Goal: Task Accomplishment & Management: Manage account settings

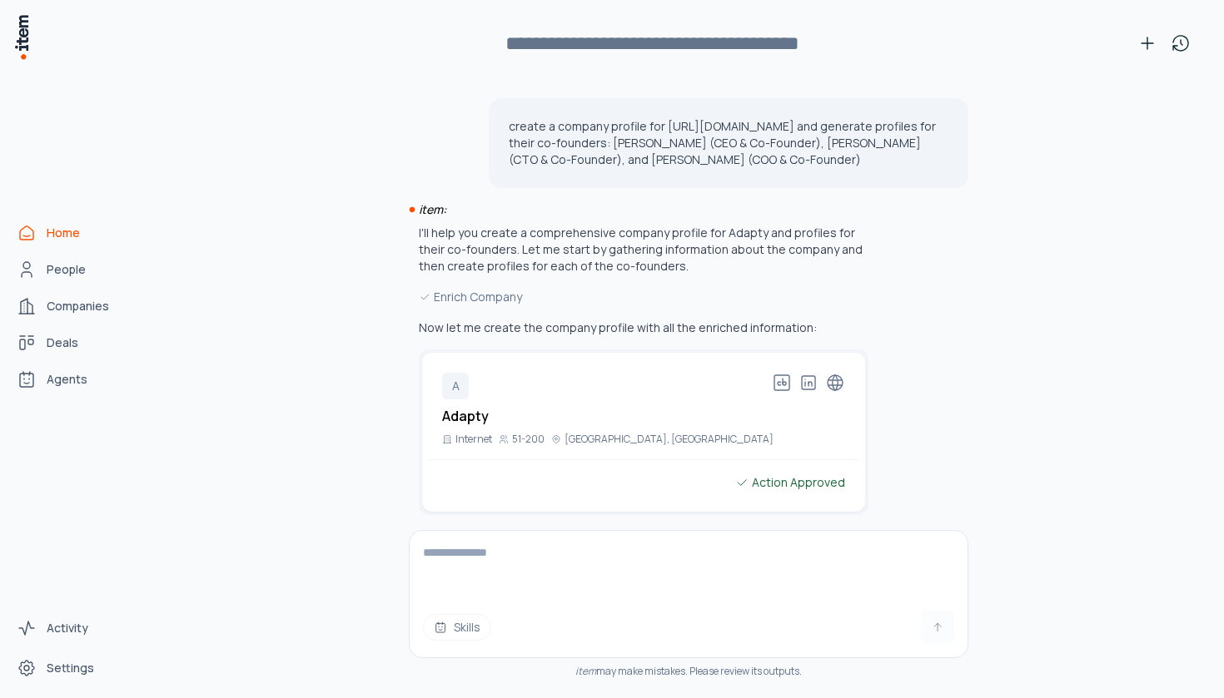
scroll to position [39586, 0]
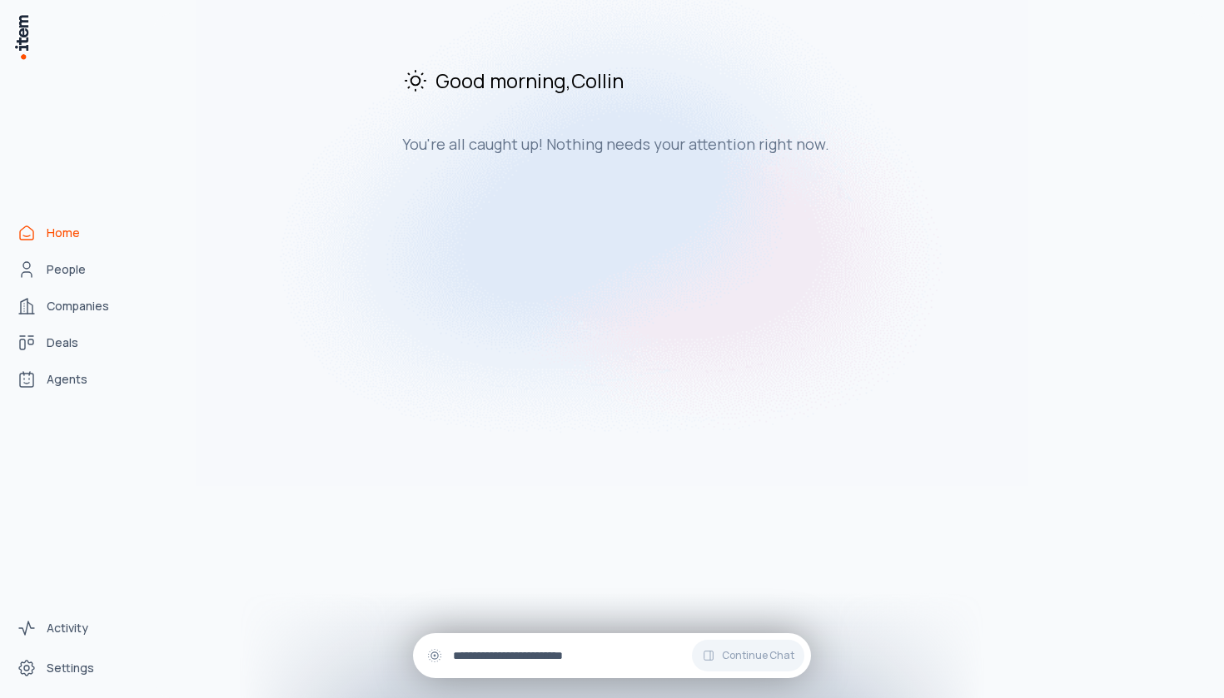
click at [733, 674] on div "Continue Chat" at bounding box center [612, 656] width 398 height 45
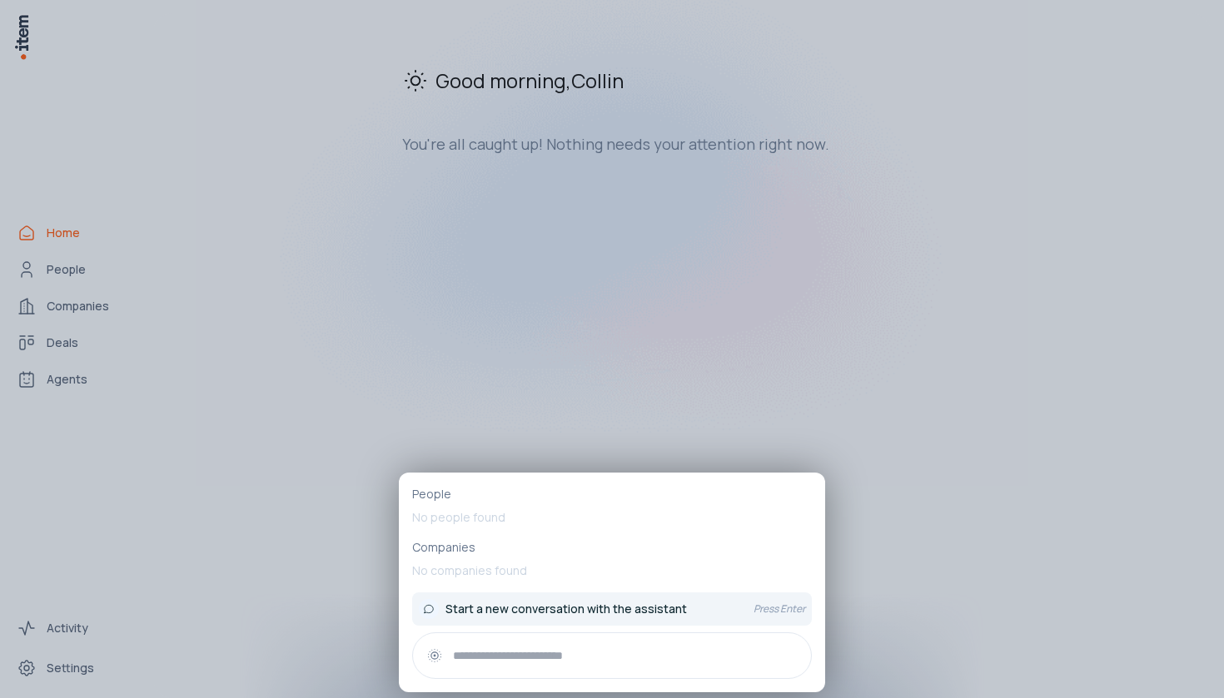
click at [599, 606] on span "Start a new conversation with the assistant" at bounding box center [565, 609] width 241 height 17
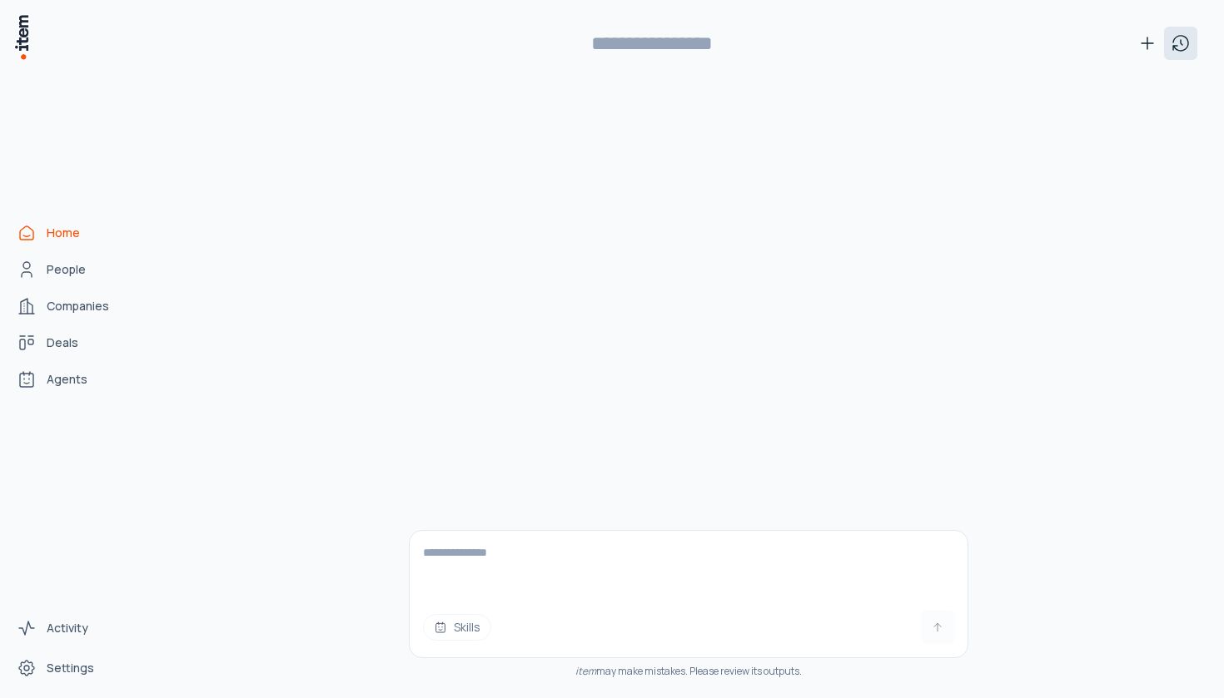
click at [1179, 47] on icon at bounding box center [1181, 43] width 20 height 20
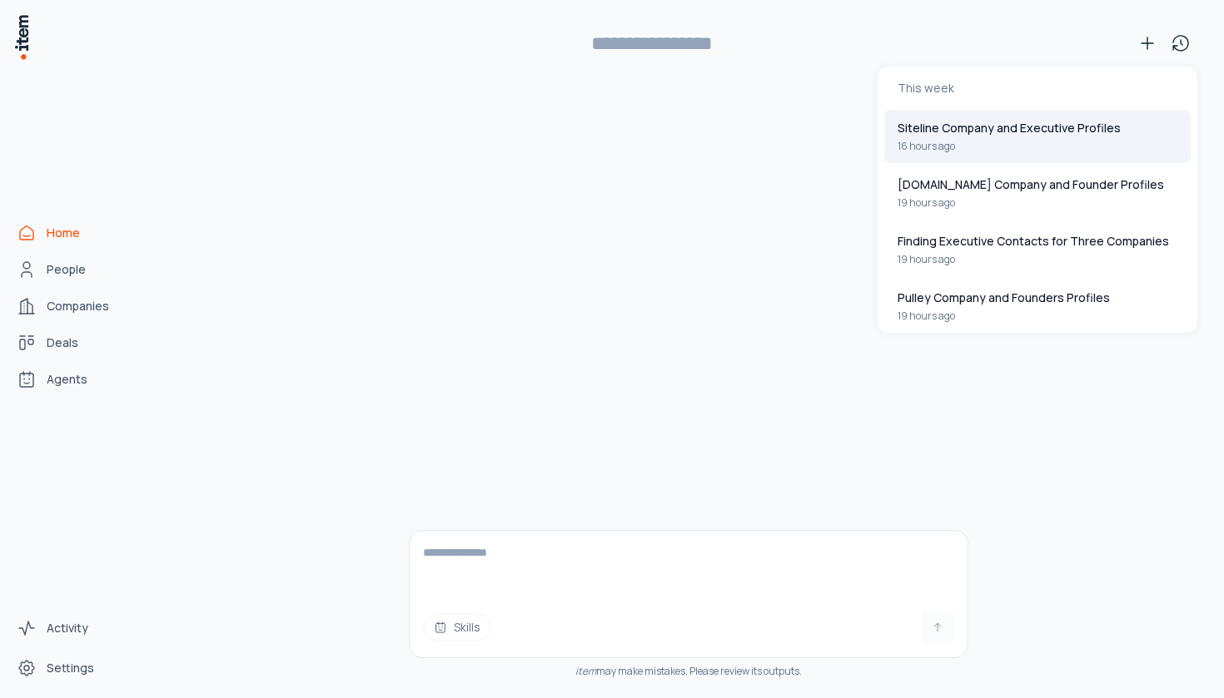
click at [1078, 145] on button "Siteline Company and Executive Profiles 16 hours ago" at bounding box center [1037, 136] width 306 height 53
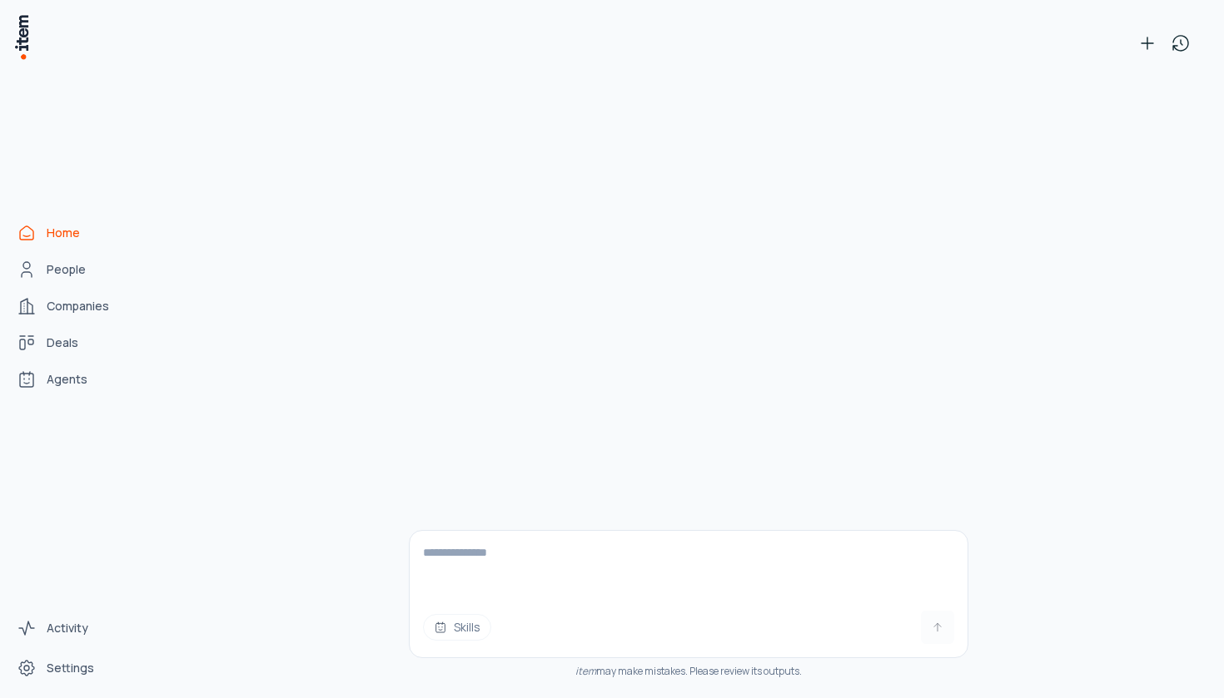
type input "**********"
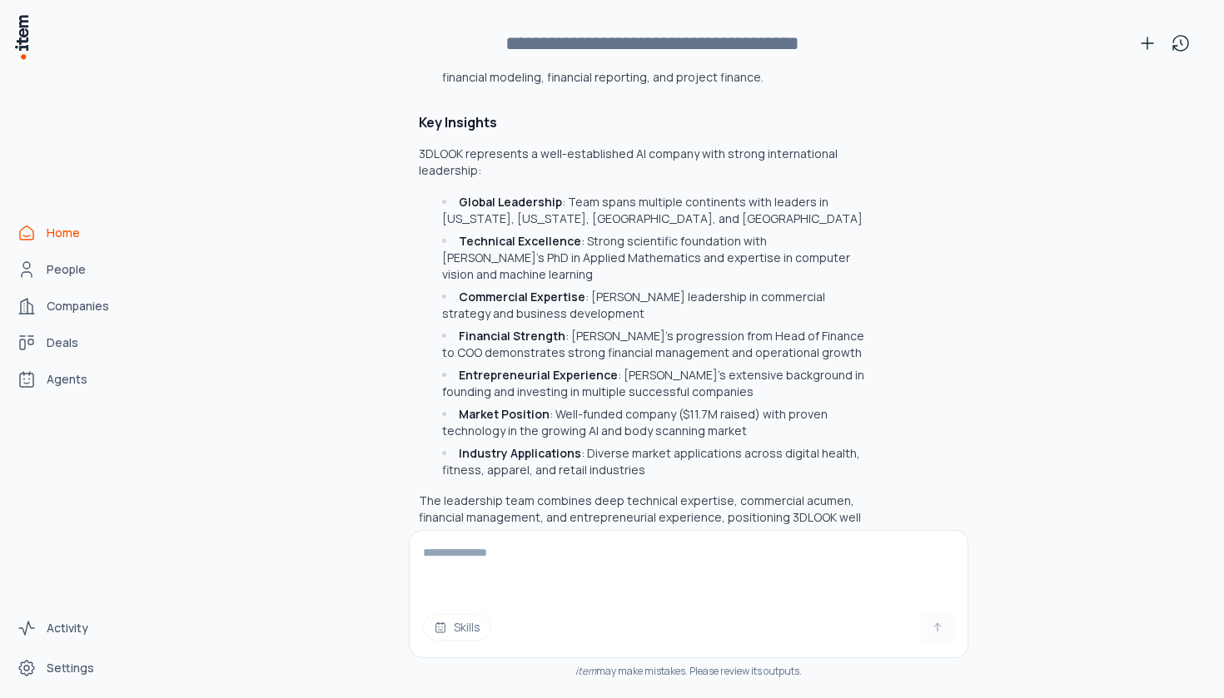
scroll to position [39048, 0]
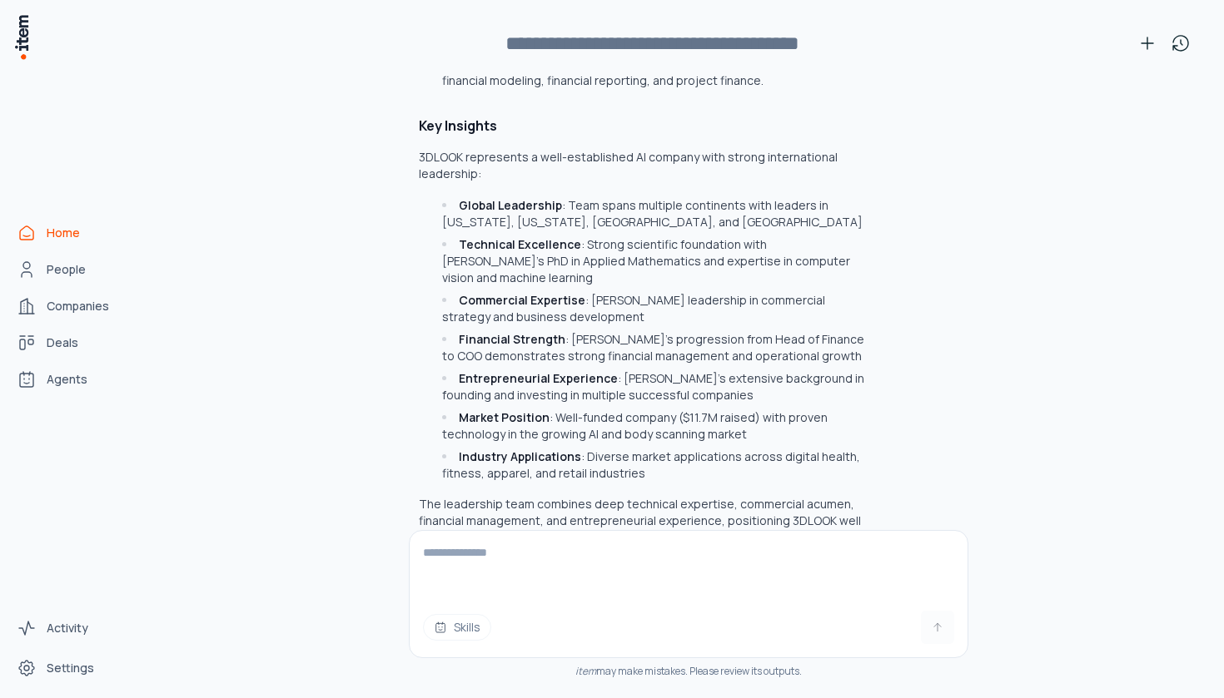
drag, startPoint x: 810, startPoint y: 330, endPoint x: 480, endPoint y: 283, distance: 333.0
copy p "create a company profile for [URL][DOMAIN_NAME] and generate profiles for their…"
click at [519, 559] on textarea at bounding box center [689, 564] width 558 height 67
paste textarea "**********"
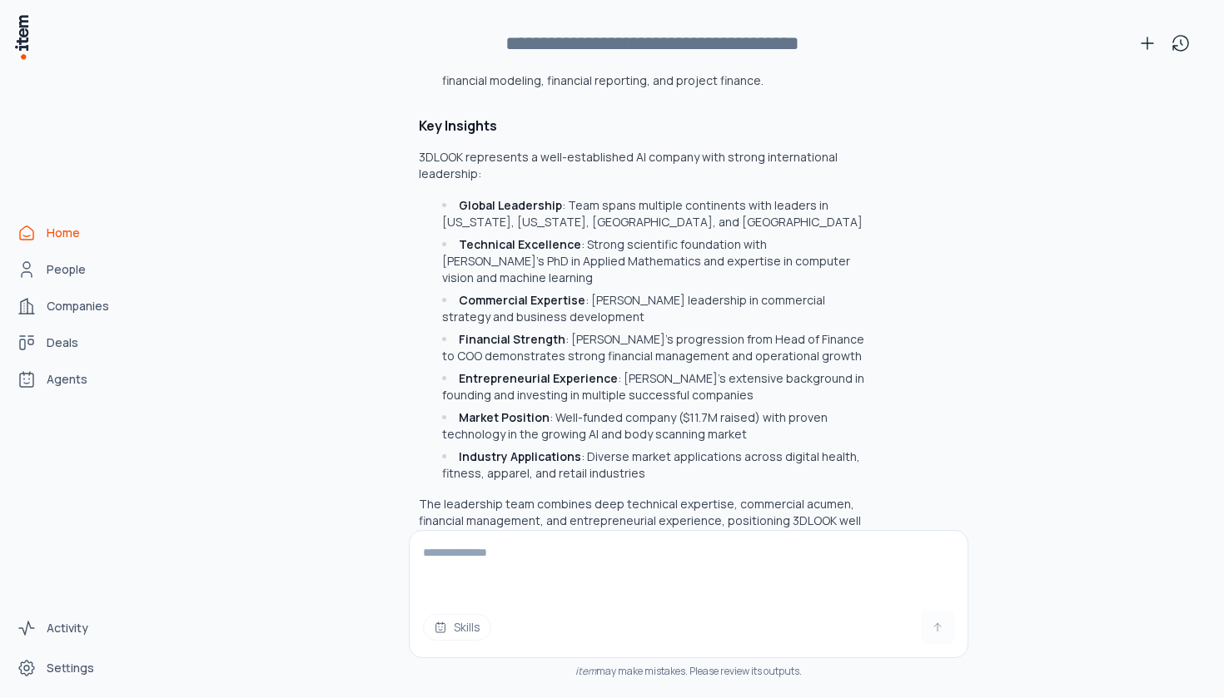
type textarea "**********"
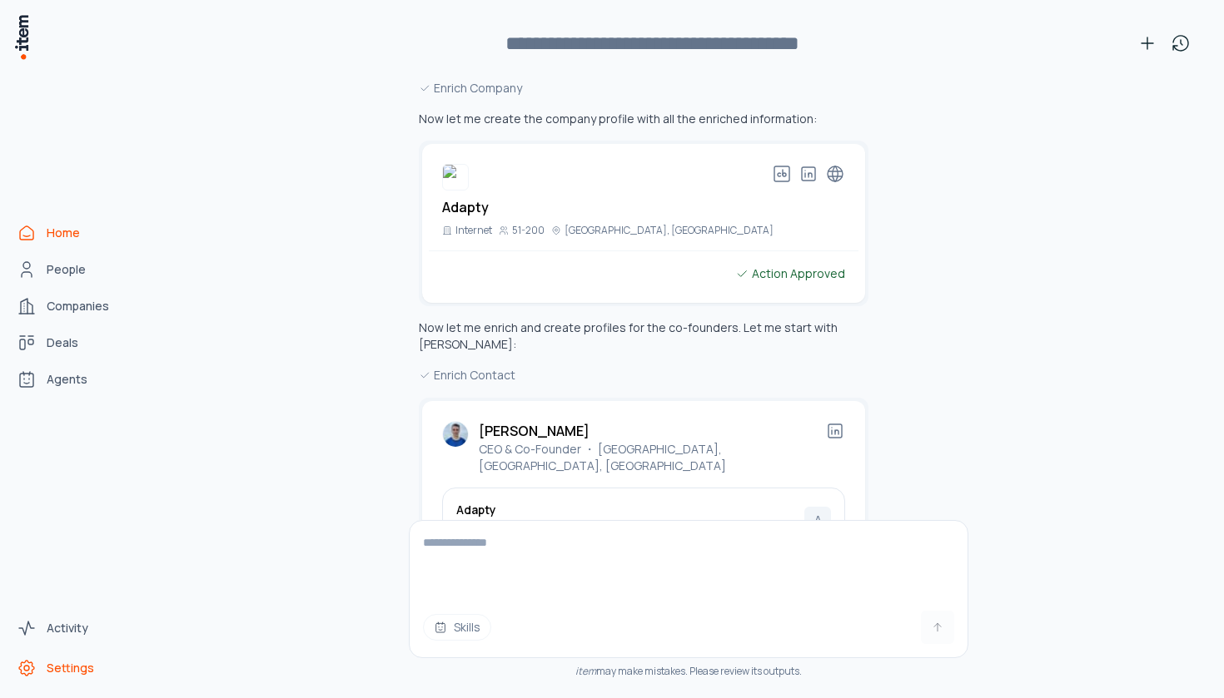
scroll to position [39934, 0]
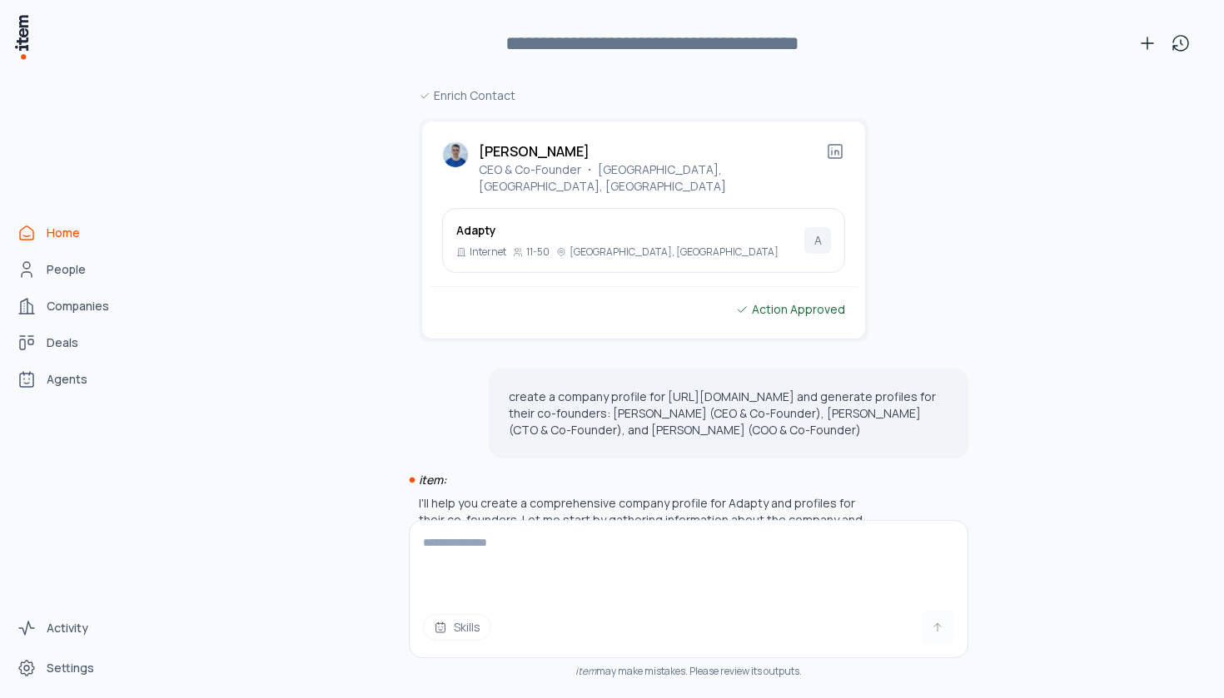
scroll to position [40217, 0]
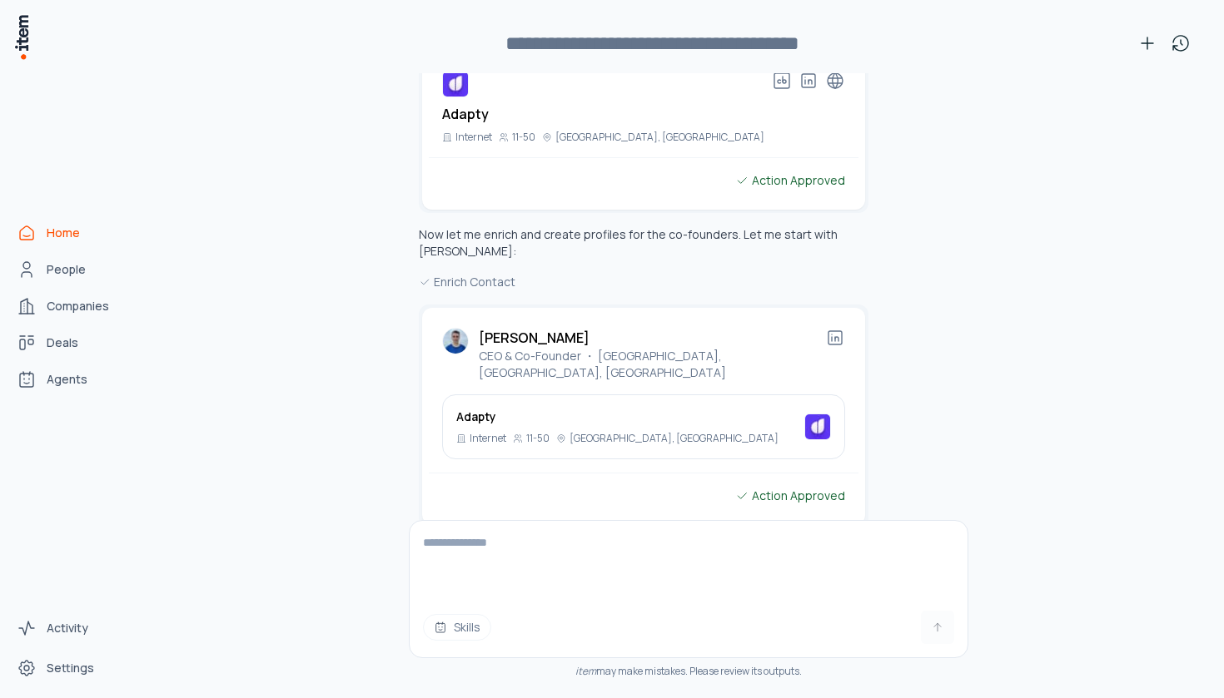
click at [205, 1] on div "**********" at bounding box center [685, 349] width 1077 height 698
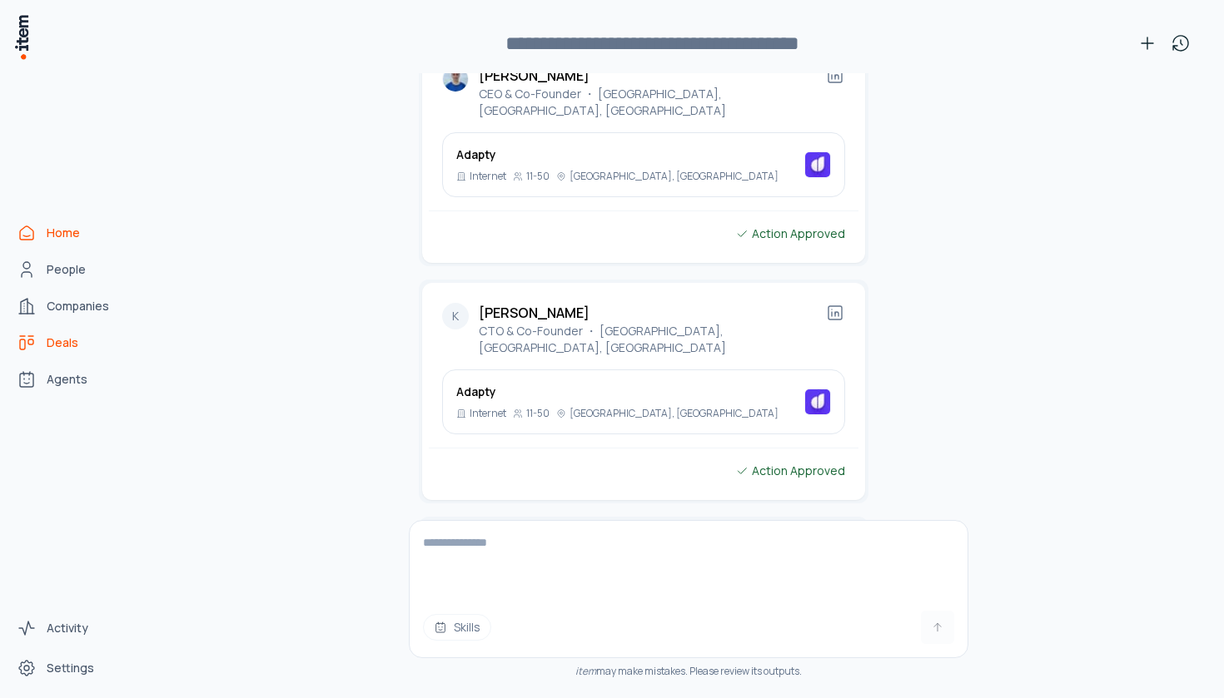
scroll to position [0, 0]
click at [87, 313] on span "Companies" at bounding box center [78, 306] width 62 height 17
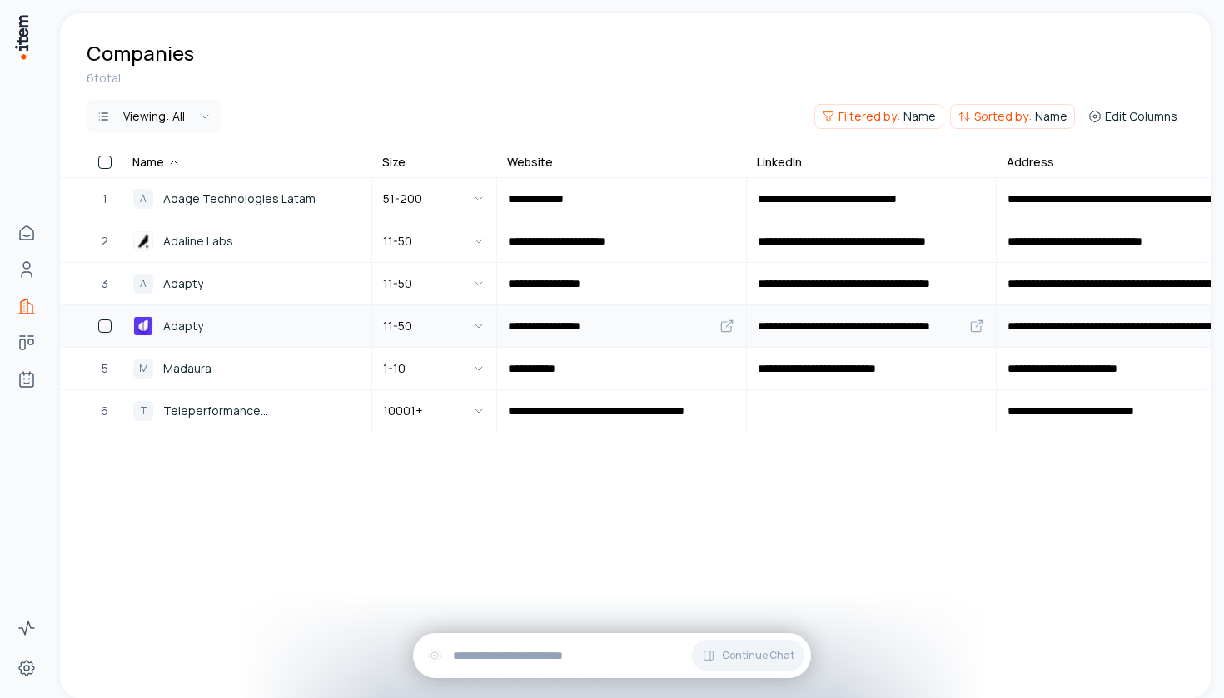
click at [195, 326] on span "Adapty" at bounding box center [183, 326] width 40 height 18
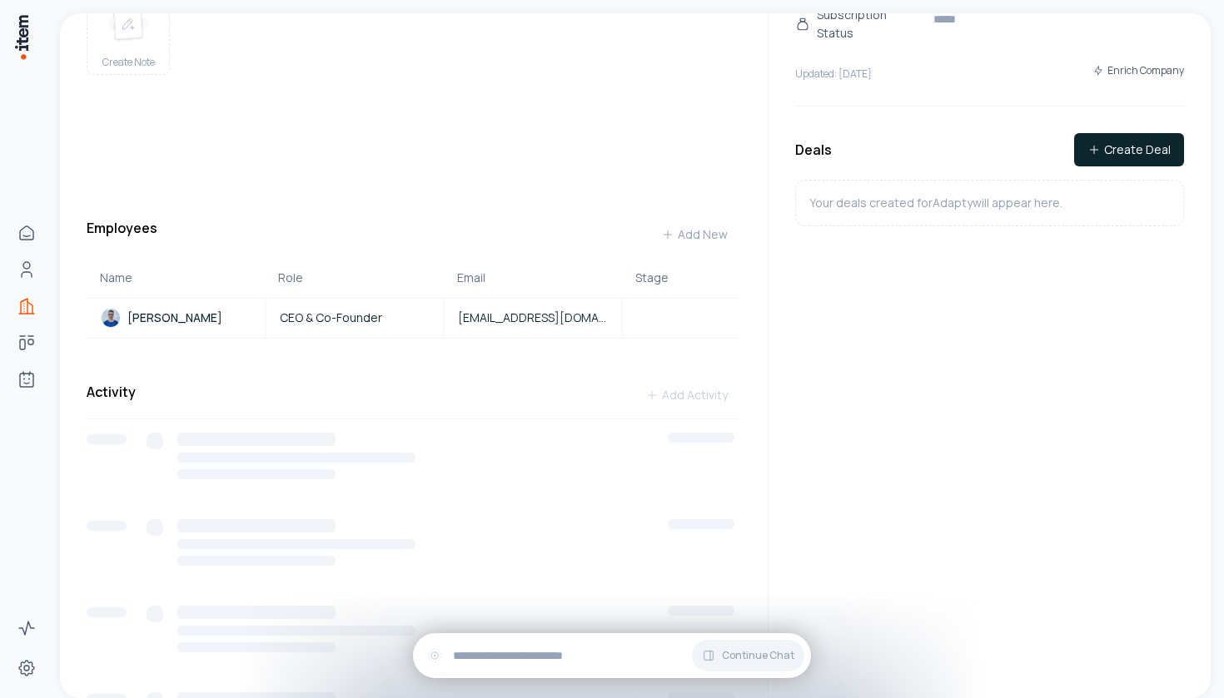
scroll to position [321, 0]
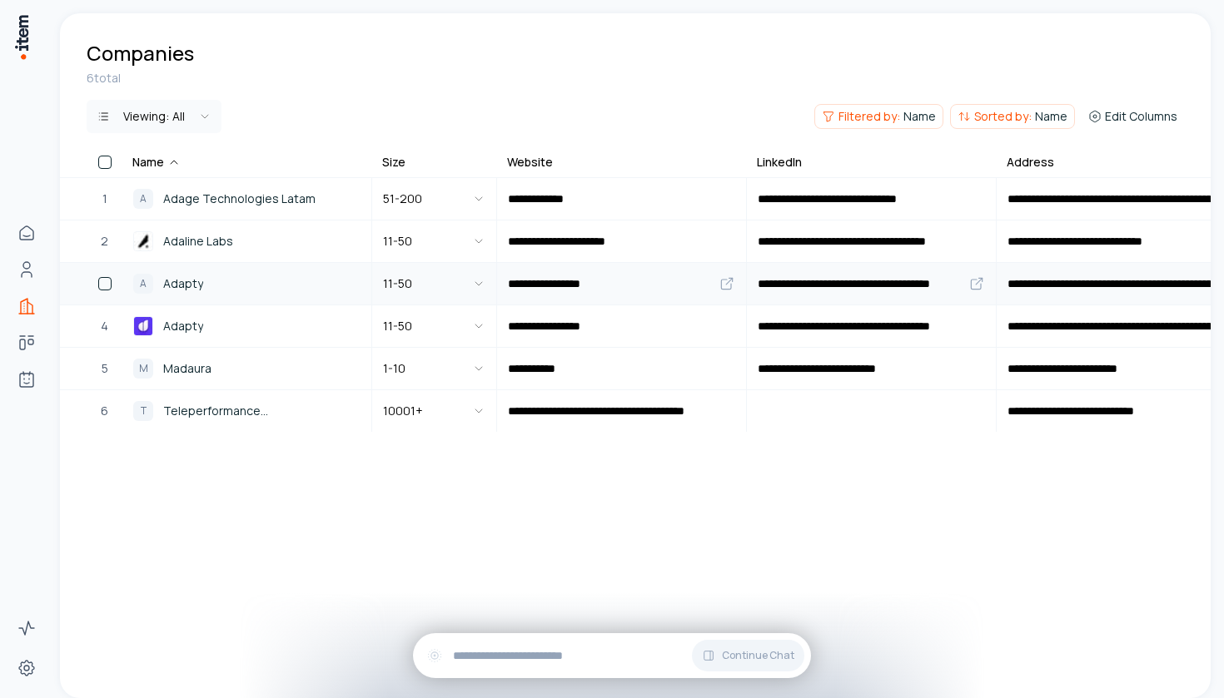
click at [197, 285] on span "Adapty" at bounding box center [183, 284] width 40 height 18
click at [107, 283] on button "button" at bounding box center [104, 283] width 13 height 13
click at [104, 337] on div "4" at bounding box center [105, 326] width 36 height 40
click at [104, 321] on button "button" at bounding box center [104, 326] width 13 height 13
click at [469, 103] on button "Delete" at bounding box center [456, 116] width 82 height 27
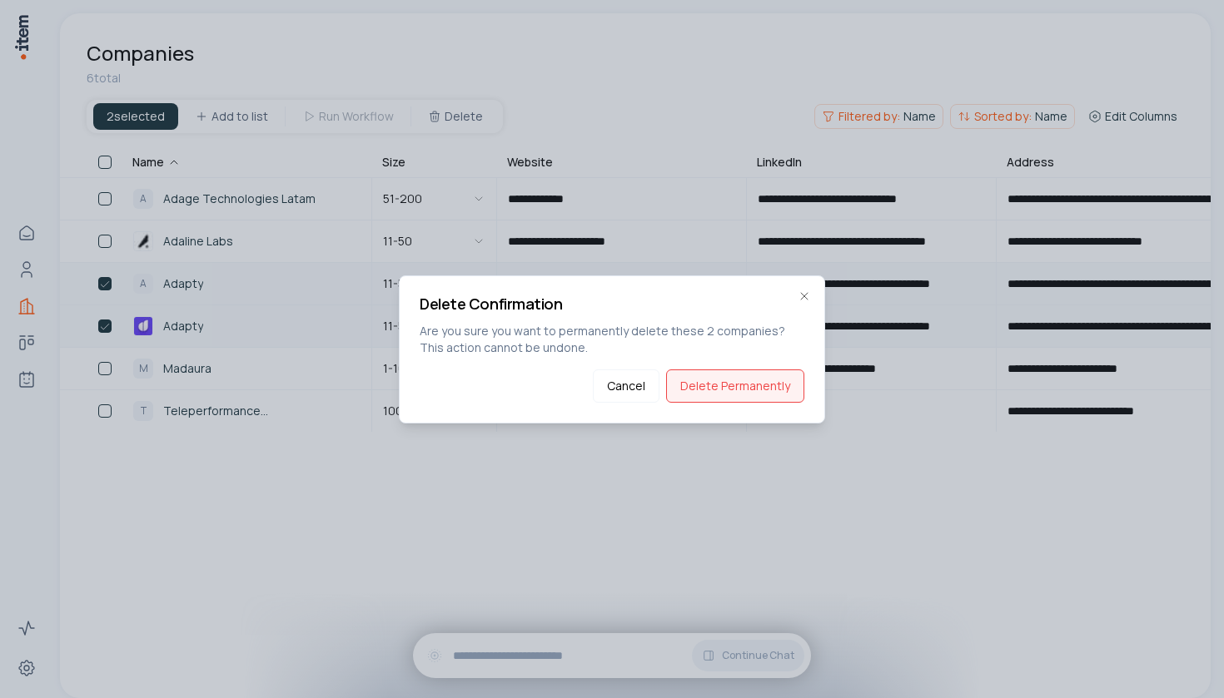
click at [750, 381] on button "Delete Permanently" at bounding box center [735, 386] width 138 height 33
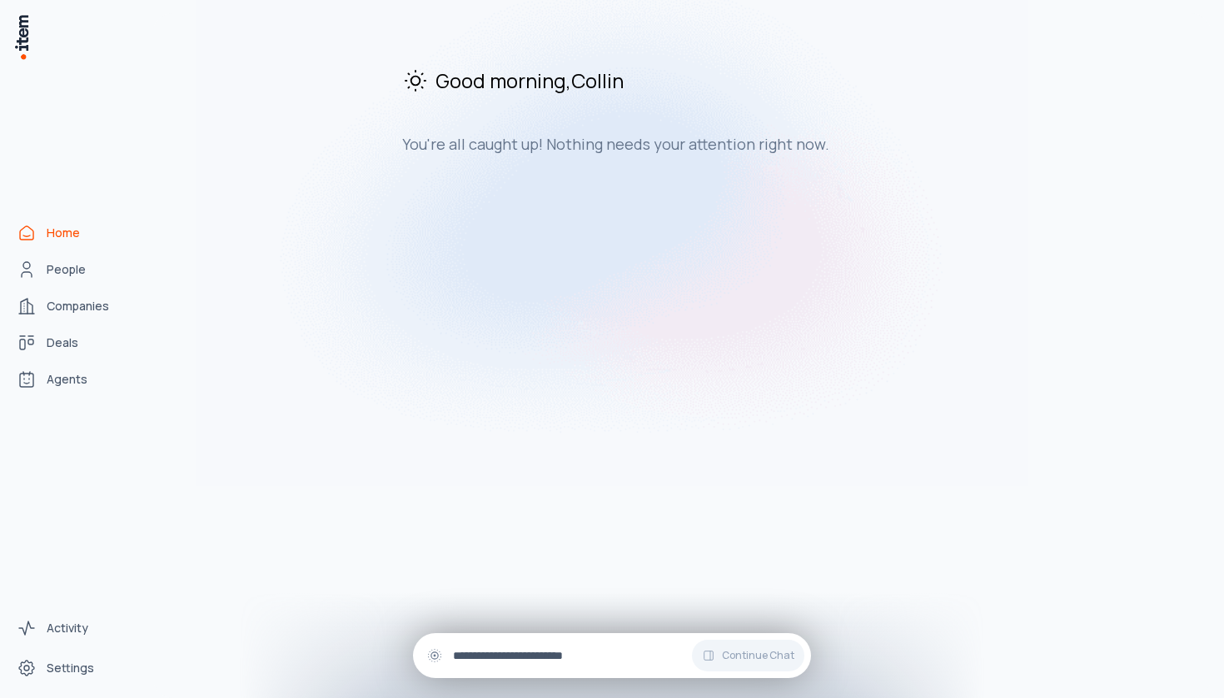
click at [635, 644] on div "Continue Chat" at bounding box center [612, 656] width 398 height 45
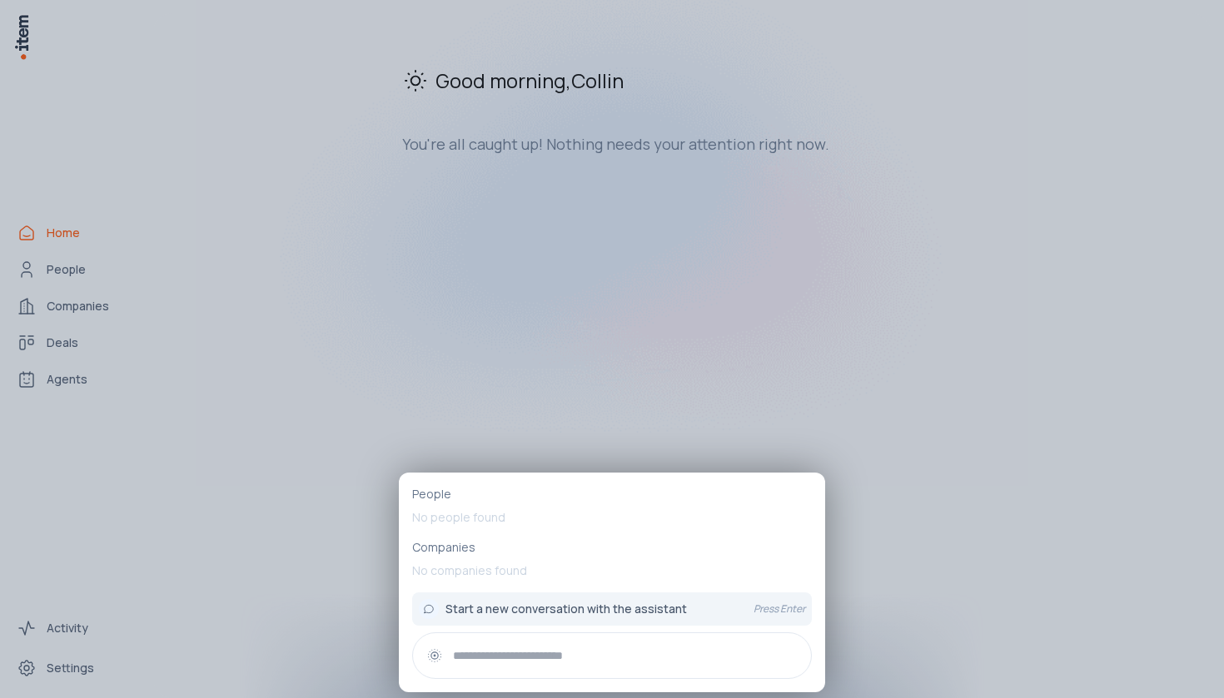
paste input "**********"
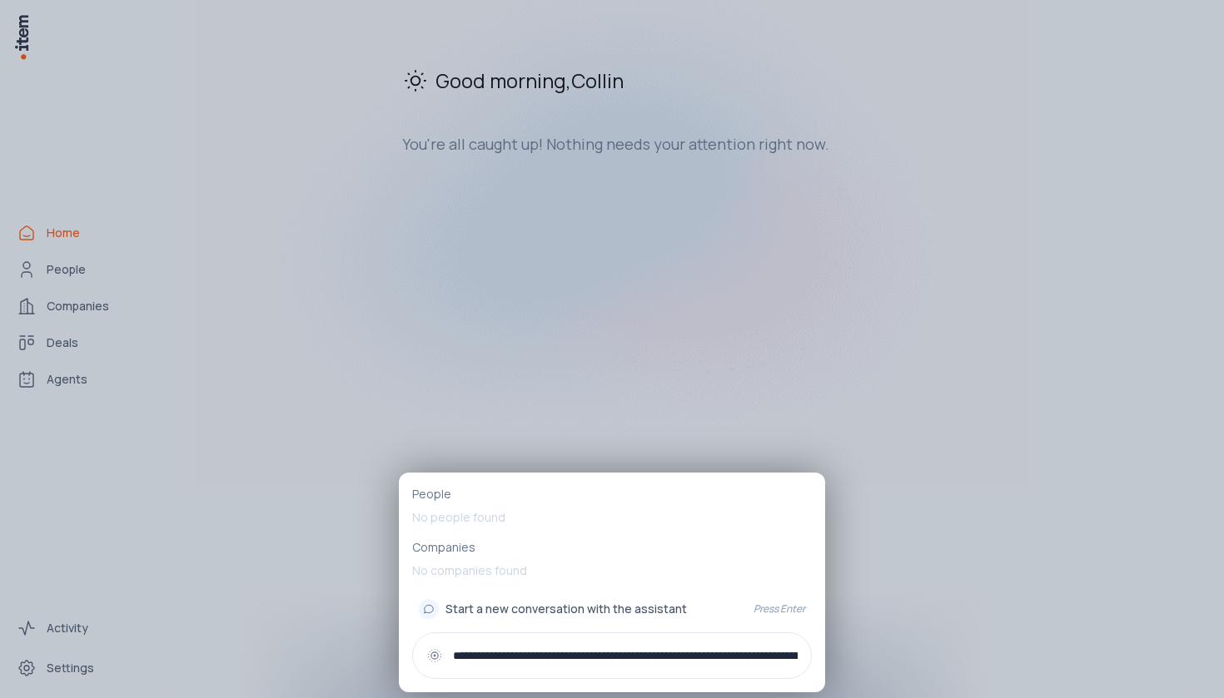
type input "**********"
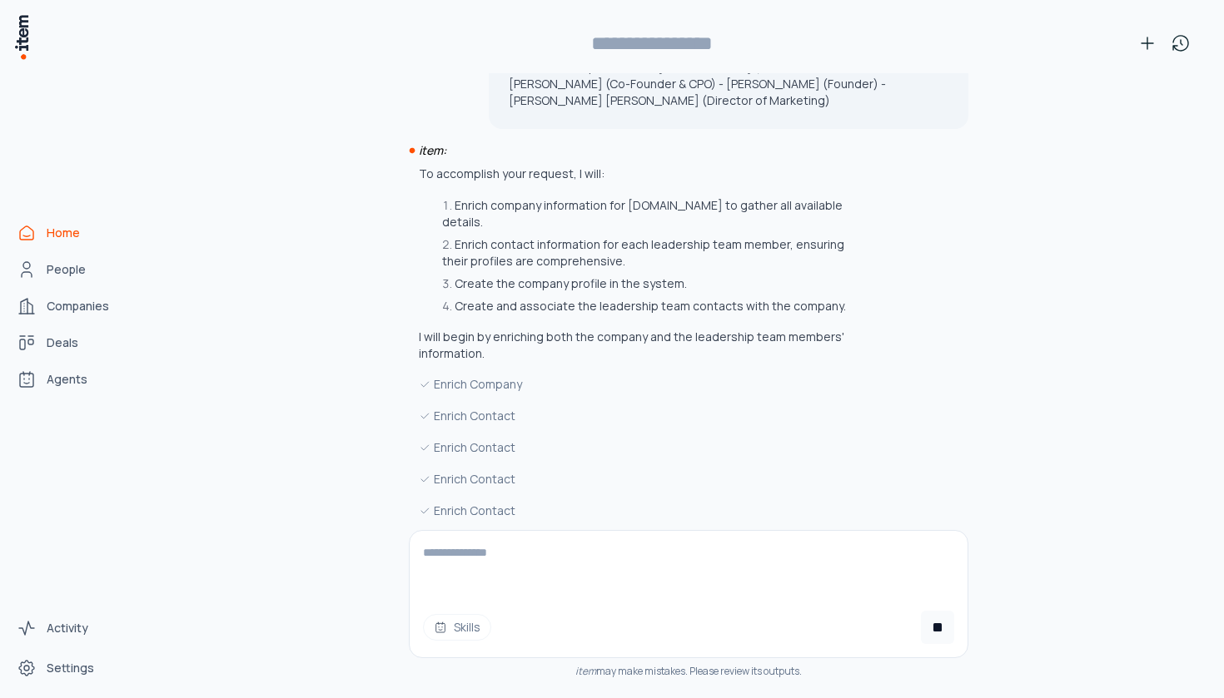
scroll to position [197, 0]
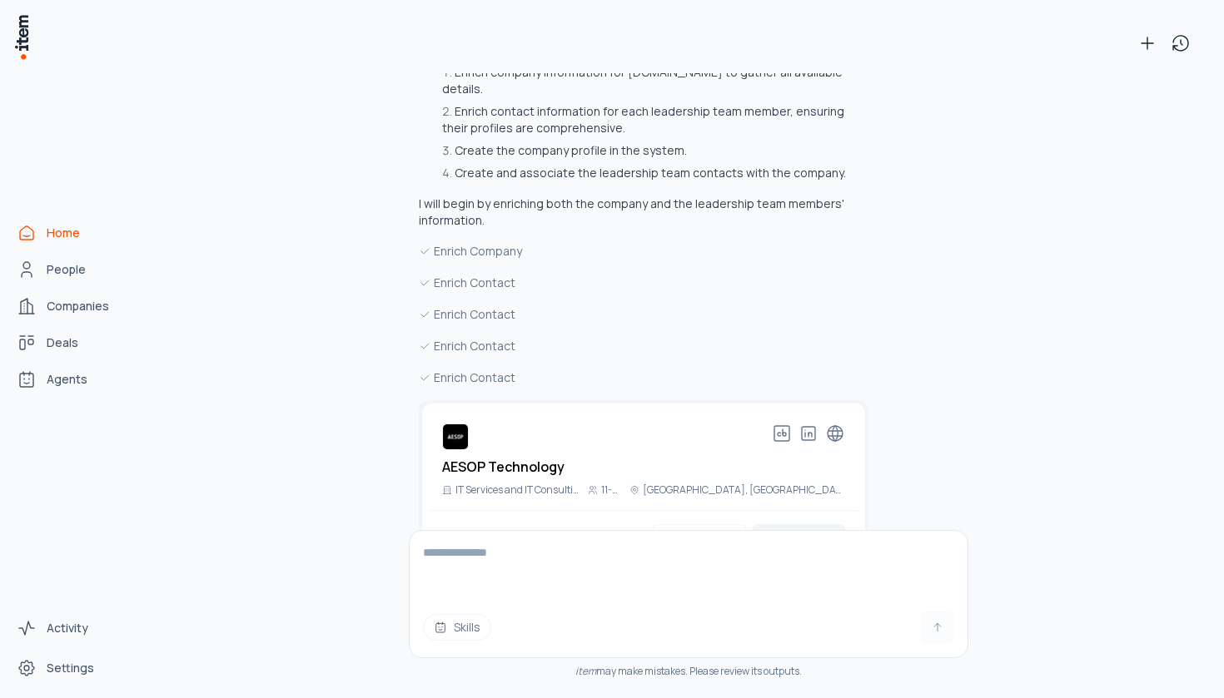
type input "**********"
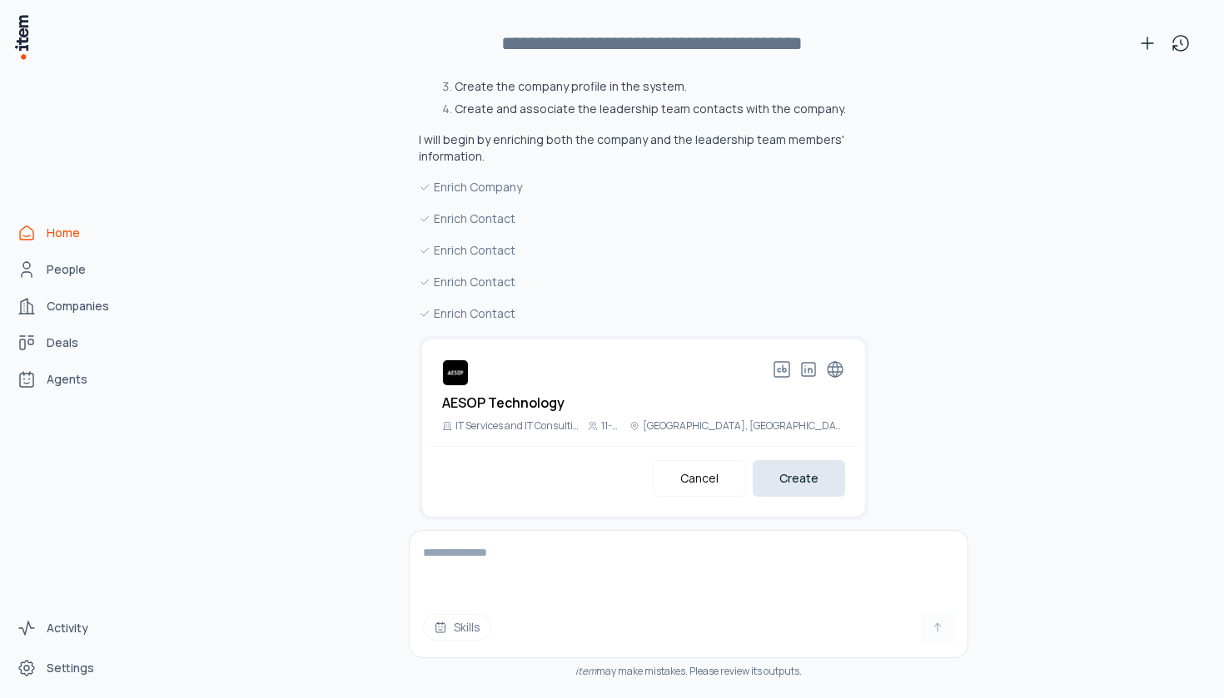
click at [807, 464] on button "Create" at bounding box center [799, 478] width 92 height 37
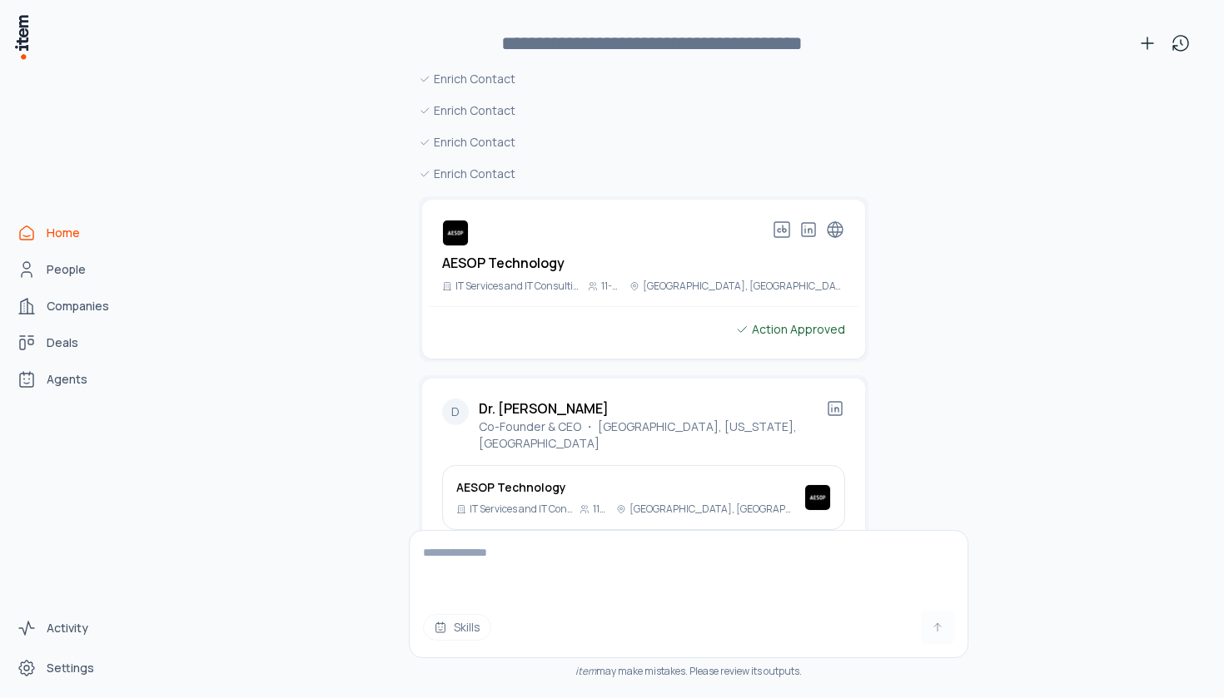
scroll to position [659, 0]
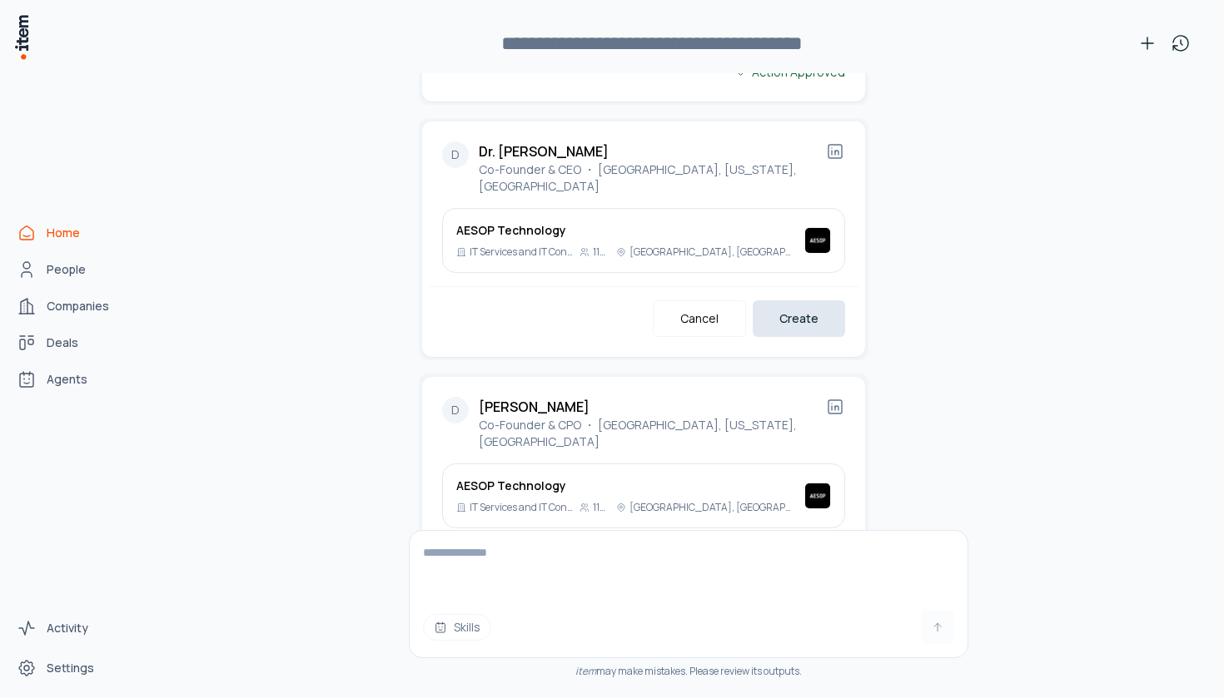
click at [803, 301] on button "Create" at bounding box center [799, 319] width 92 height 37
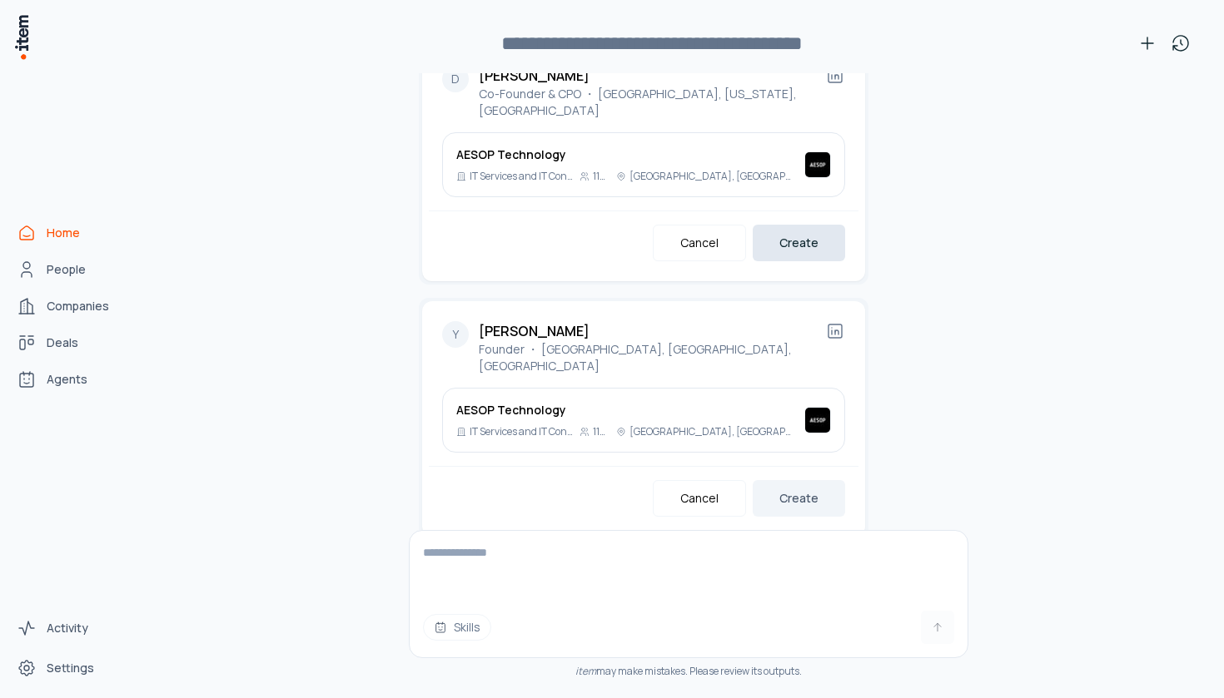
click at [808, 225] on button "Create" at bounding box center [799, 243] width 92 height 37
click at [823, 480] on button "Create" at bounding box center [799, 498] width 92 height 37
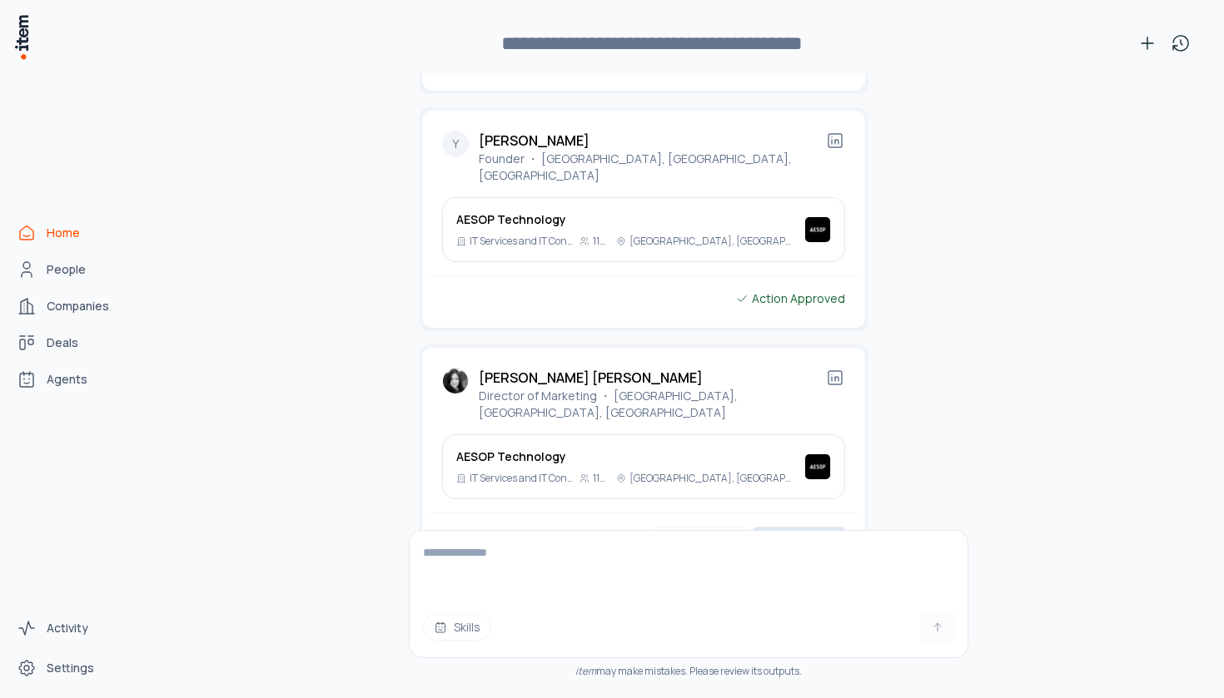
click at [812, 527] on button "Create" at bounding box center [799, 545] width 92 height 37
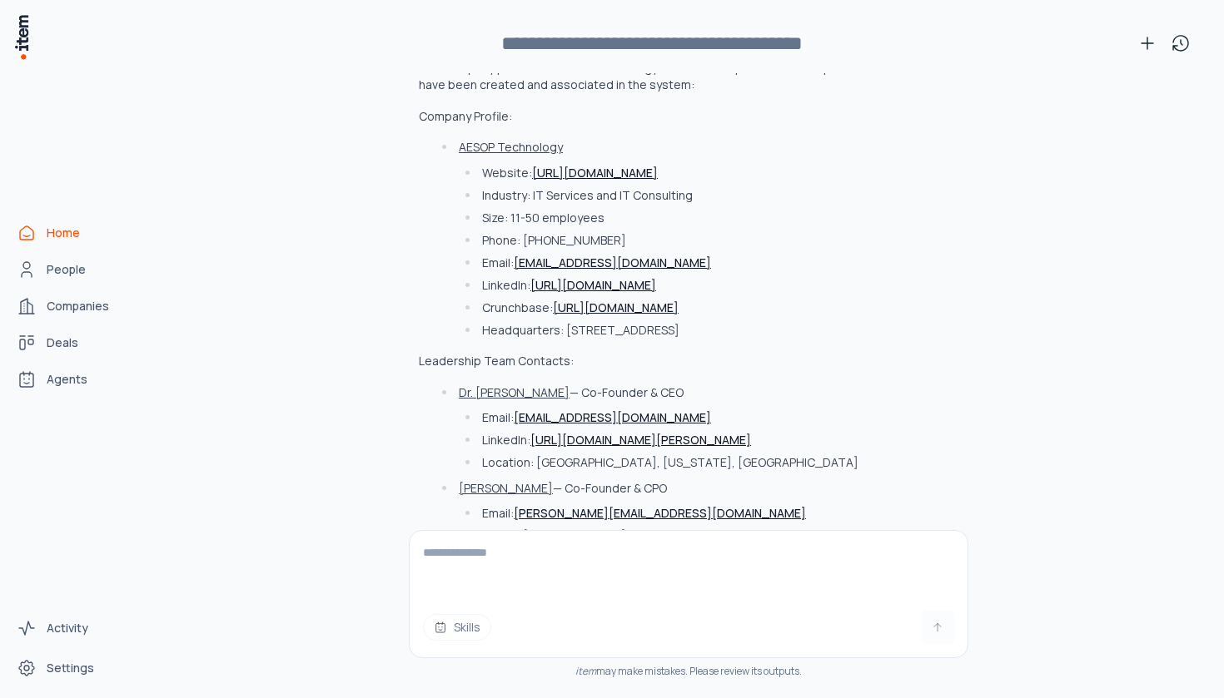
scroll to position [1919, 0]
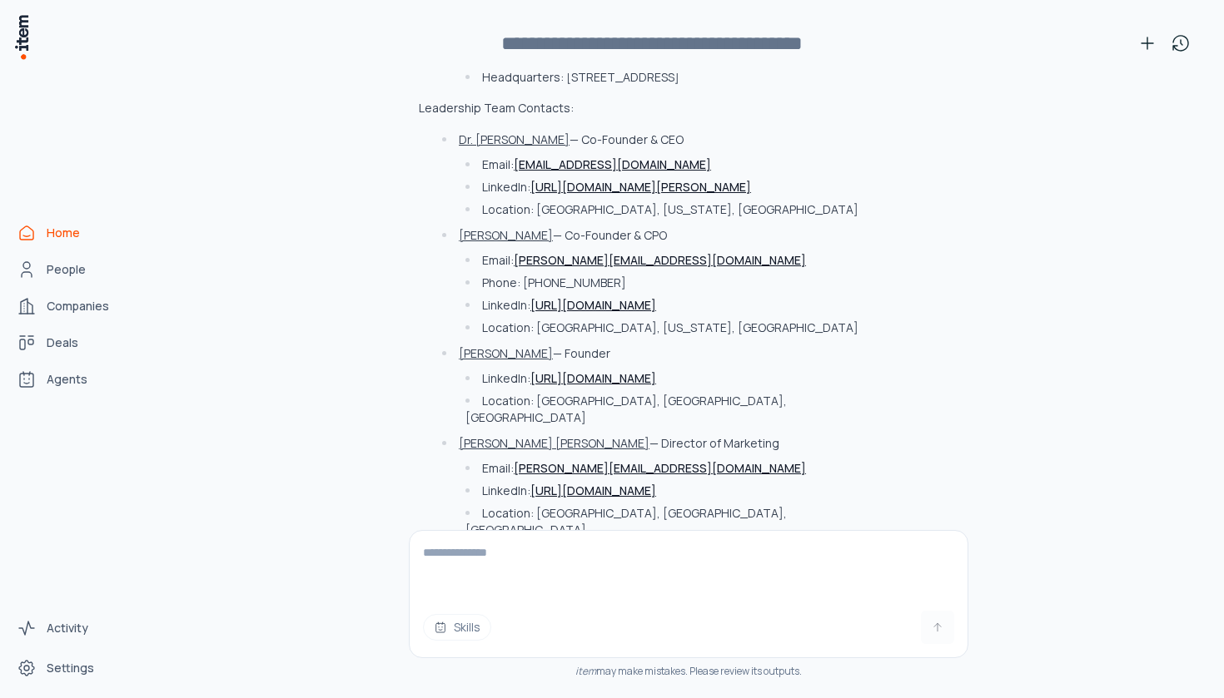
paste textarea "**********"
type textarea "**********"
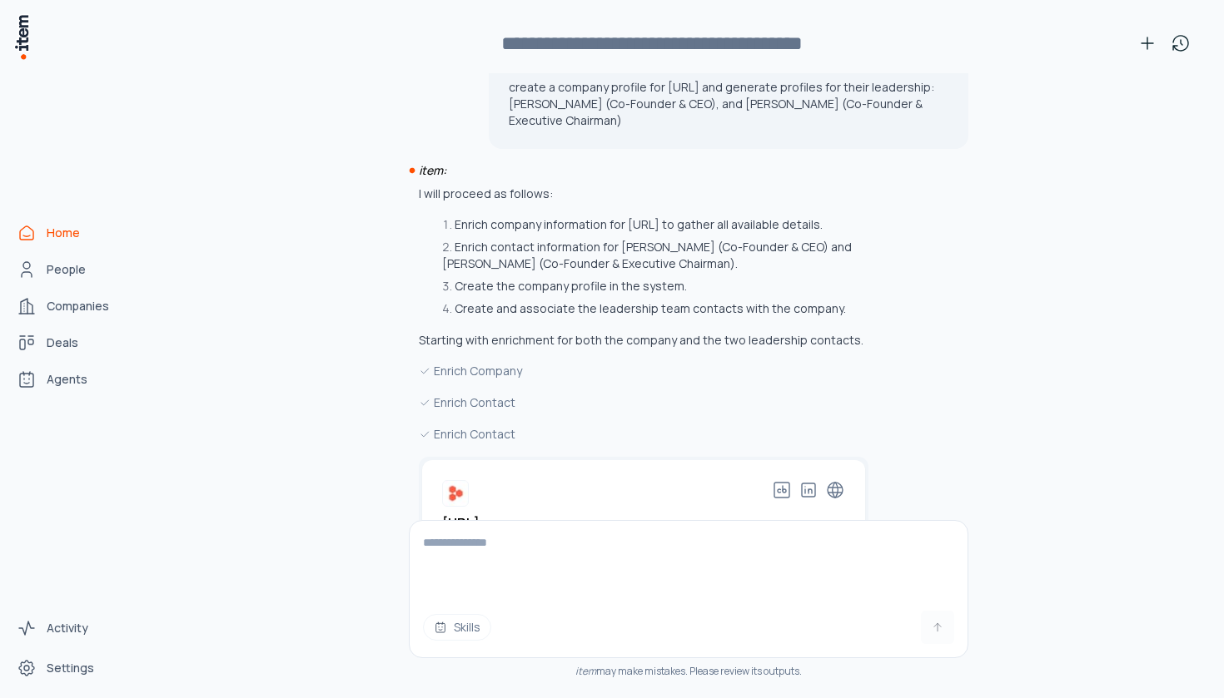
scroll to position [2538, 0]
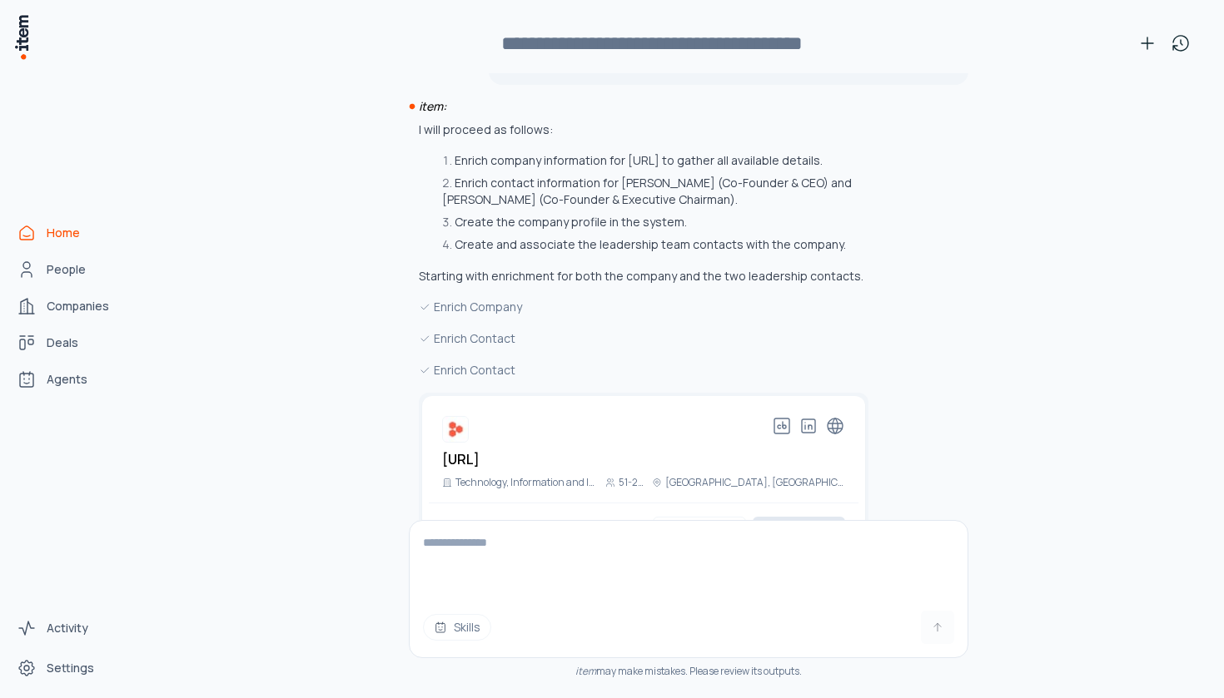
click at [830, 517] on button "Create" at bounding box center [799, 535] width 92 height 37
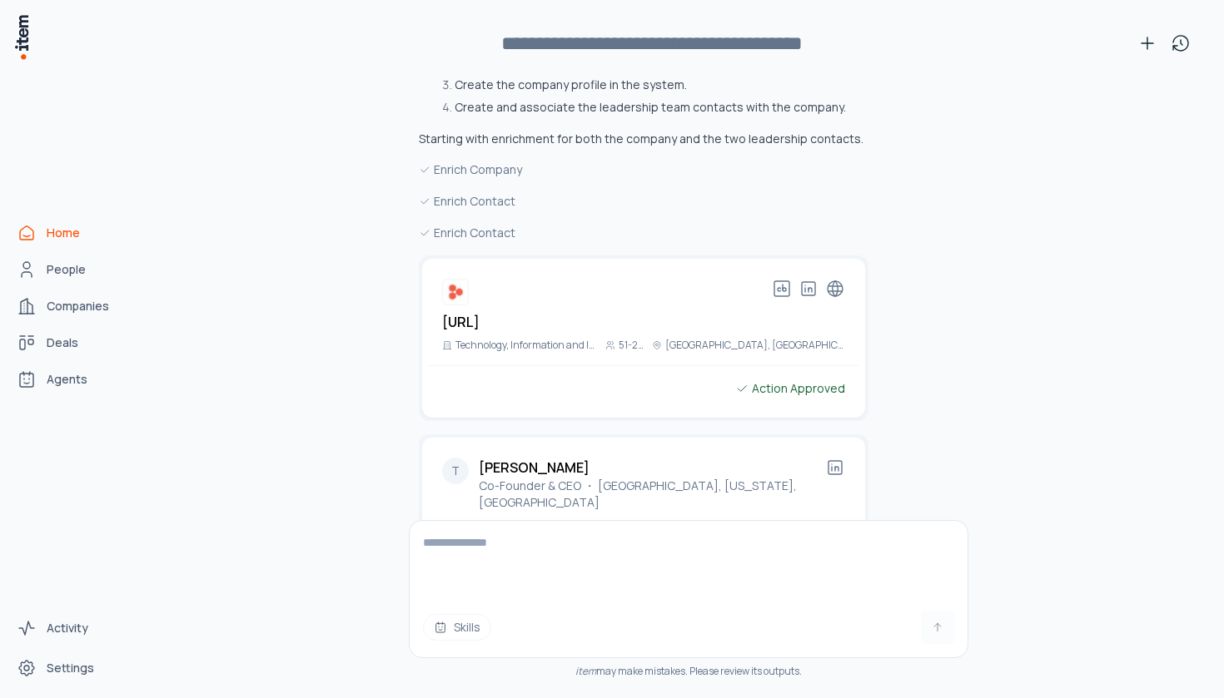
scroll to position [2900, 0]
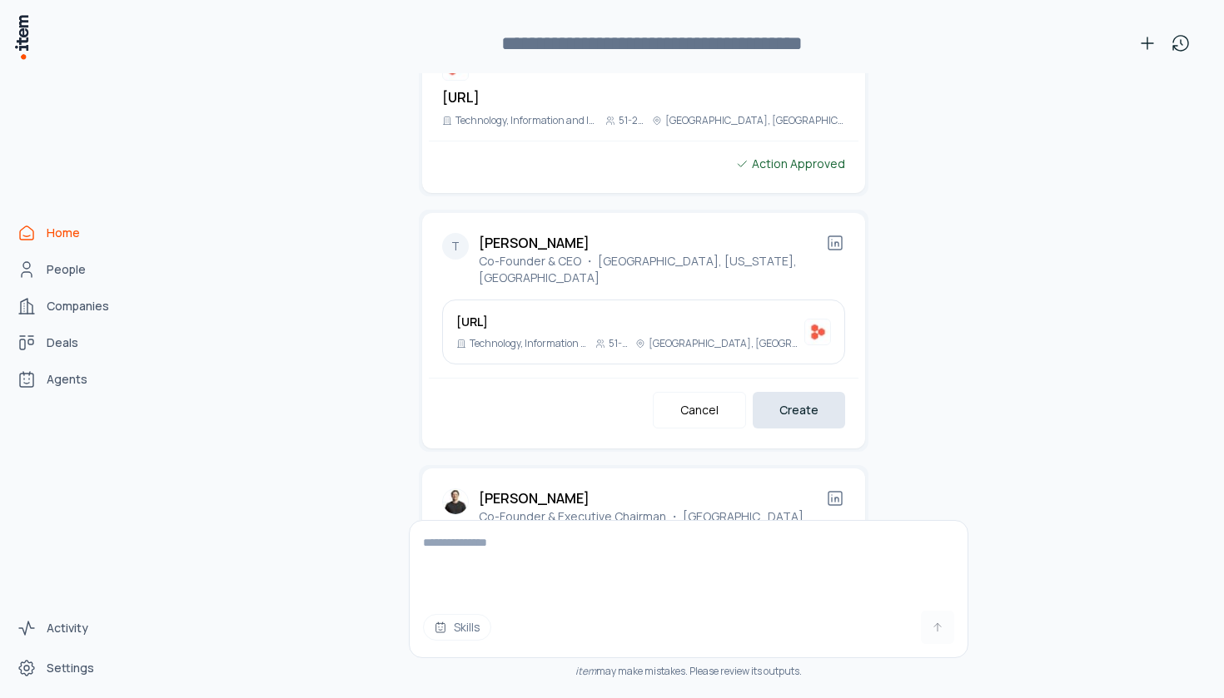
click at [824, 392] on button "Create" at bounding box center [799, 410] width 92 height 37
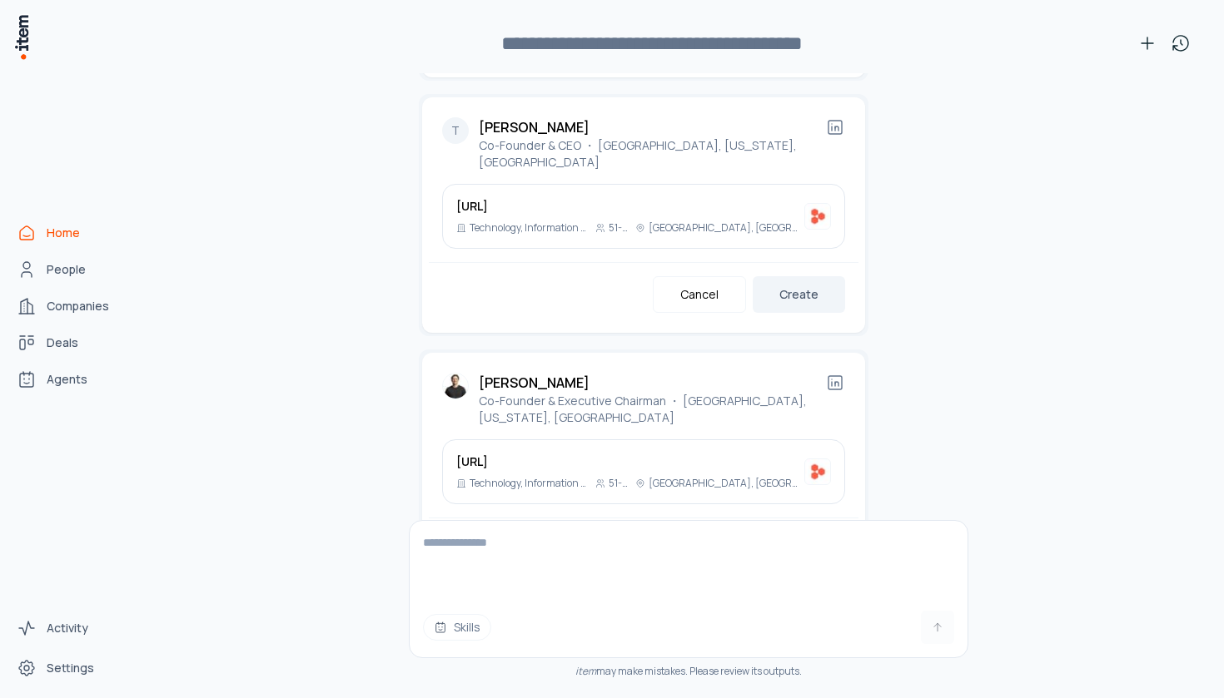
scroll to position [3014, 0]
click at [804, 534] on button "Create" at bounding box center [799, 552] width 92 height 37
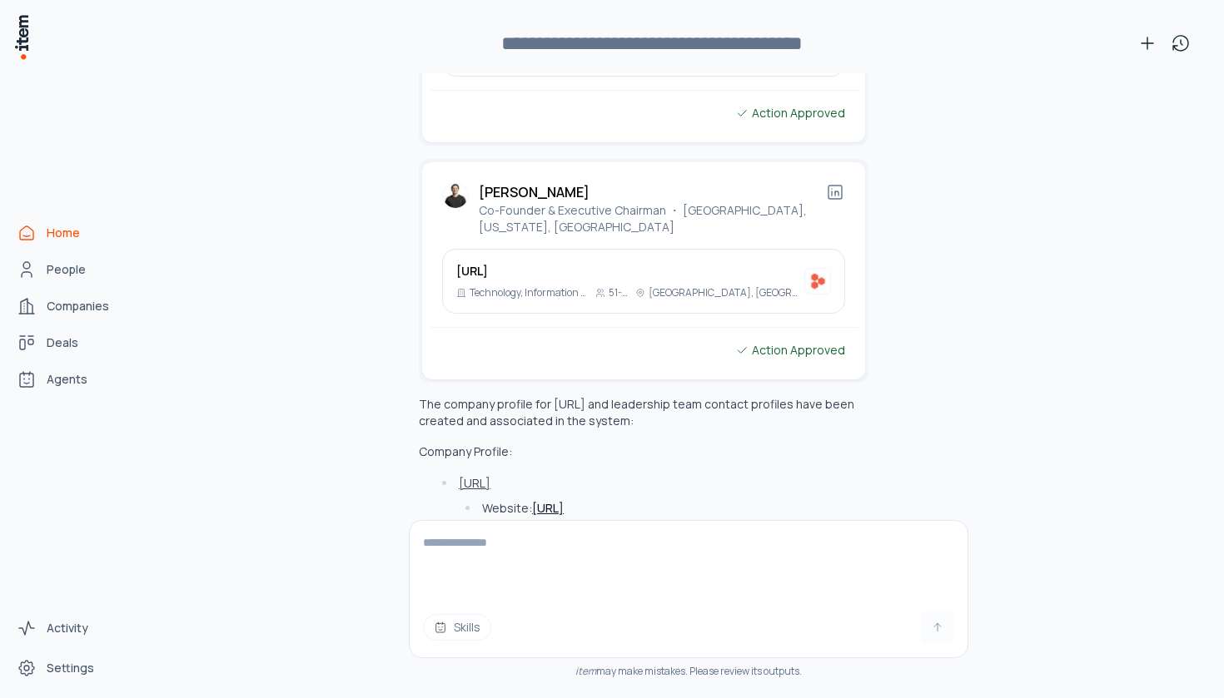
scroll to position [3539, 0]
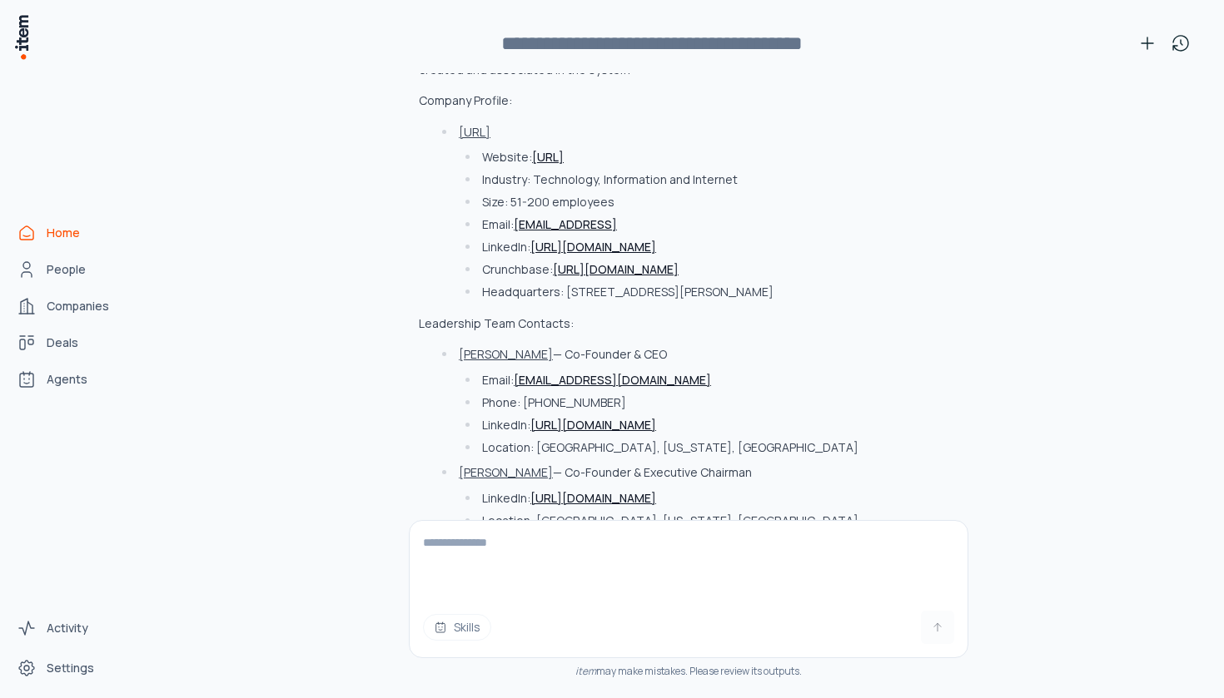
paste textarea "**********"
type textarea "**********"
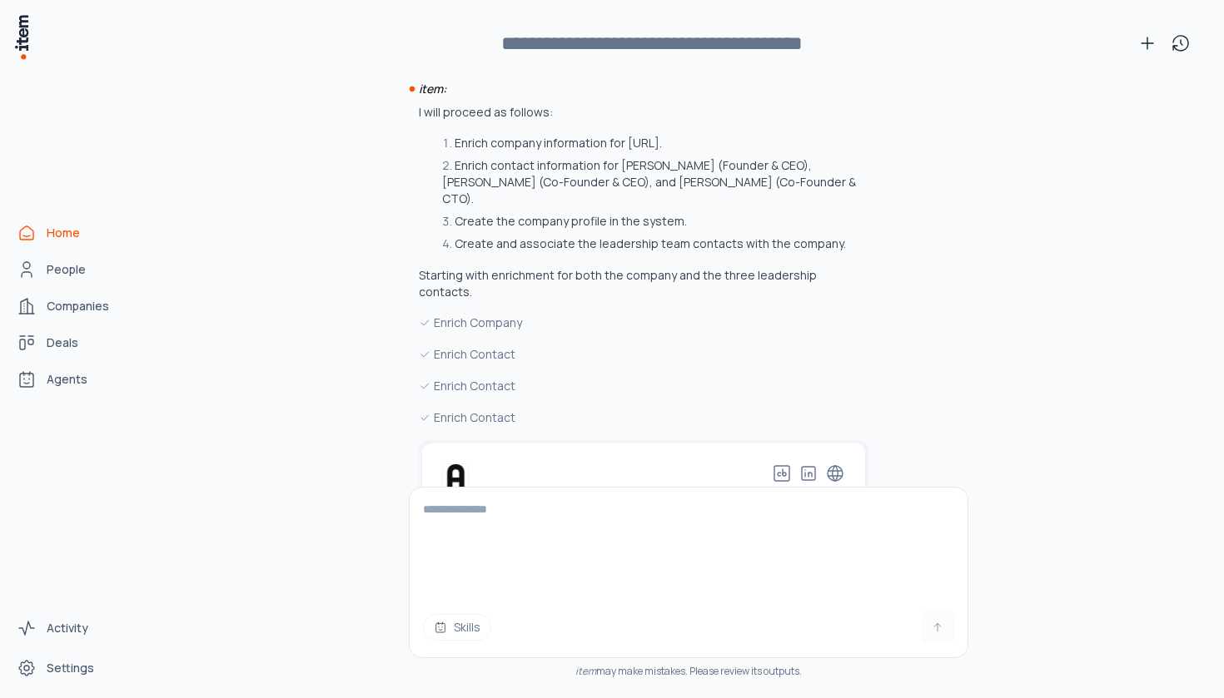
scroll to position [4278, 0]
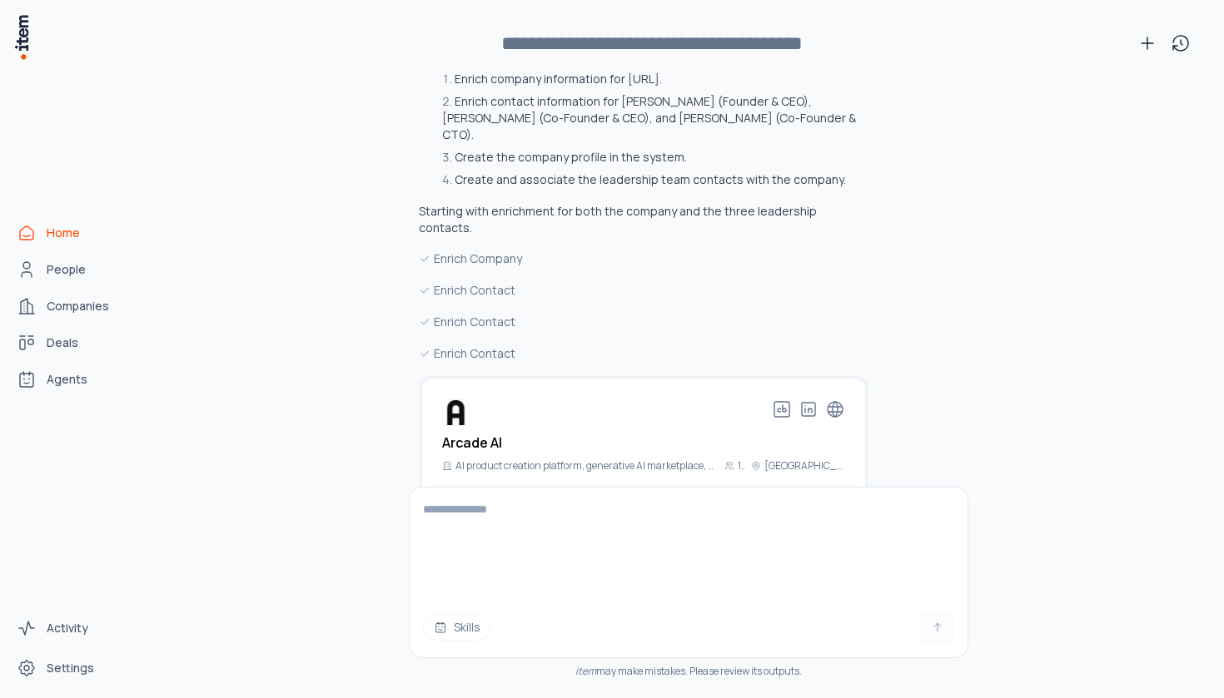
click at [803, 500] on button "Create" at bounding box center [799, 518] width 92 height 37
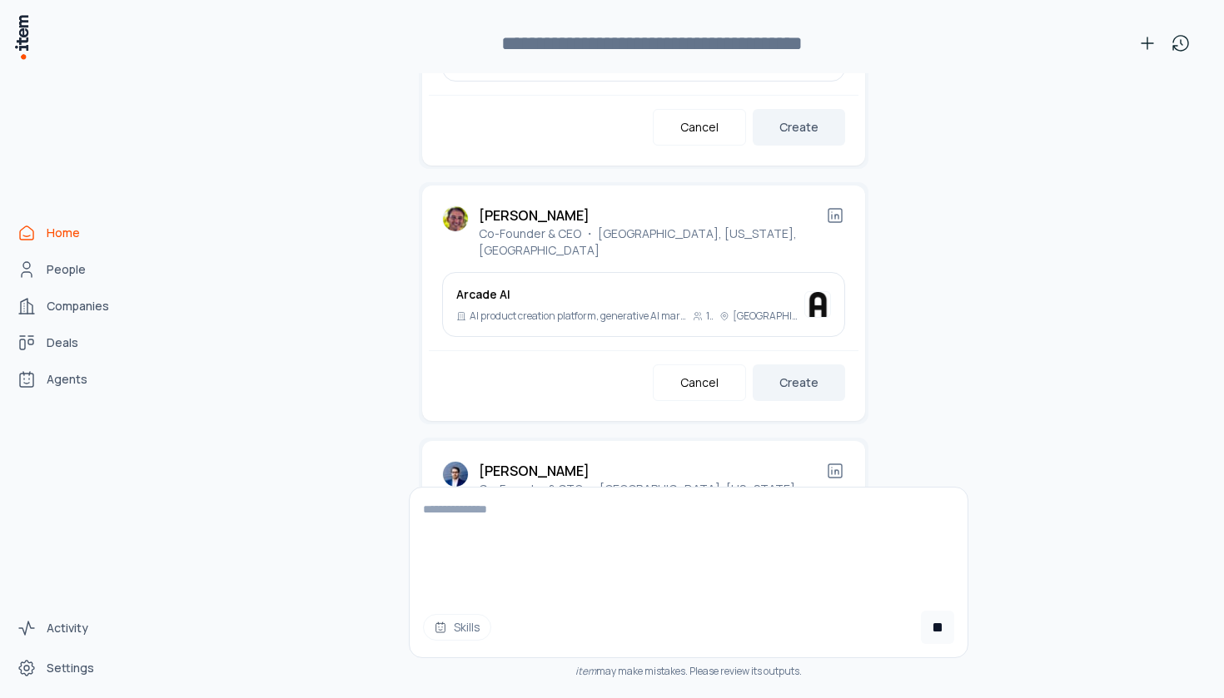
scroll to position [4977, 0]
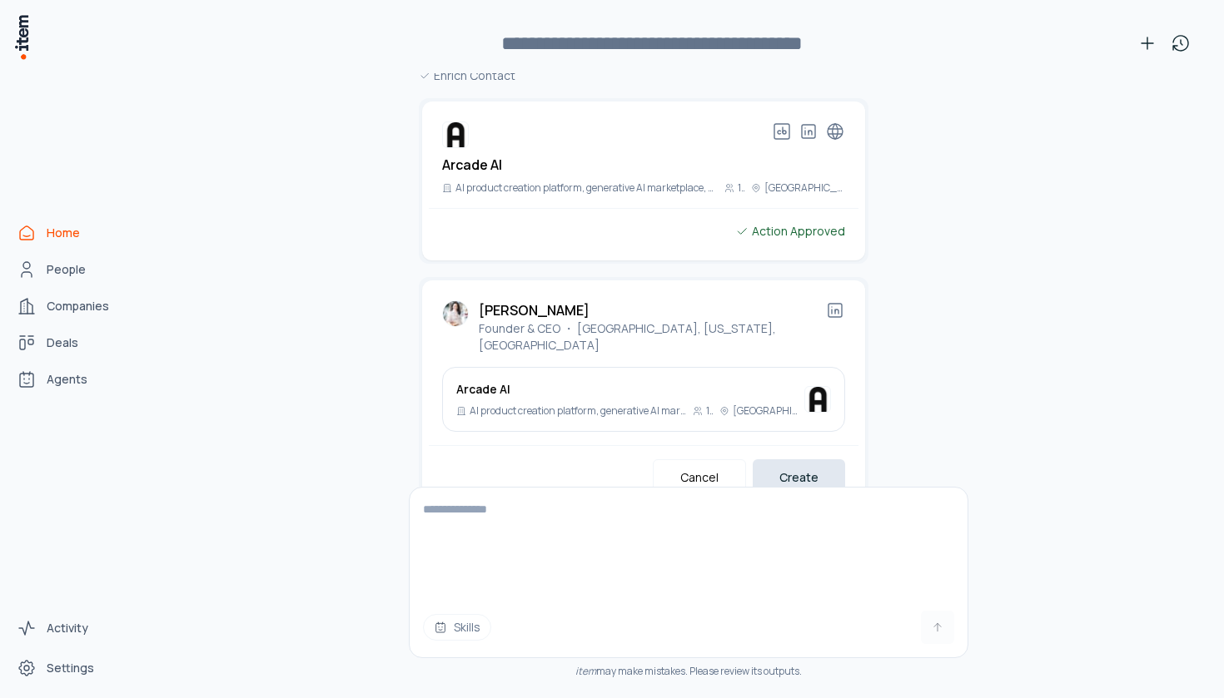
click at [813, 460] on button "Create" at bounding box center [799, 478] width 92 height 37
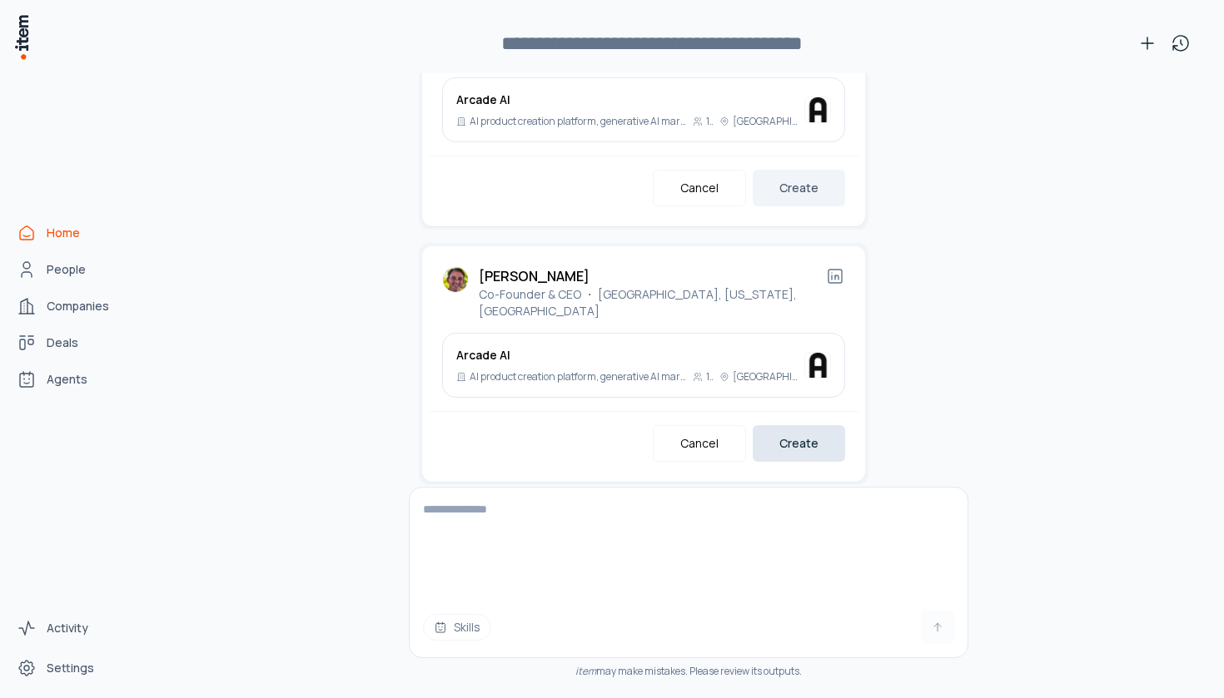
click at [813, 425] on button "Create" at bounding box center [799, 443] width 92 height 37
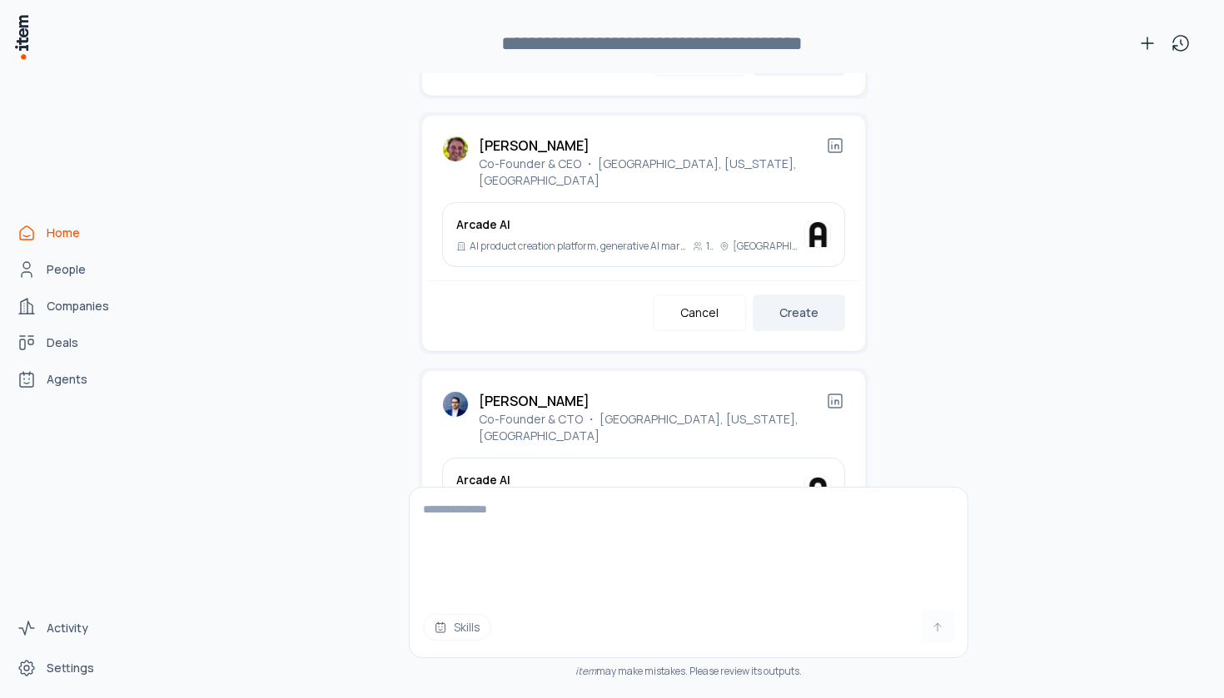
click at [812, 550] on button "Create" at bounding box center [799, 568] width 92 height 37
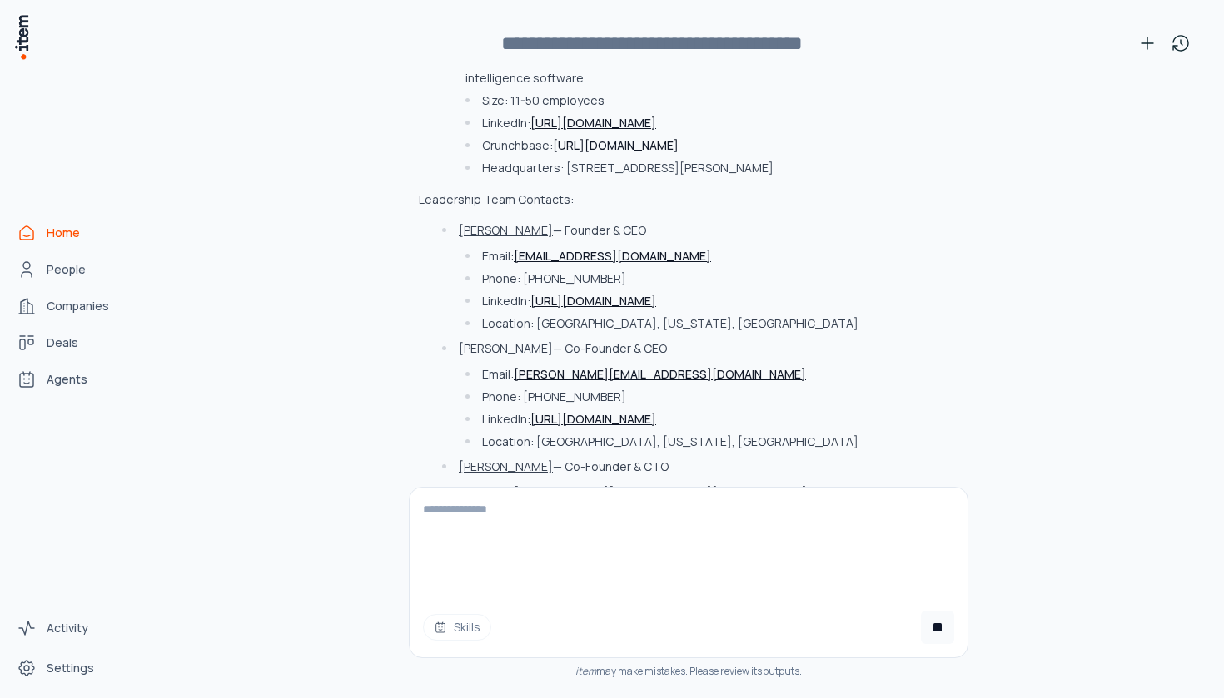
scroll to position [5652, 0]
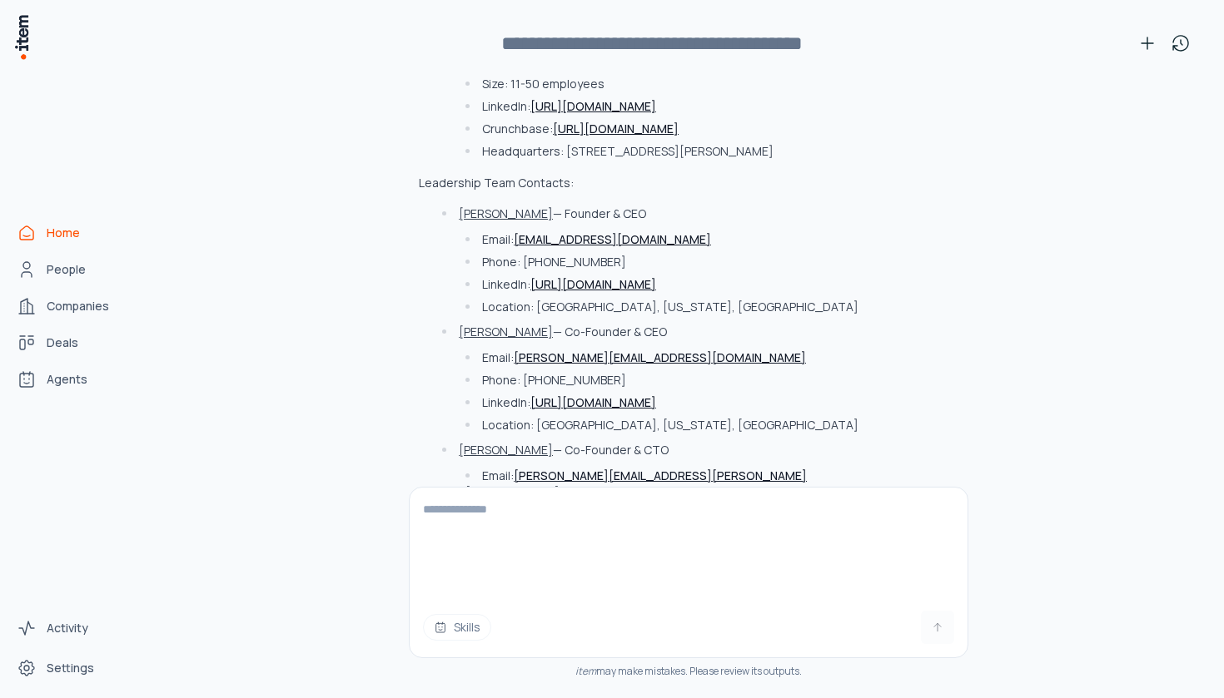
paste textarea "**********"
type textarea "**********"
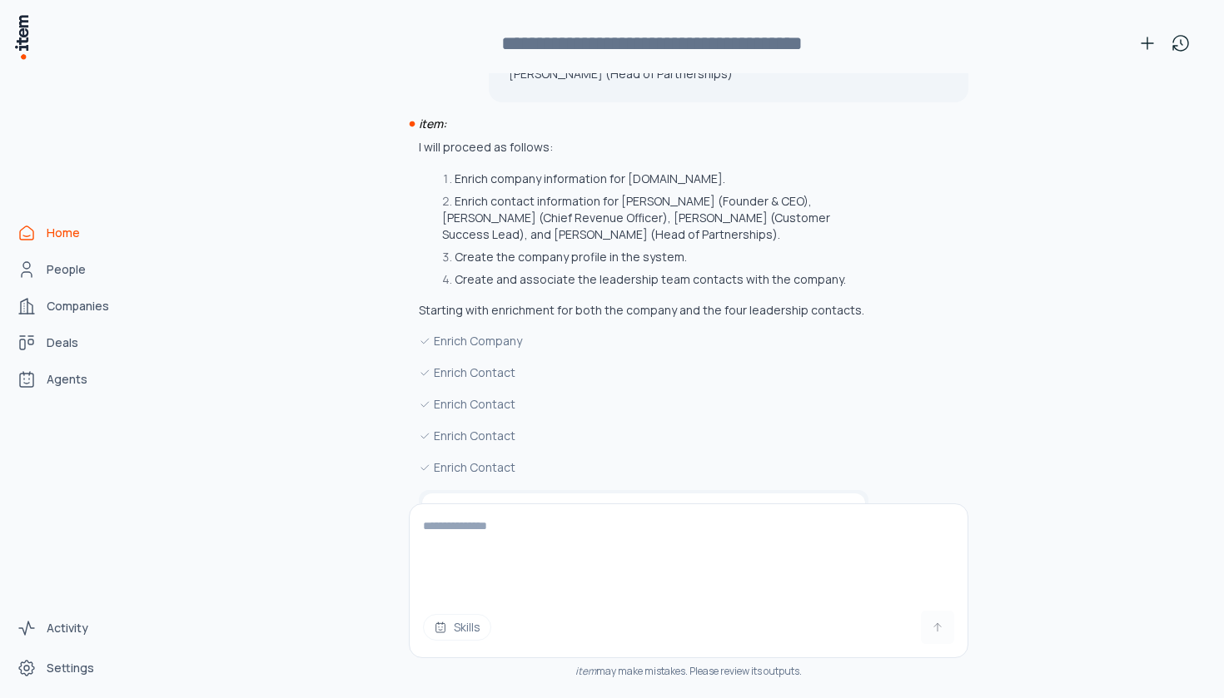
scroll to position [6340, 0]
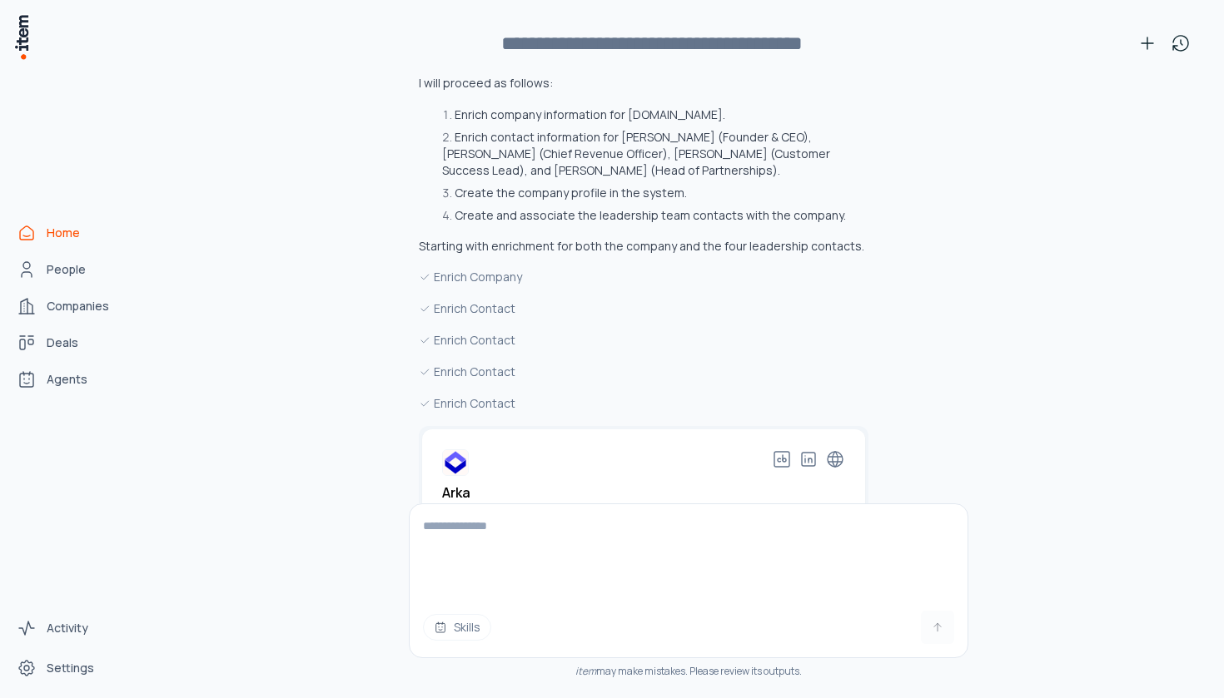
click at [790, 550] on button "Create" at bounding box center [799, 568] width 92 height 37
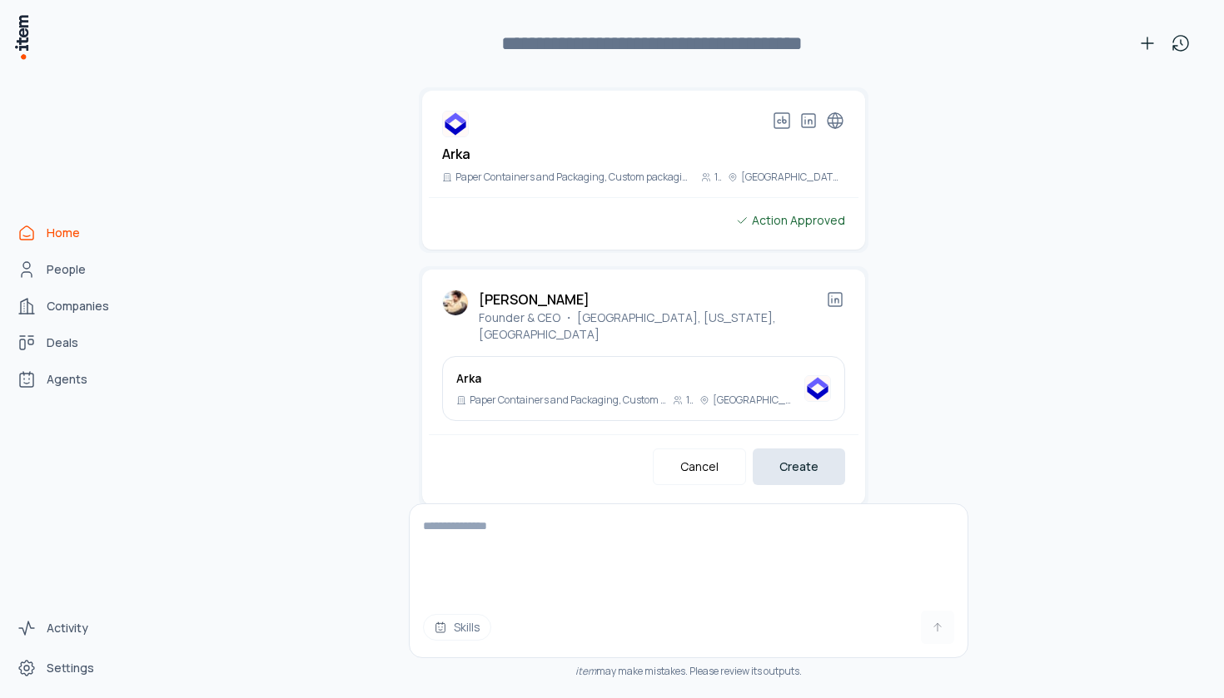
click at [817, 449] on button "Create" at bounding box center [799, 467] width 92 height 37
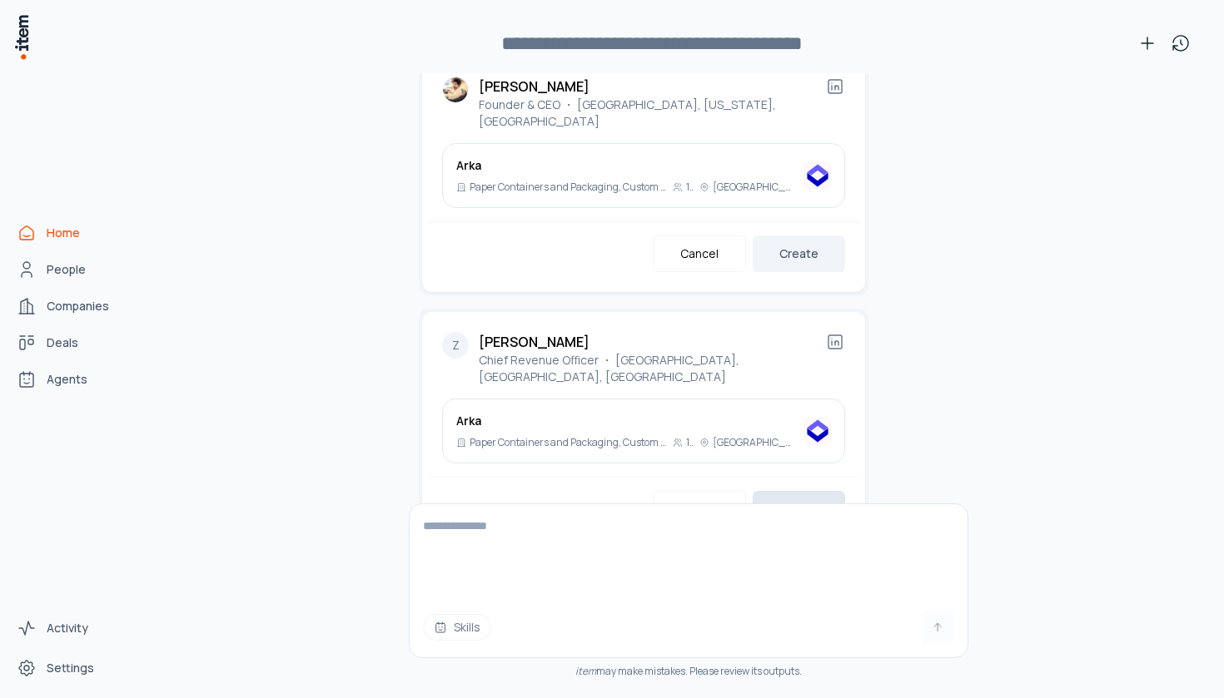
click at [811, 491] on button "Create" at bounding box center [799, 509] width 92 height 37
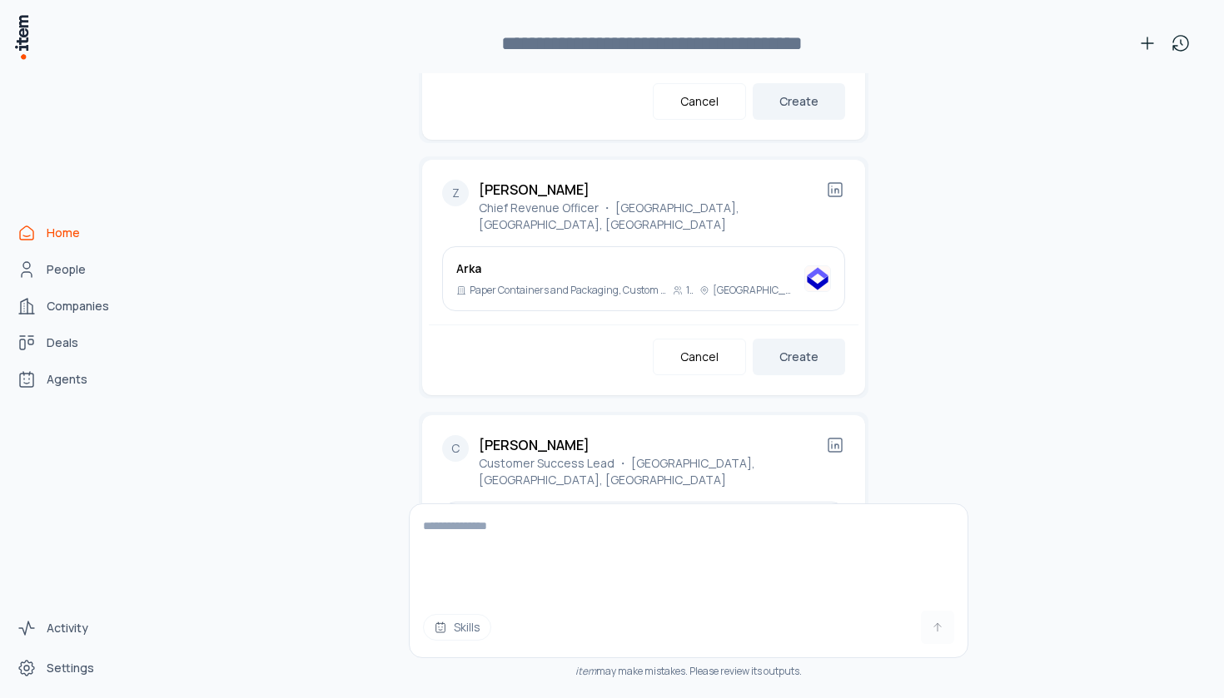
click at [807, 594] on button "Create" at bounding box center [799, 612] width 92 height 37
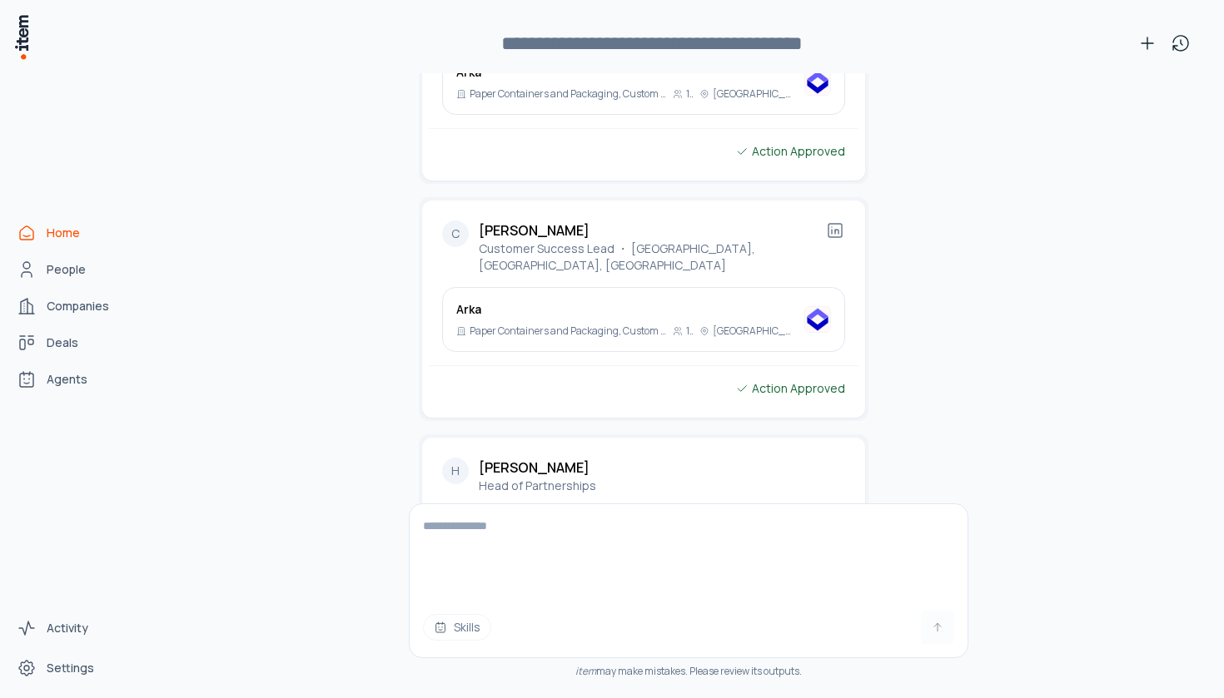
click at [807, 600] on button "Create" at bounding box center [799, 618] width 92 height 37
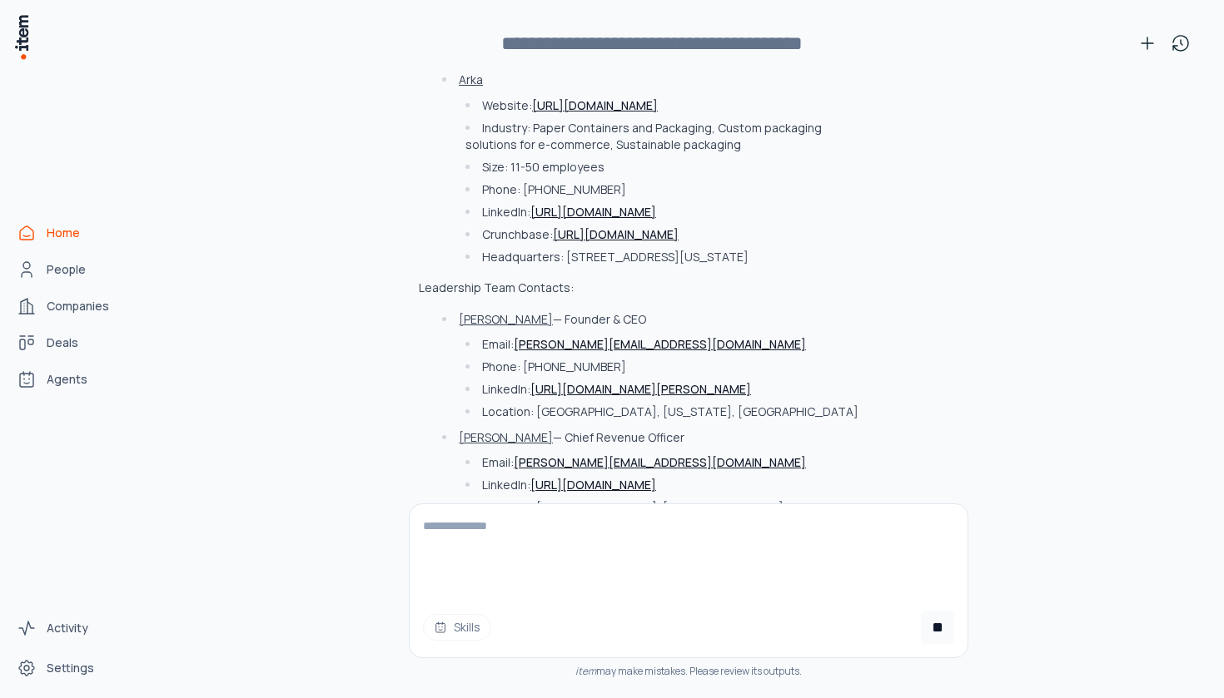
scroll to position [7927, 0]
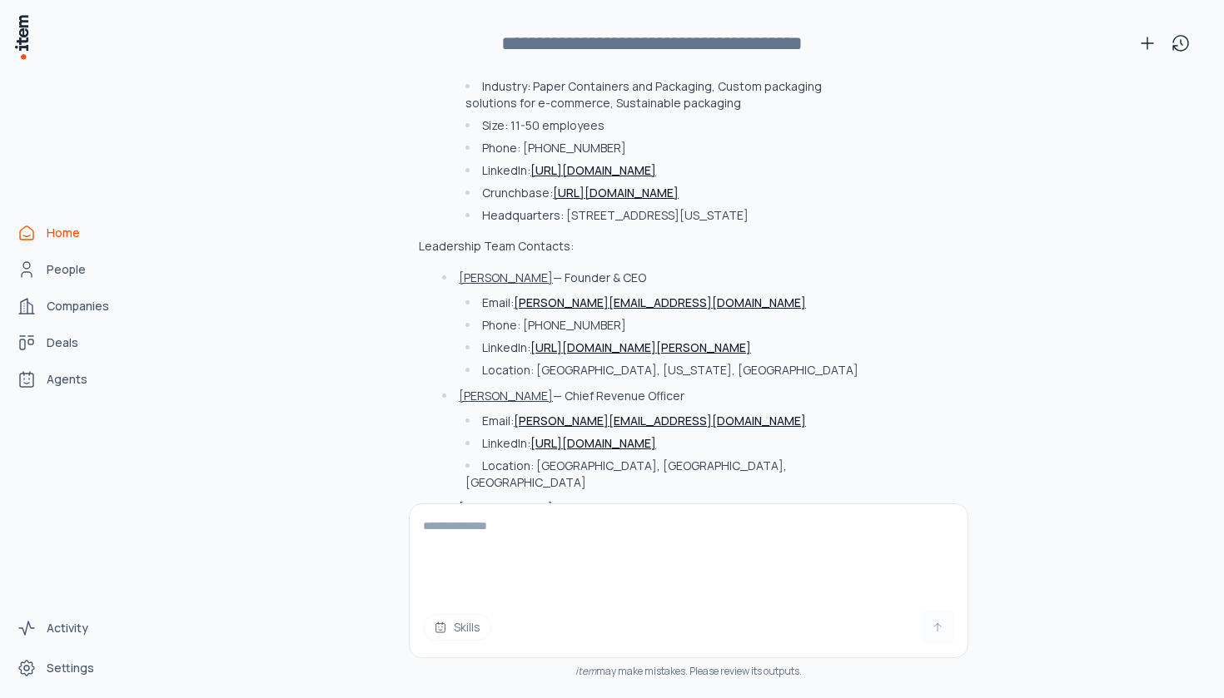
paste textarea "**********"
type textarea "**********"
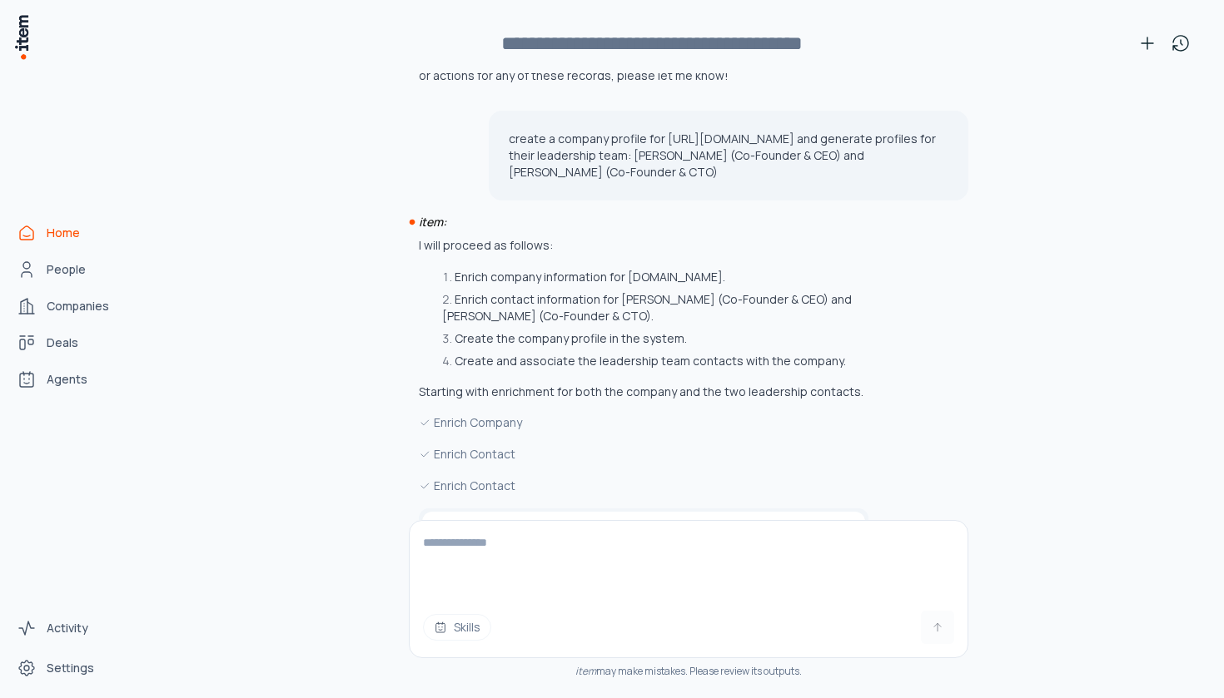
scroll to position [8519, 0]
click at [820, 634] on button "Create" at bounding box center [799, 652] width 92 height 37
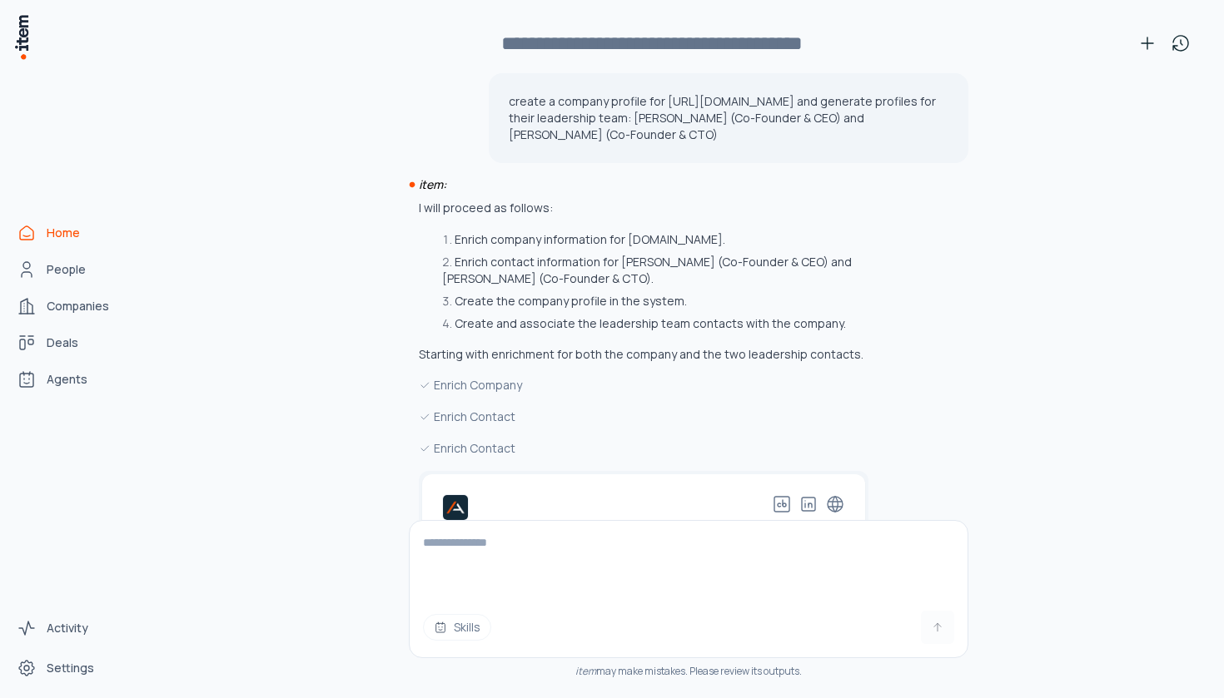
scroll to position [8501, 0]
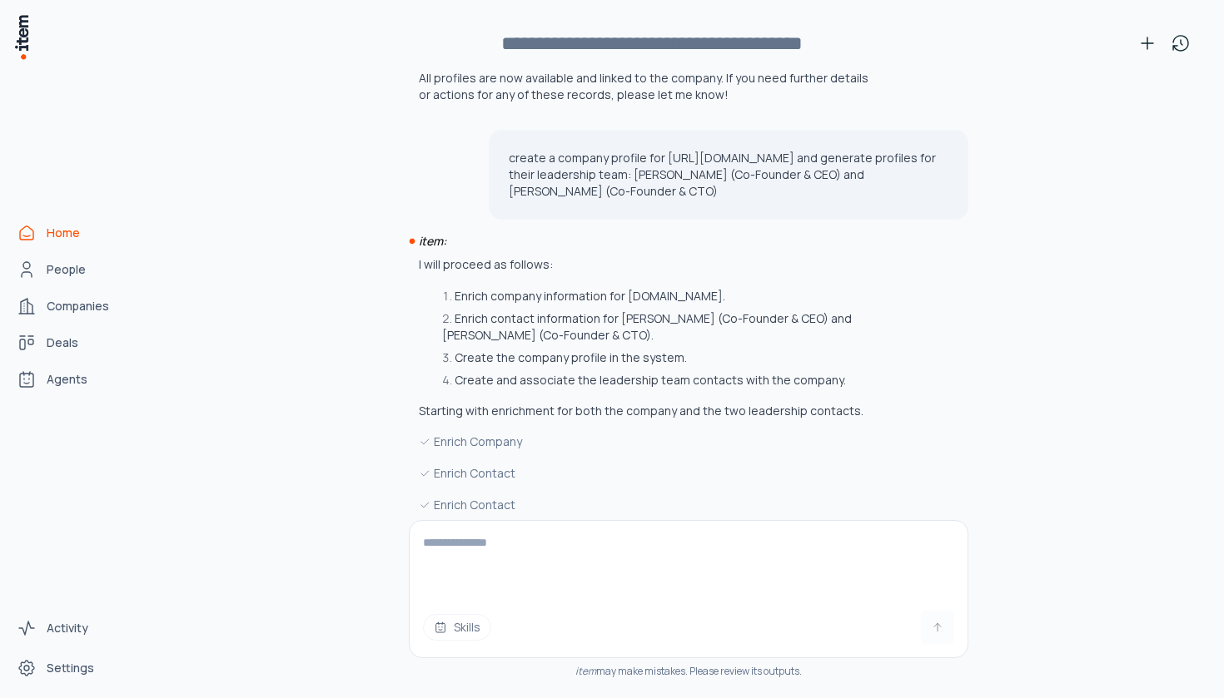
paste textarea "**********"
type textarea "**********"
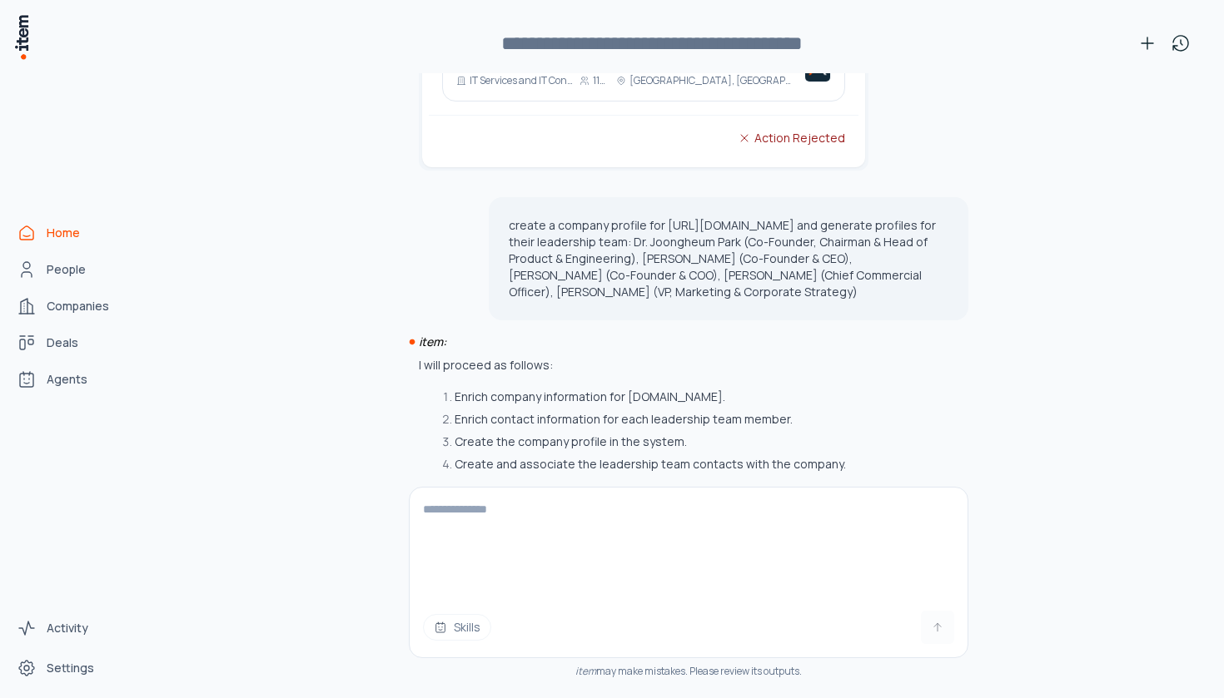
scroll to position [9696, 0]
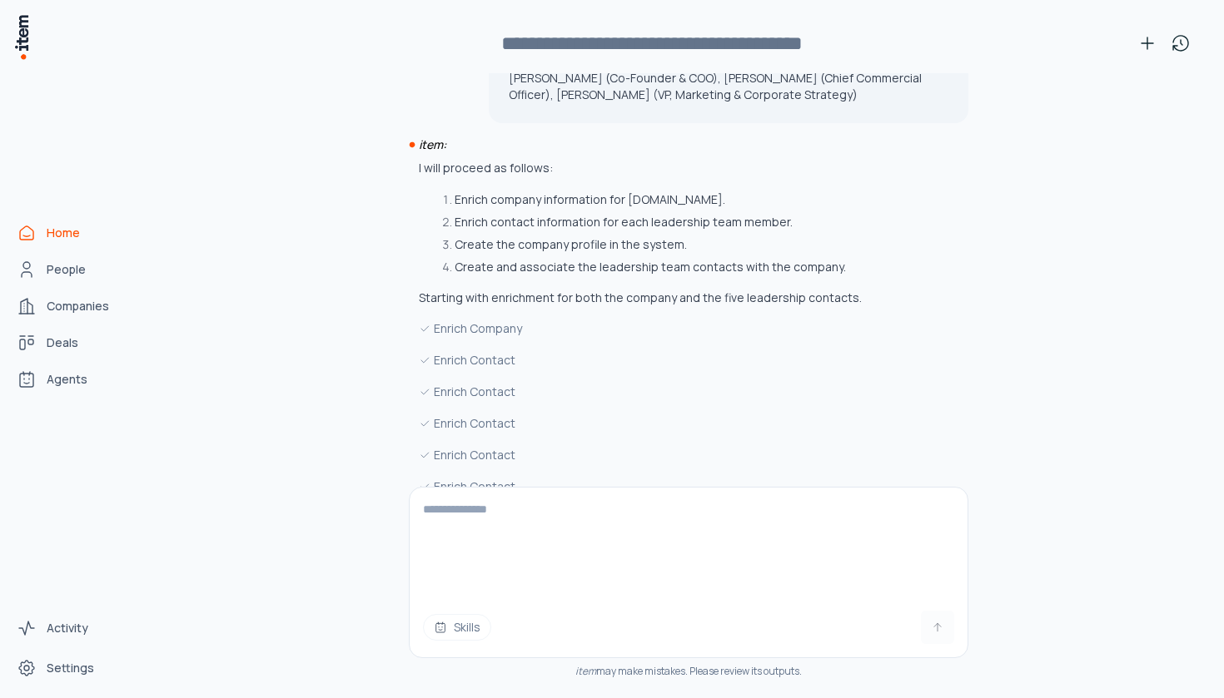
click at [832, 634] on button "Create" at bounding box center [799, 652] width 92 height 37
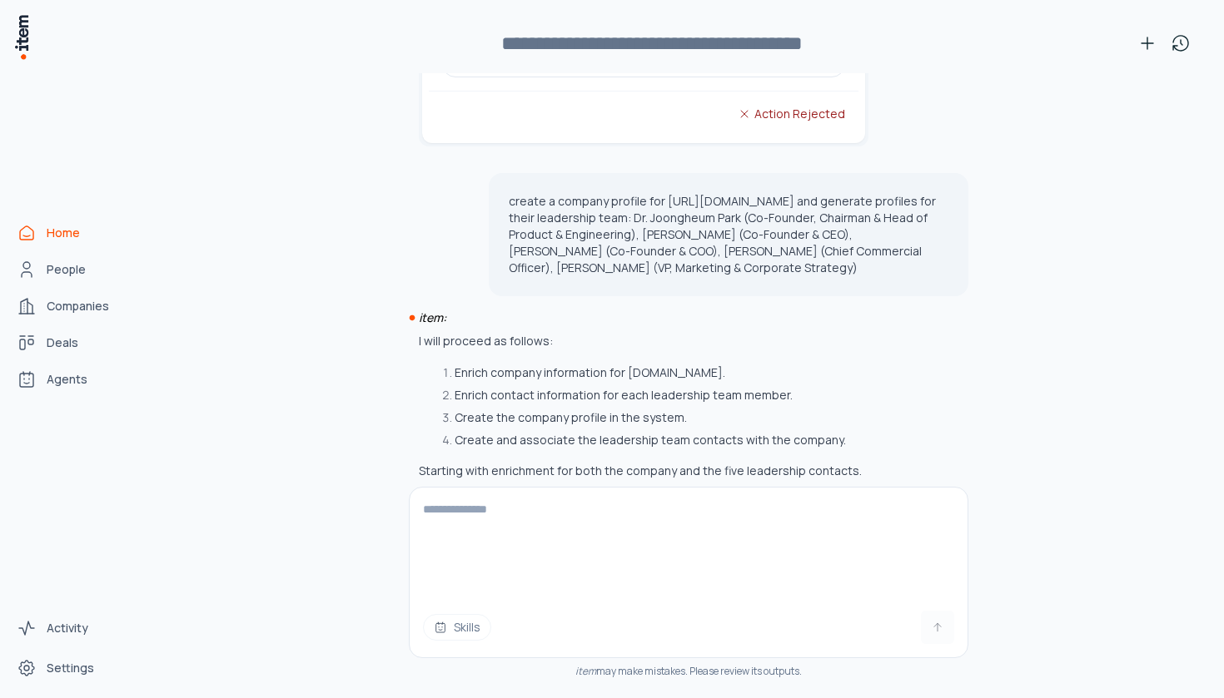
scroll to position [10006, 0]
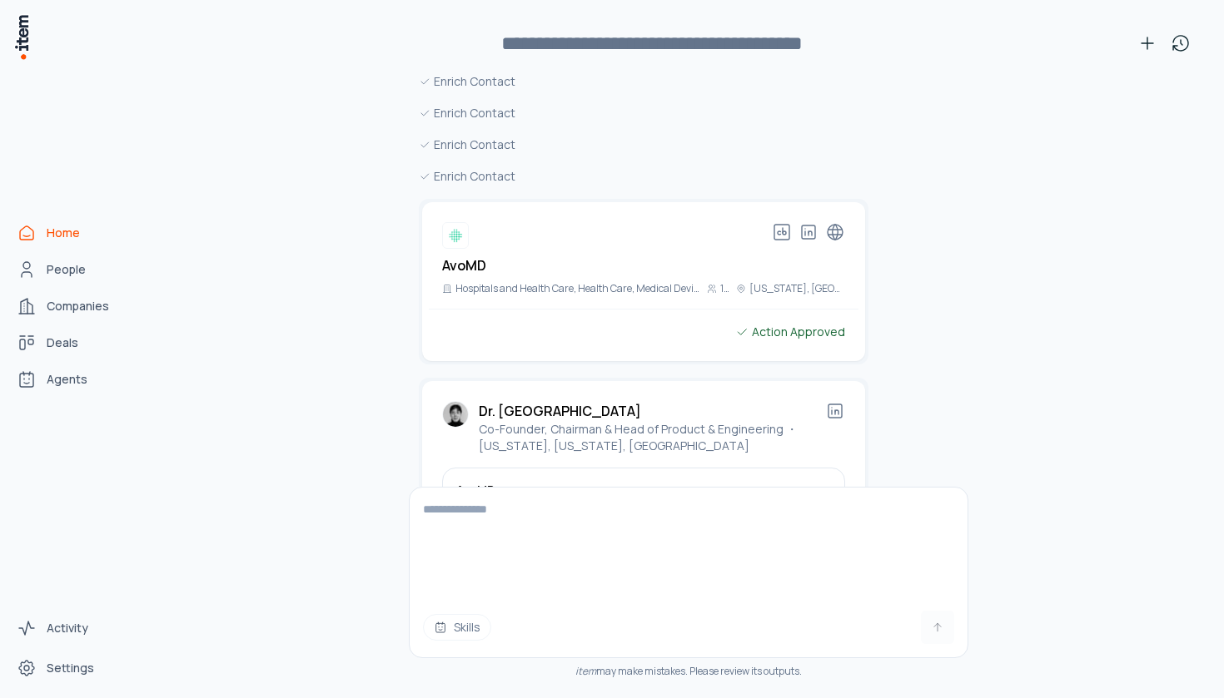
click at [820, 560] on button "Create" at bounding box center [799, 578] width 92 height 37
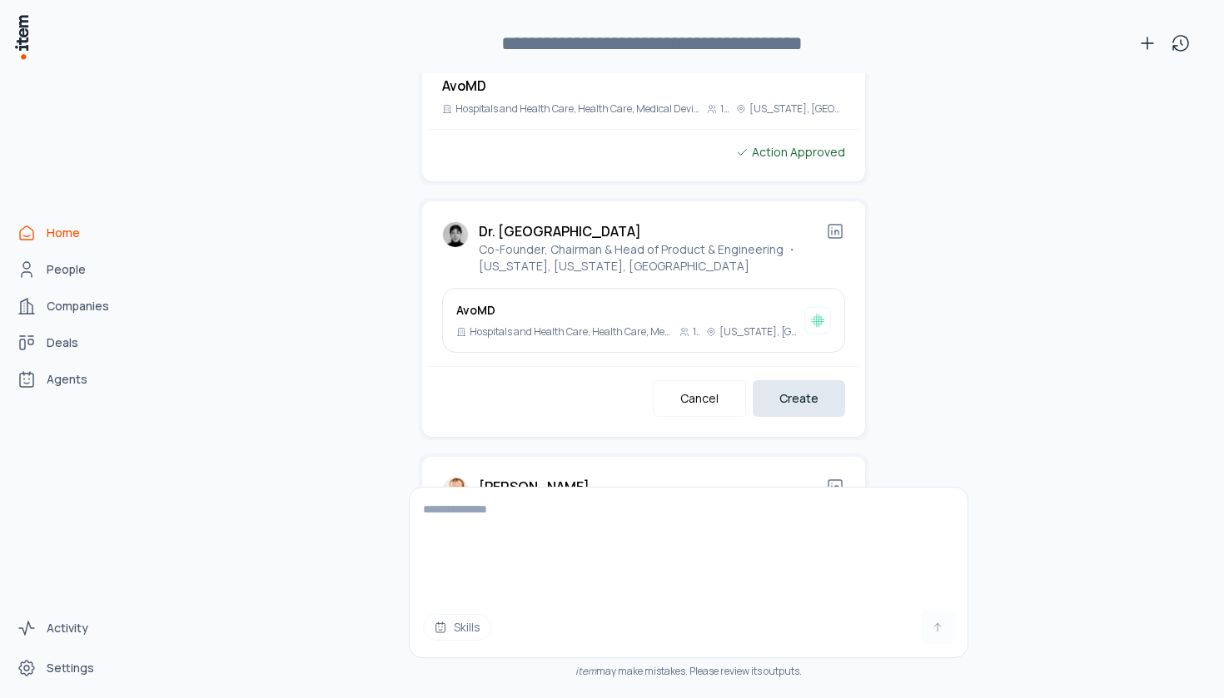
scroll to position [10225, 0]
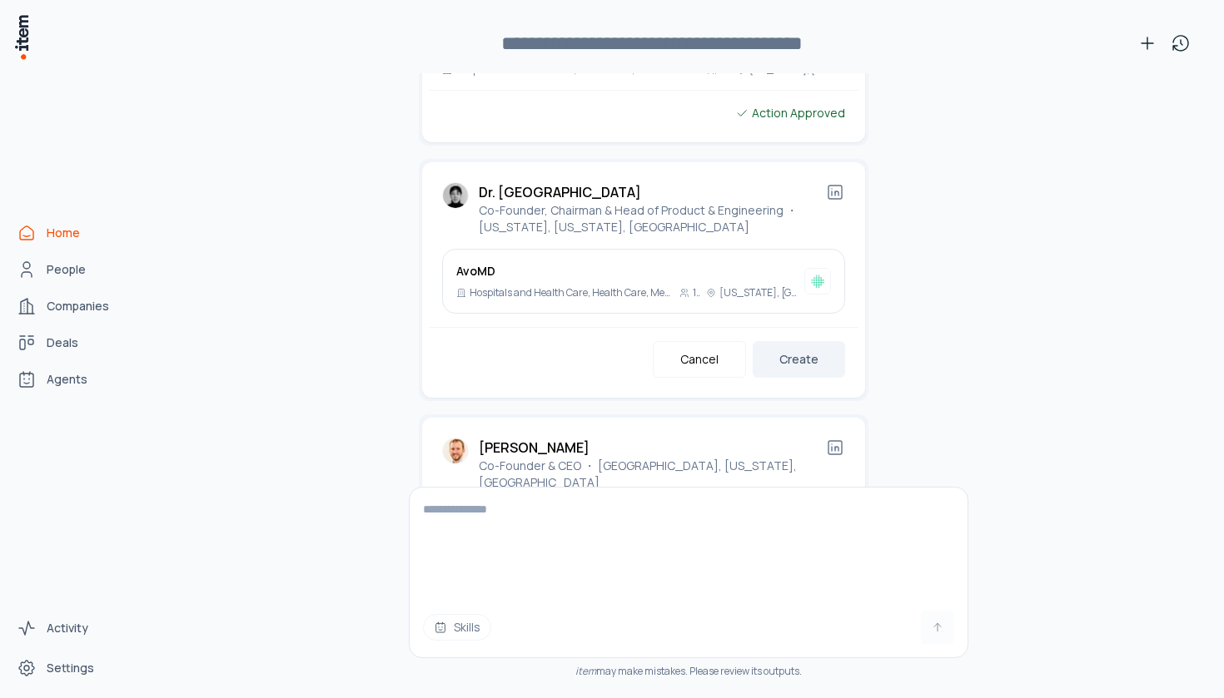
click at [819, 597] on button "Create" at bounding box center [799, 615] width 92 height 37
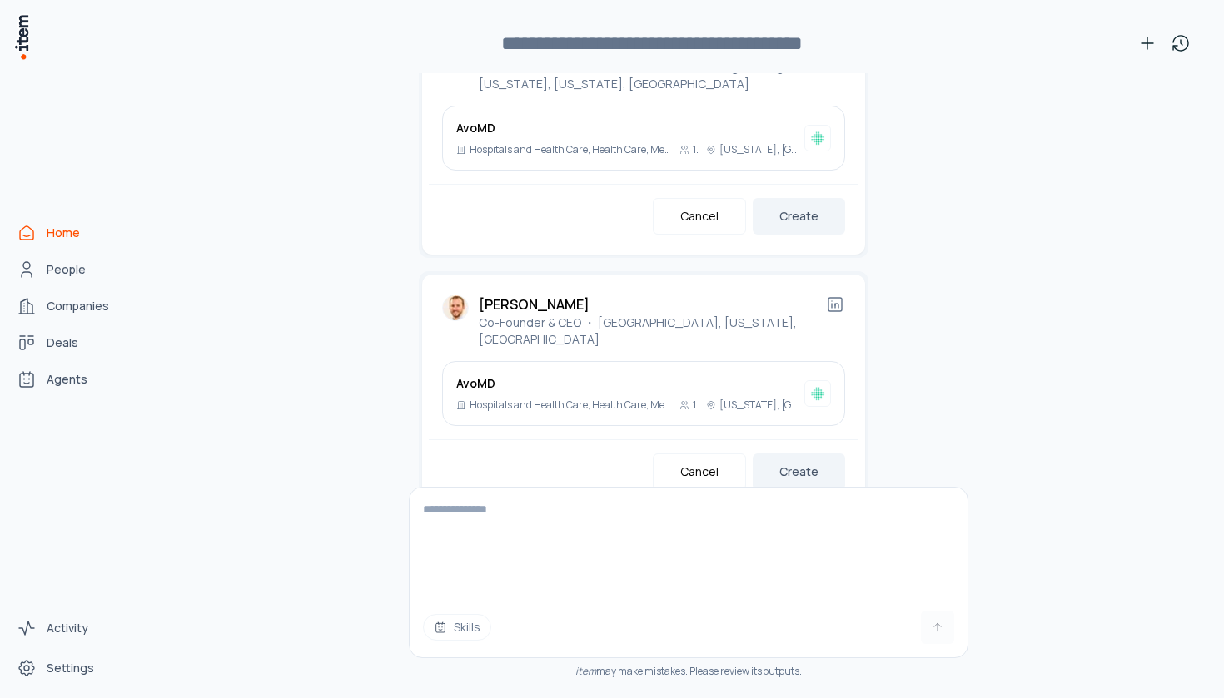
scroll to position [10429, 0]
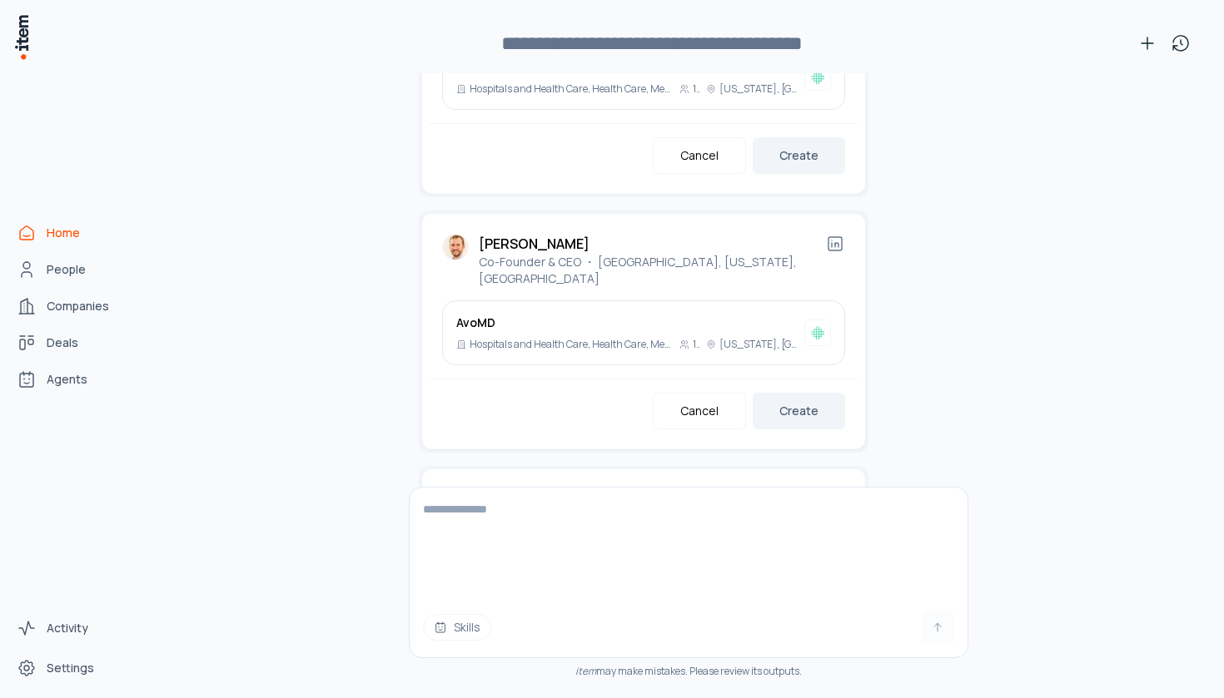
click at [817, 649] on button "Create" at bounding box center [799, 667] width 92 height 37
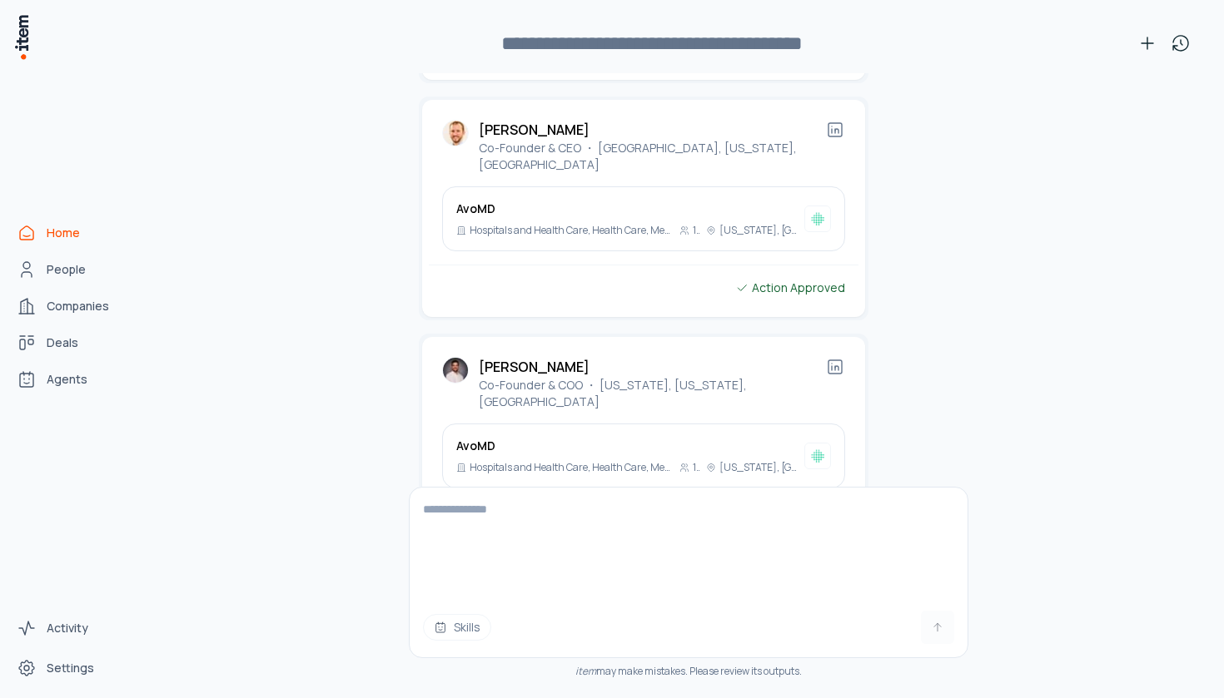
scroll to position [10739, 0]
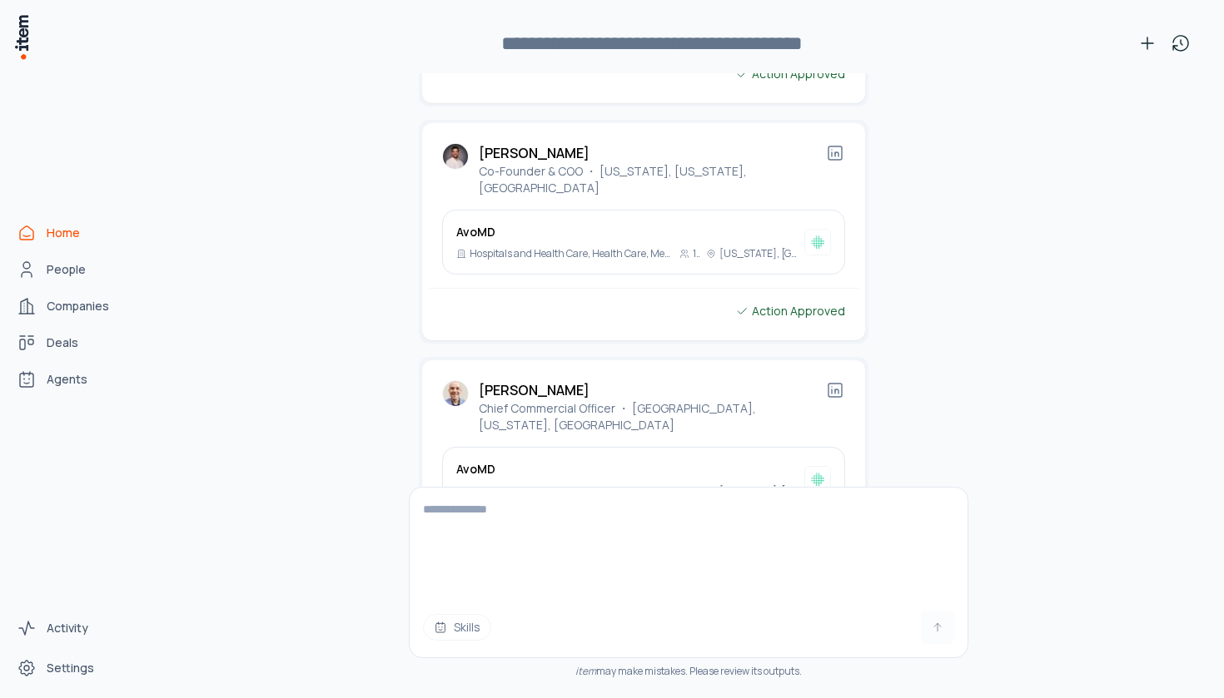
click at [818, 539] on button "Create" at bounding box center [799, 557] width 92 height 37
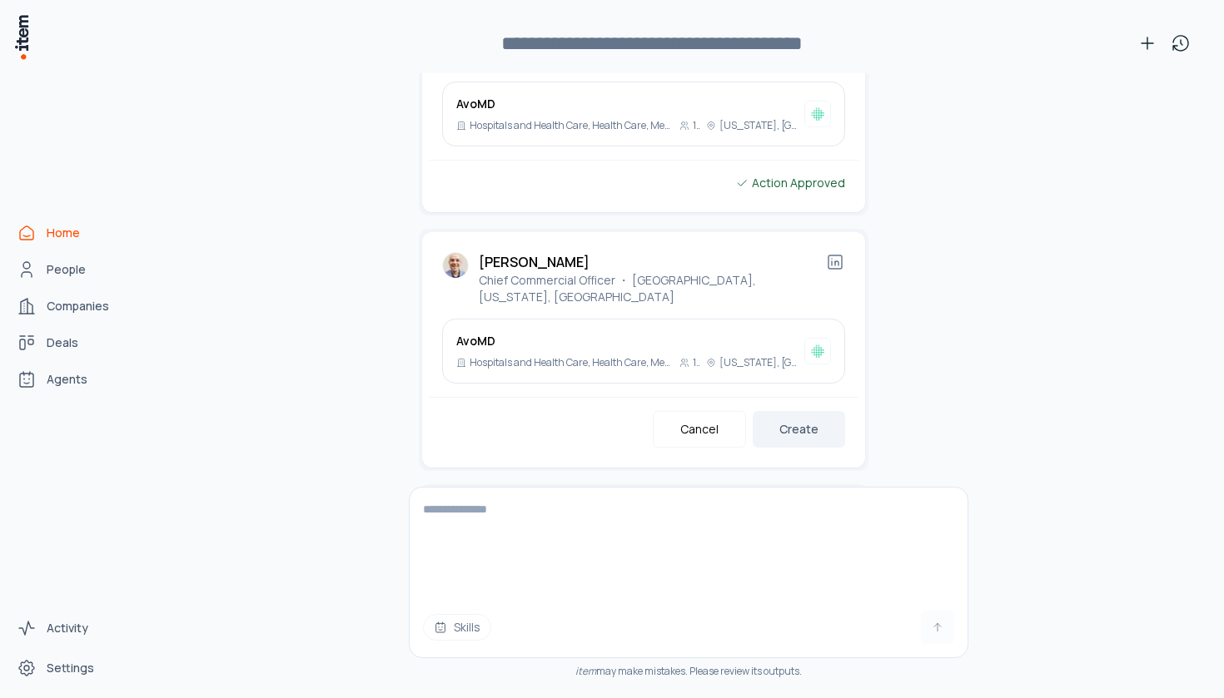
click at [813, 667] on button "Create" at bounding box center [799, 685] width 92 height 37
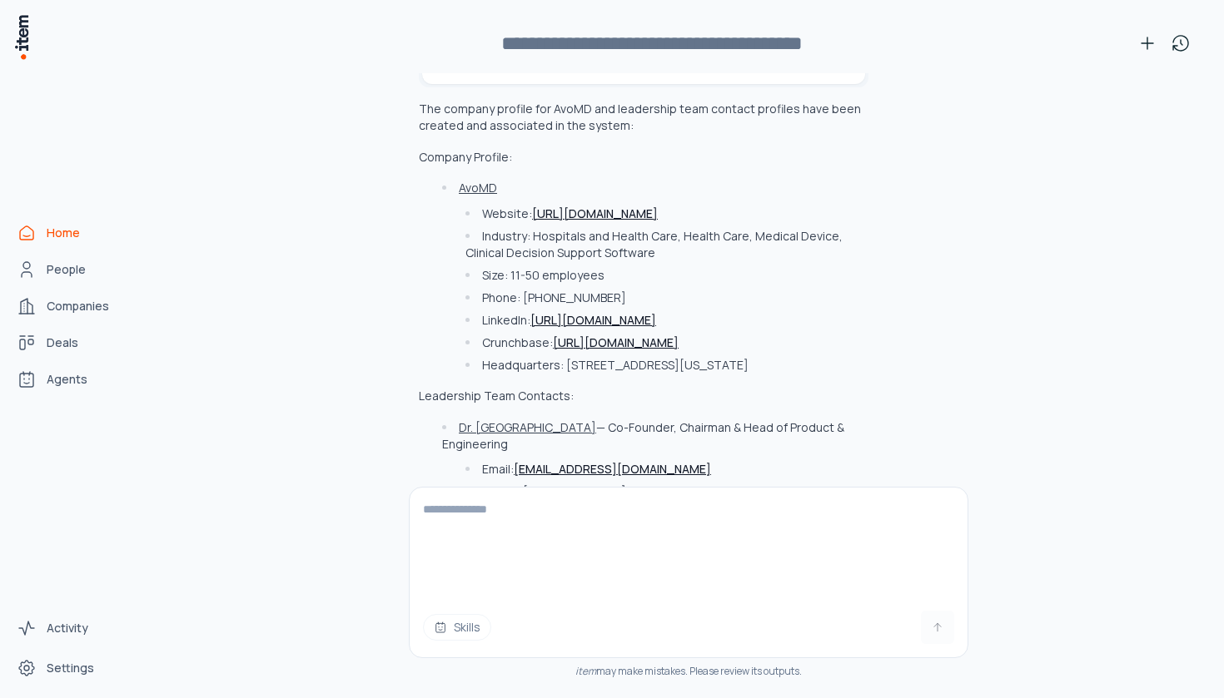
scroll to position [11467, 0]
click at [90, 270] on link "People" at bounding box center [73, 269] width 127 height 33
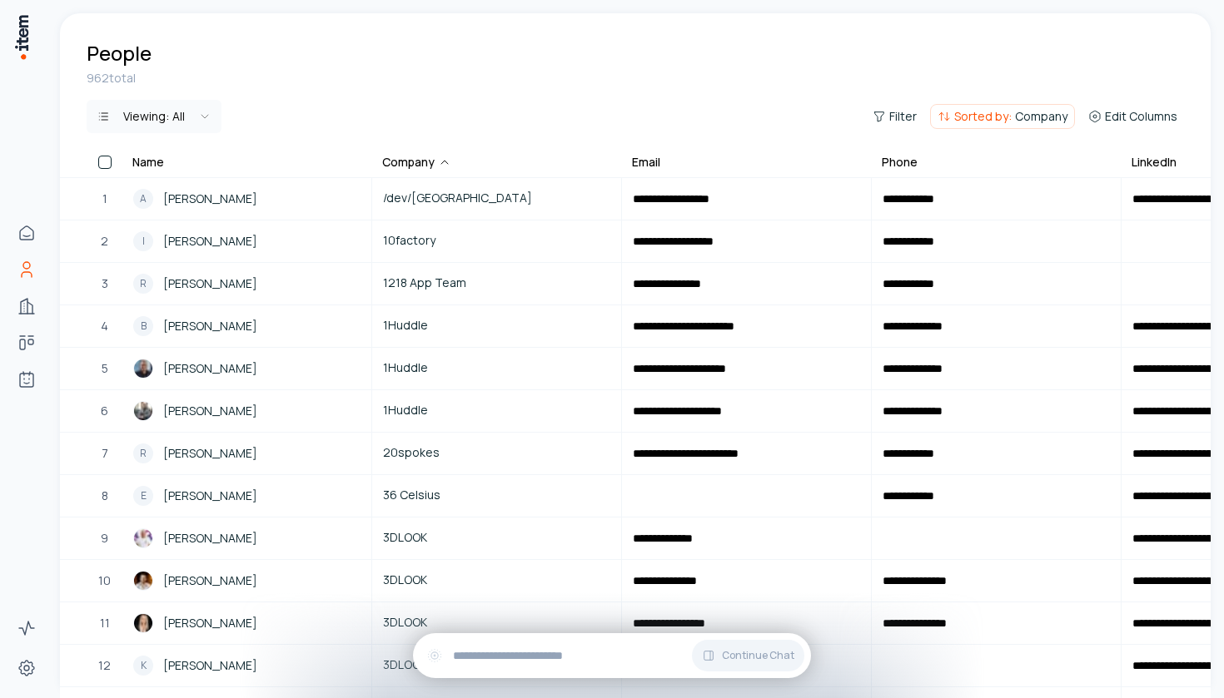
click at [990, 103] on div "Viewing: All Filter Sorted by: Company Edit Columns" at bounding box center [635, 116] width 1097 height 33
click at [990, 112] on span "Sorted by:" at bounding box center [982, 116] width 57 height 17
click at [1051, 158] on div "Sort Clear Company" at bounding box center [910, 176] width 305 height 58
click at [1051, 152] on button "Clear" at bounding box center [1050, 152] width 24 height 10
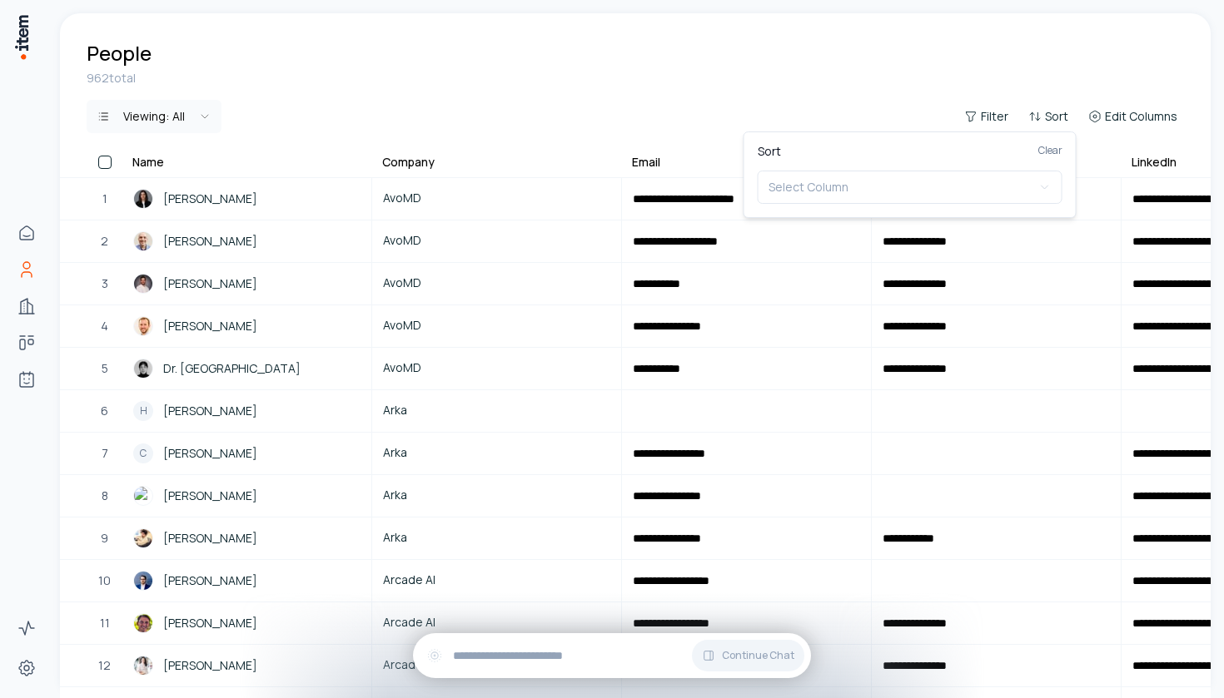
click at [899, 89] on html "**********" at bounding box center [612, 349] width 1224 height 698
click at [92, 367] on div "5" at bounding box center [105, 369] width 36 height 40
click at [105, 365] on button "button" at bounding box center [104, 368] width 13 height 13
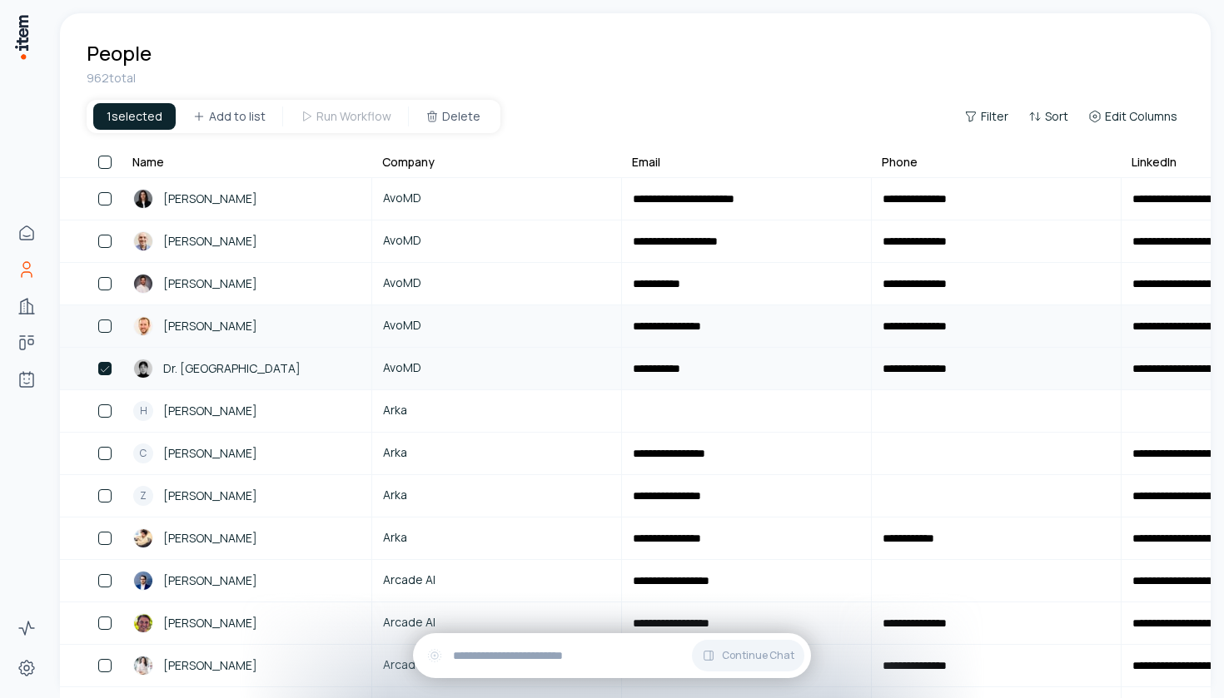
click at [103, 321] on button "button" at bounding box center [104, 326] width 13 height 13
click at [102, 280] on button "button" at bounding box center [104, 283] width 13 height 13
click at [98, 236] on button "button" at bounding box center [104, 241] width 13 height 13
click at [106, 188] on div "1" at bounding box center [105, 199] width 36 height 40
click at [102, 193] on button "button" at bounding box center [104, 198] width 13 height 13
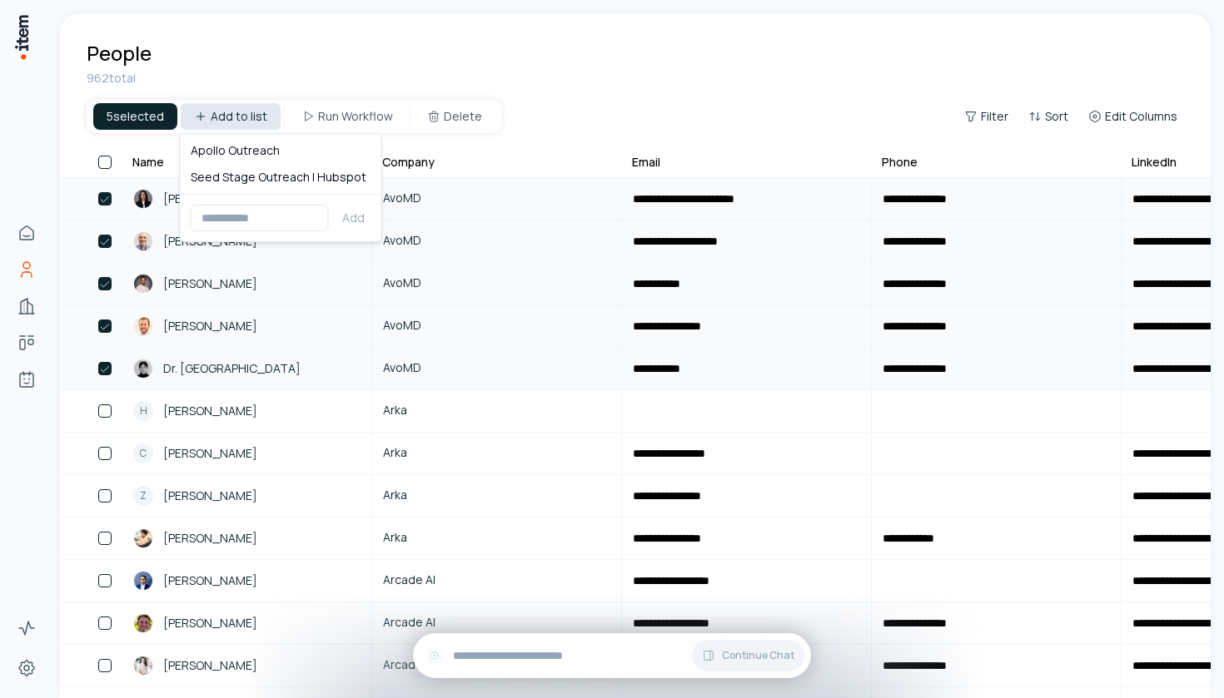
click at [231, 122] on html "**********" at bounding box center [612, 349] width 1224 height 698
click at [236, 175] on div "Seed Stage Outreach | Hubspot" at bounding box center [281, 177] width 194 height 27
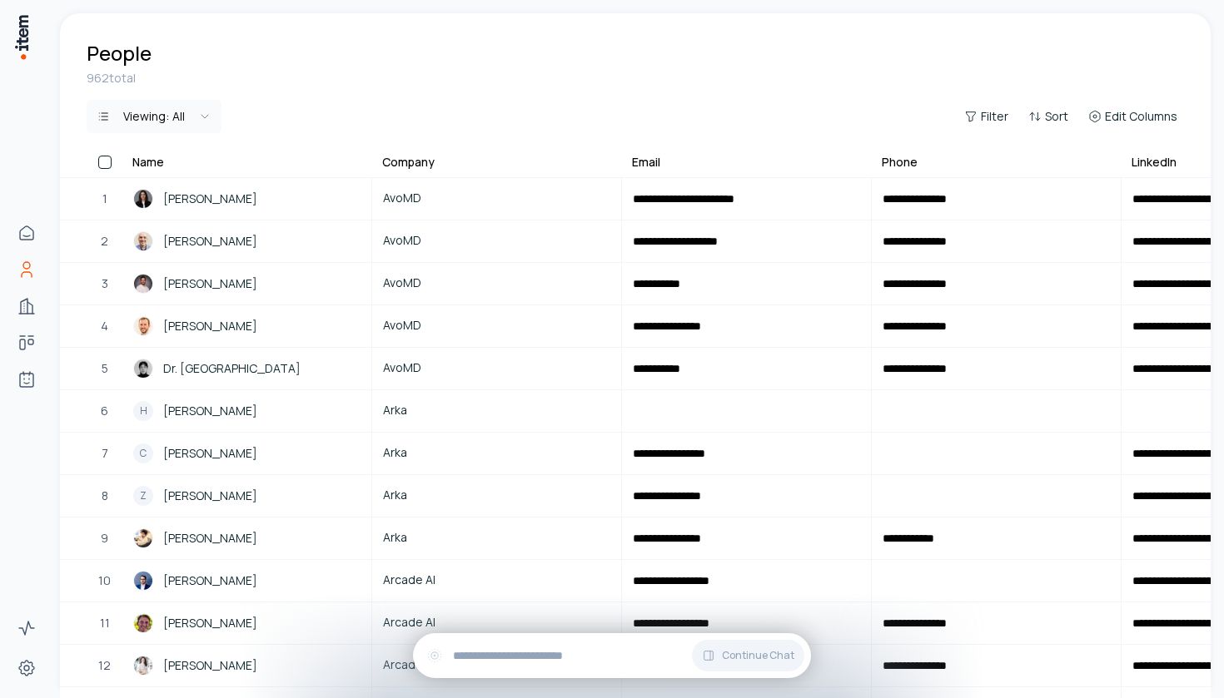
click at [195, 110] on html "**********" at bounding box center [612, 349] width 1224 height 698
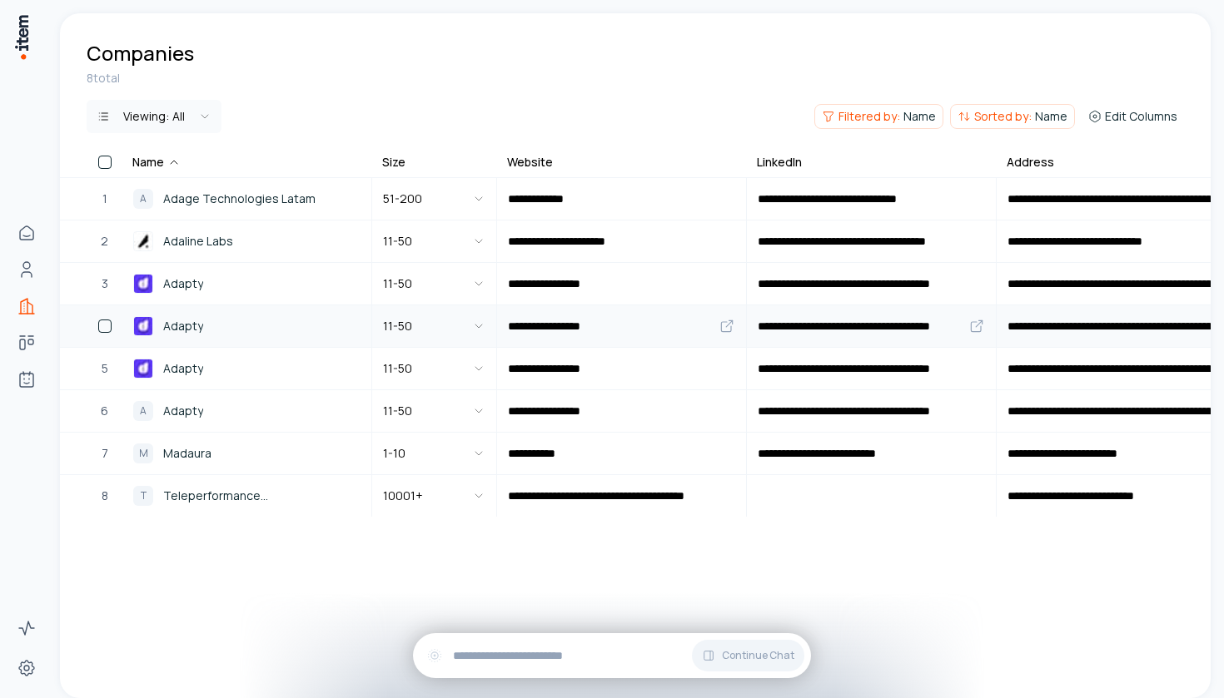
click at [199, 325] on span "Adapty" at bounding box center [183, 326] width 40 height 18
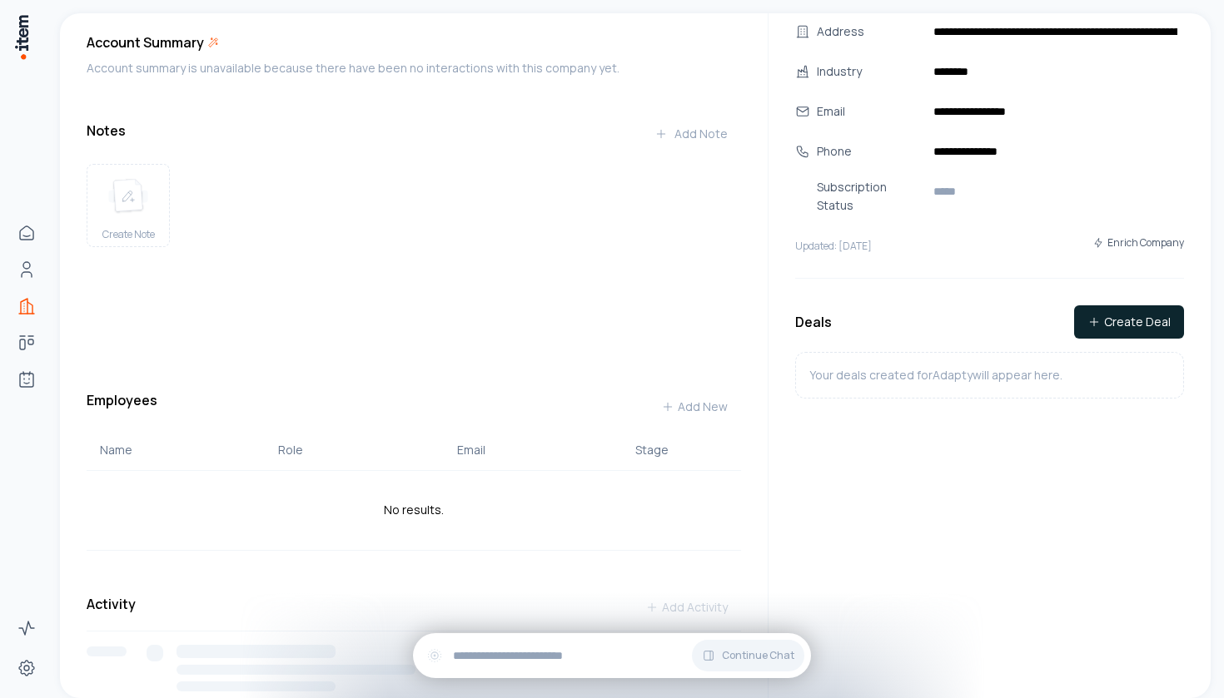
scroll to position [241, 0]
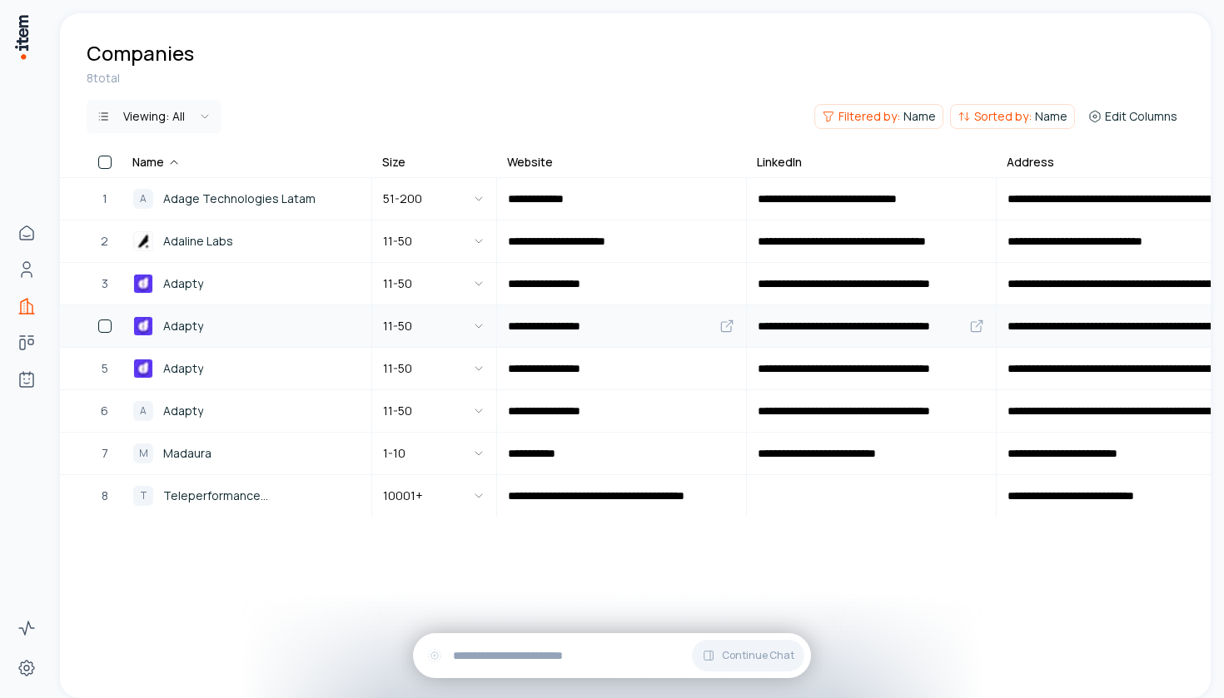
click at [102, 330] on button "button" at bounding box center [104, 326] width 13 height 13
click at [466, 121] on button "Delete" at bounding box center [453, 116] width 82 height 27
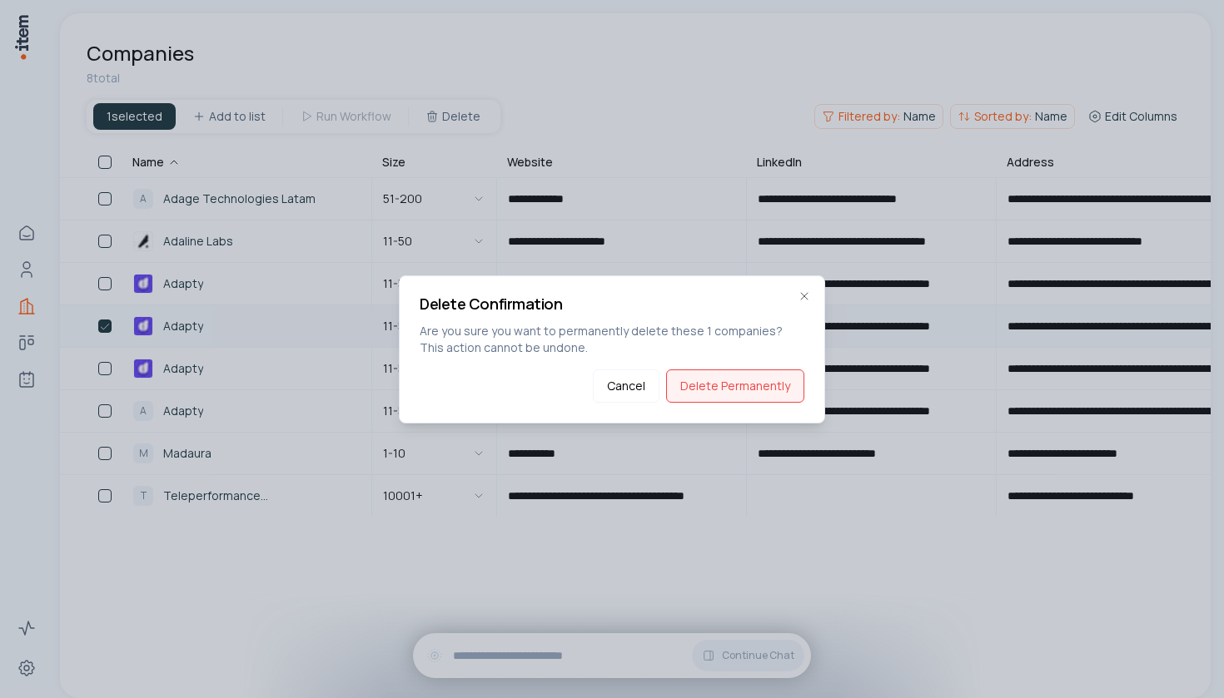
click at [766, 375] on button "Delete Permanently" at bounding box center [735, 386] width 138 height 33
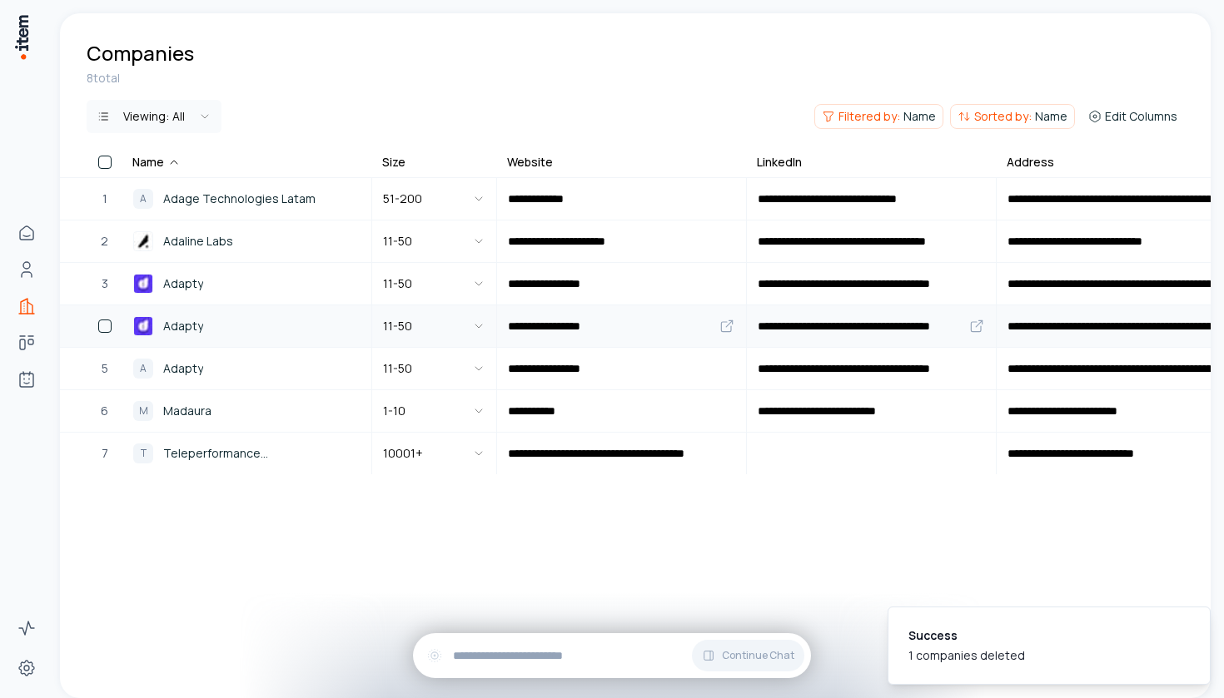
click at [188, 333] on span "Adapty" at bounding box center [183, 326] width 40 height 18
click at [109, 328] on button "button" at bounding box center [104, 326] width 13 height 13
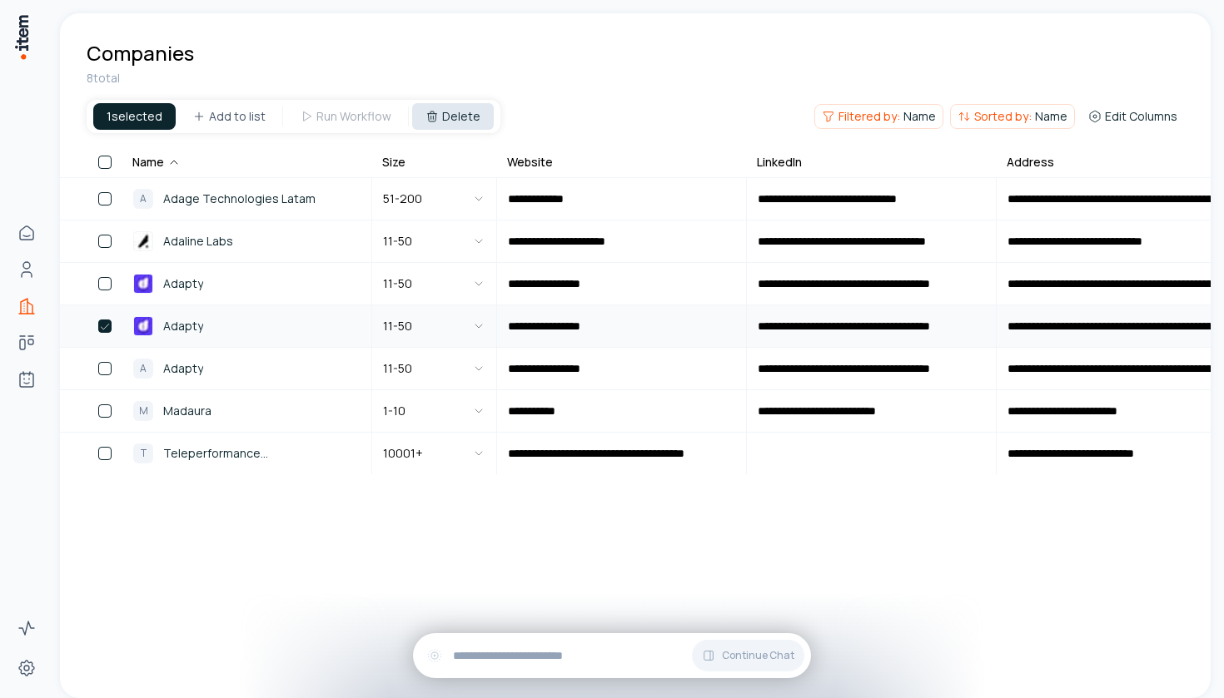
click at [445, 116] on button "Delete" at bounding box center [453, 116] width 82 height 27
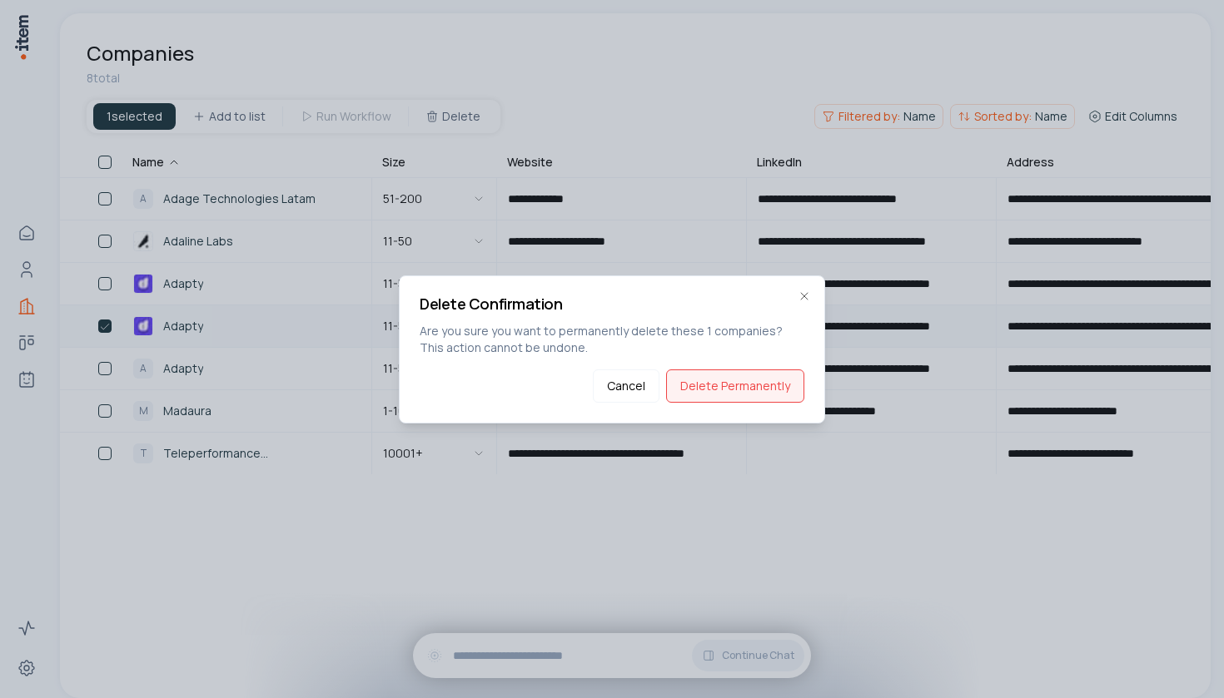
click at [739, 386] on button "Delete Permanently" at bounding box center [735, 386] width 138 height 33
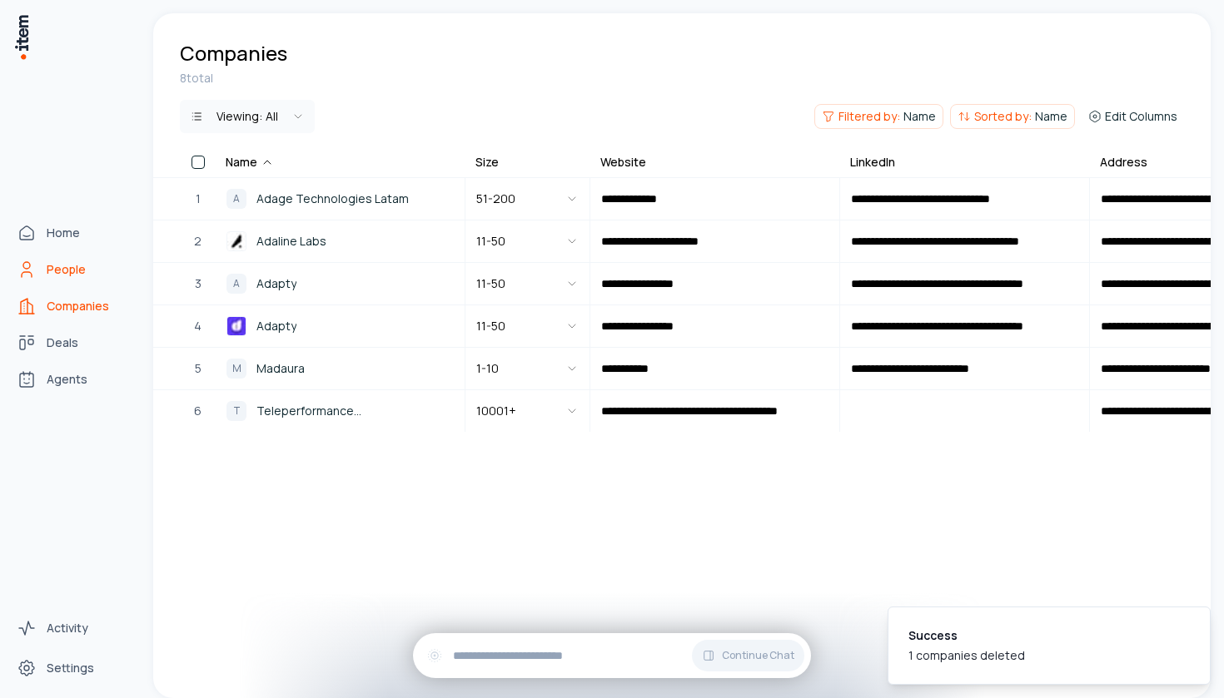
click at [37, 265] on link "People" at bounding box center [73, 269] width 127 height 33
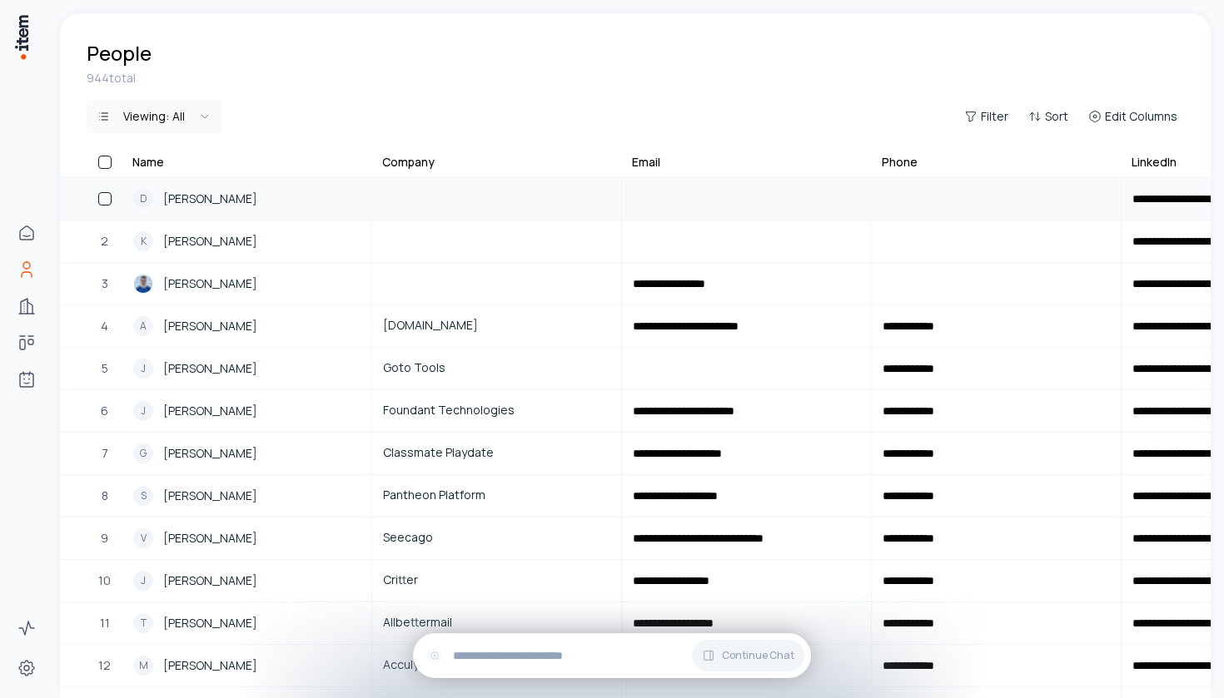
click at [506, 194] on td at bounding box center [497, 199] width 250 height 42
click at [458, 206] on td at bounding box center [497, 199] width 250 height 42
click at [225, 197] on span "[PERSON_NAME]" at bounding box center [210, 199] width 94 height 18
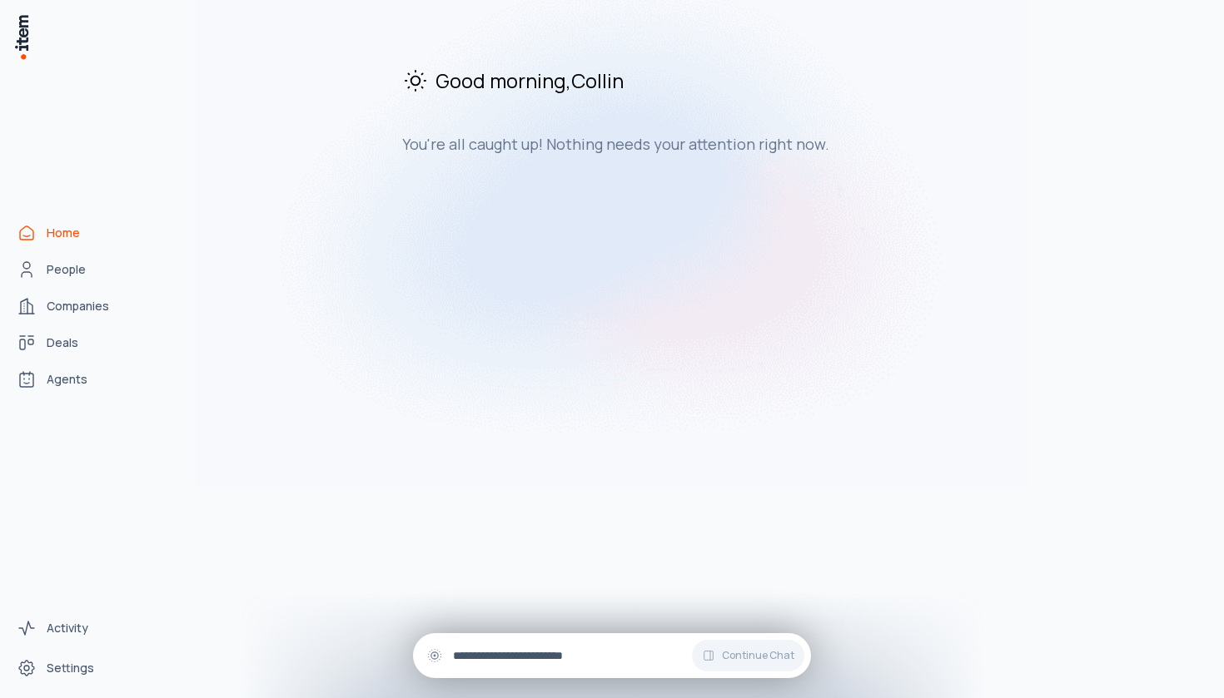
click at [685, 648] on input "text" at bounding box center [625, 656] width 345 height 18
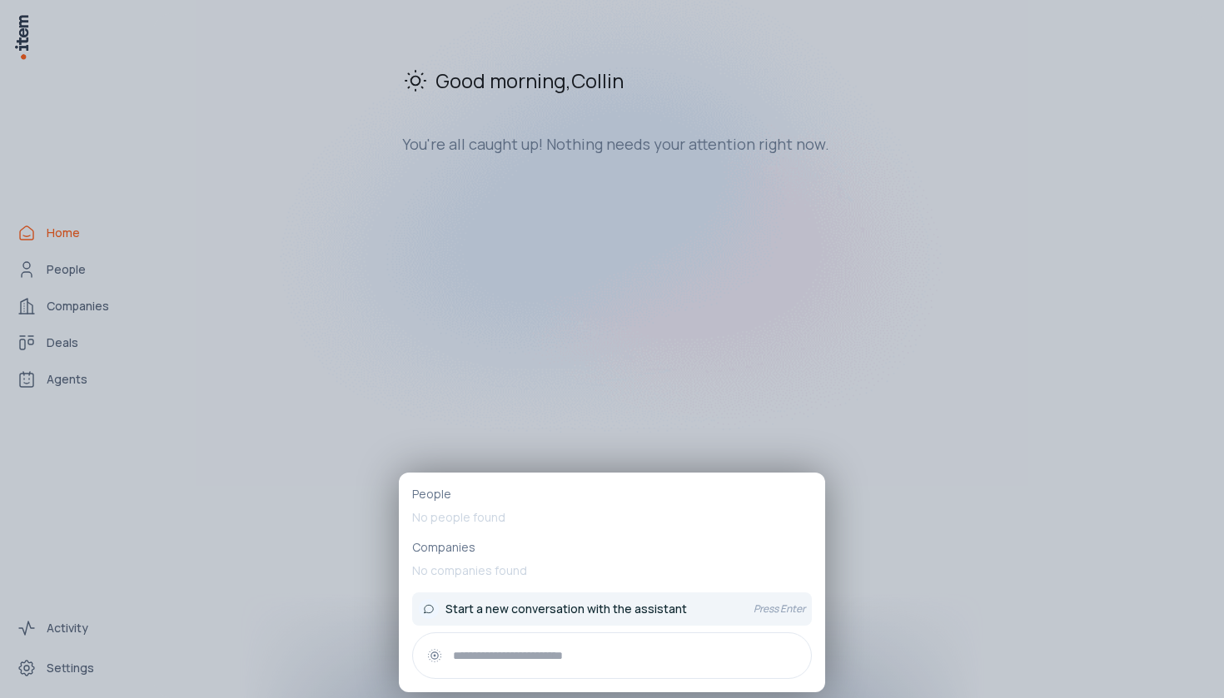
click at [763, 603] on p "Press Enter" at bounding box center [779, 609] width 52 height 13
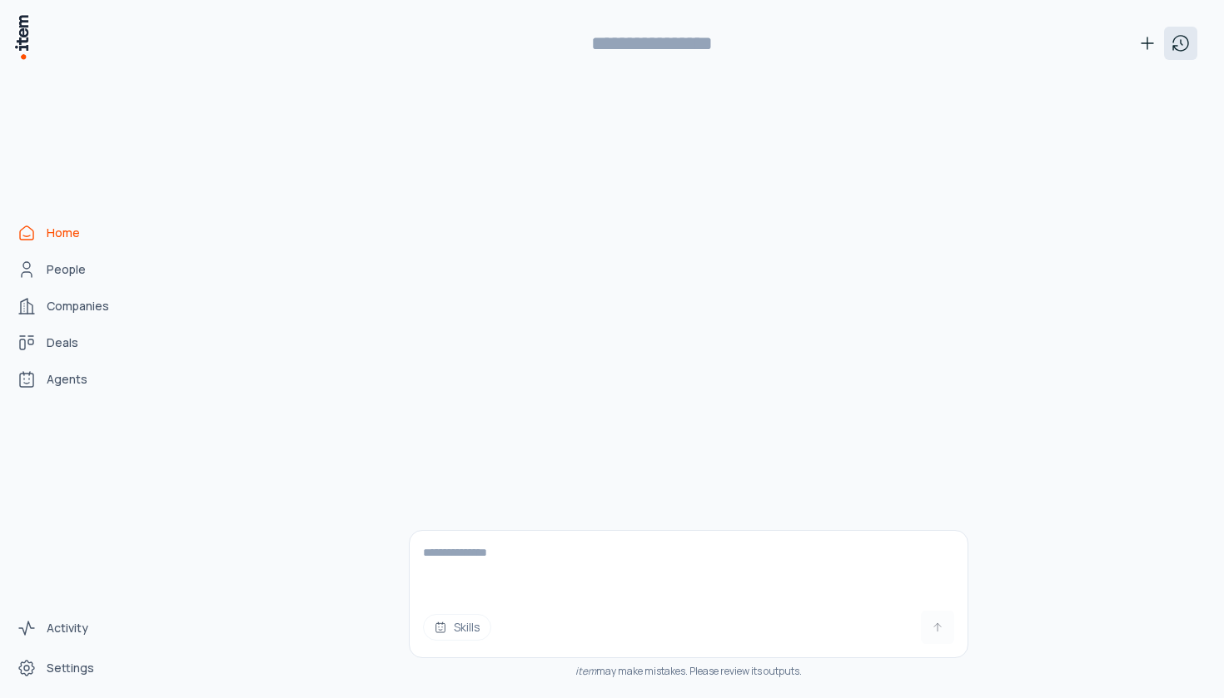
click at [1187, 52] on icon at bounding box center [1181, 43] width 20 height 20
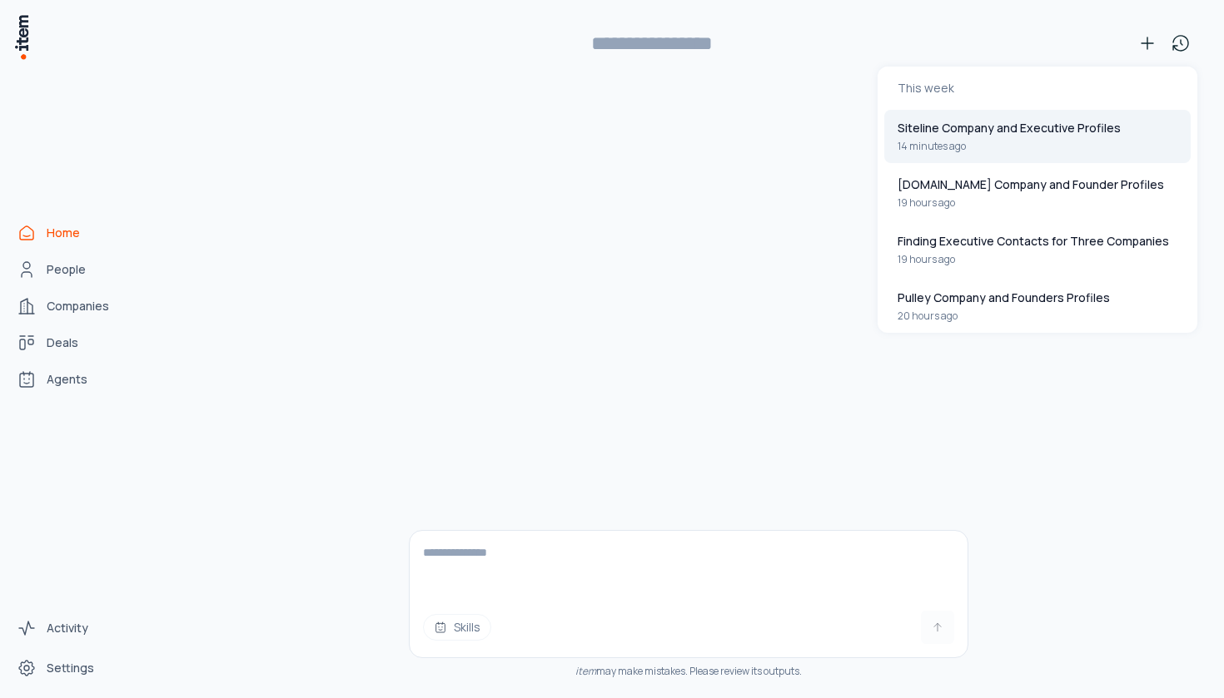
click at [1066, 139] on button "Siteline Company and Executive Profiles 14 minutes ago" at bounding box center [1037, 136] width 306 height 53
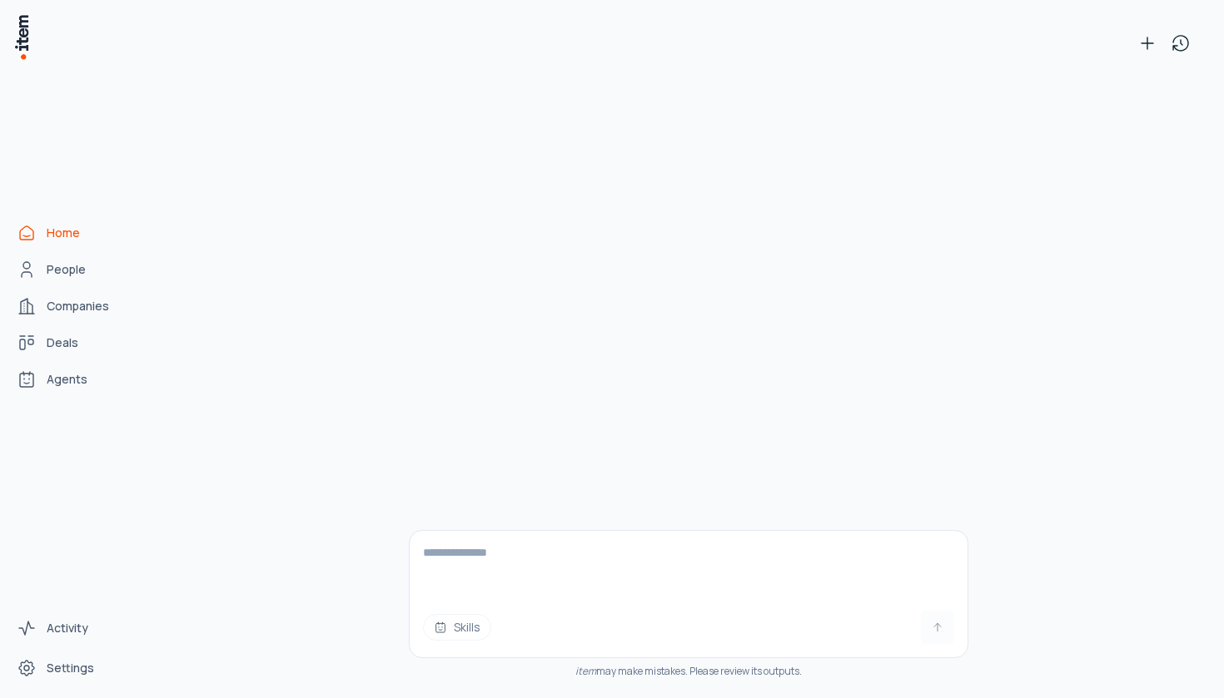
type input "**********"
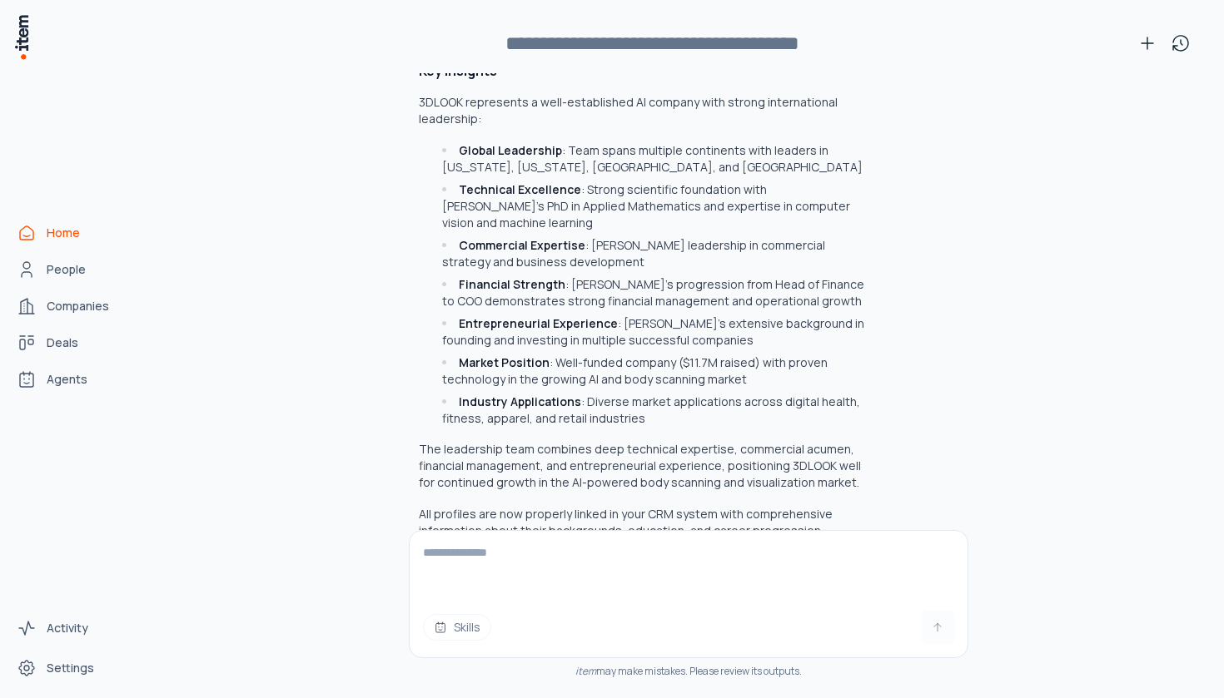
scroll to position [39112, 0]
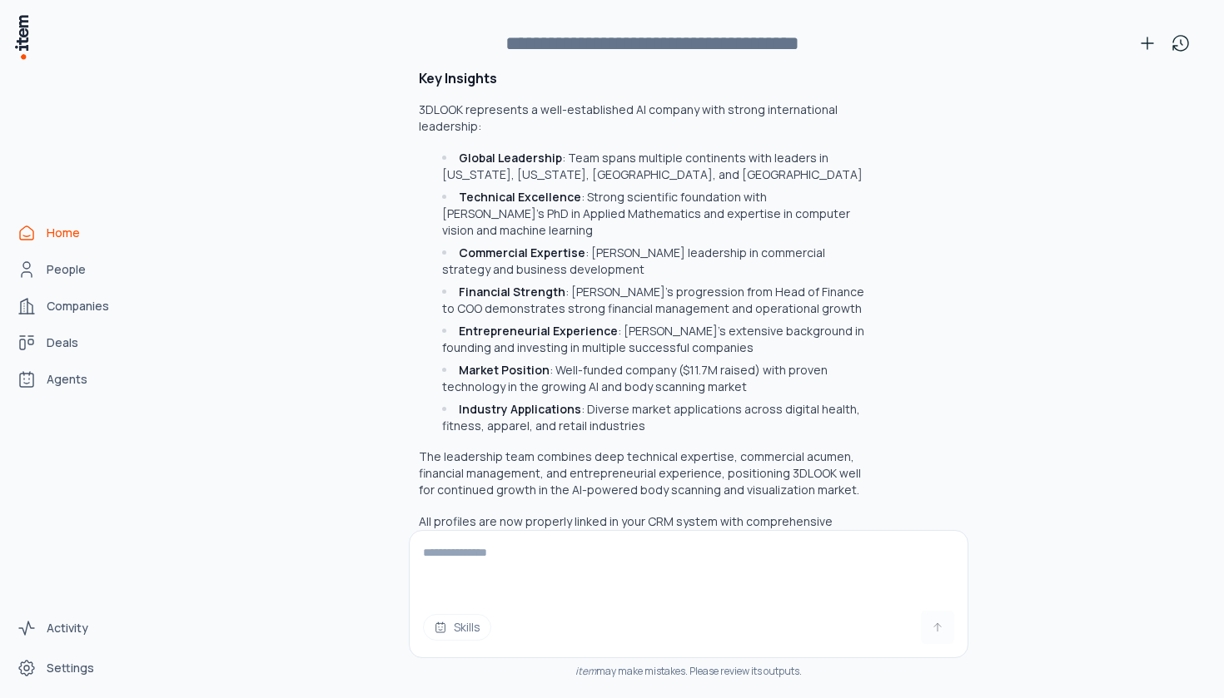
drag, startPoint x: 793, startPoint y: 189, endPoint x: 484, endPoint y: 153, distance: 311.8
copy p "create a company profile for [URL][DOMAIN_NAME] and generate profiles for their…"
click at [525, 553] on textarea at bounding box center [689, 564] width 558 height 67
paste textarea "**********"
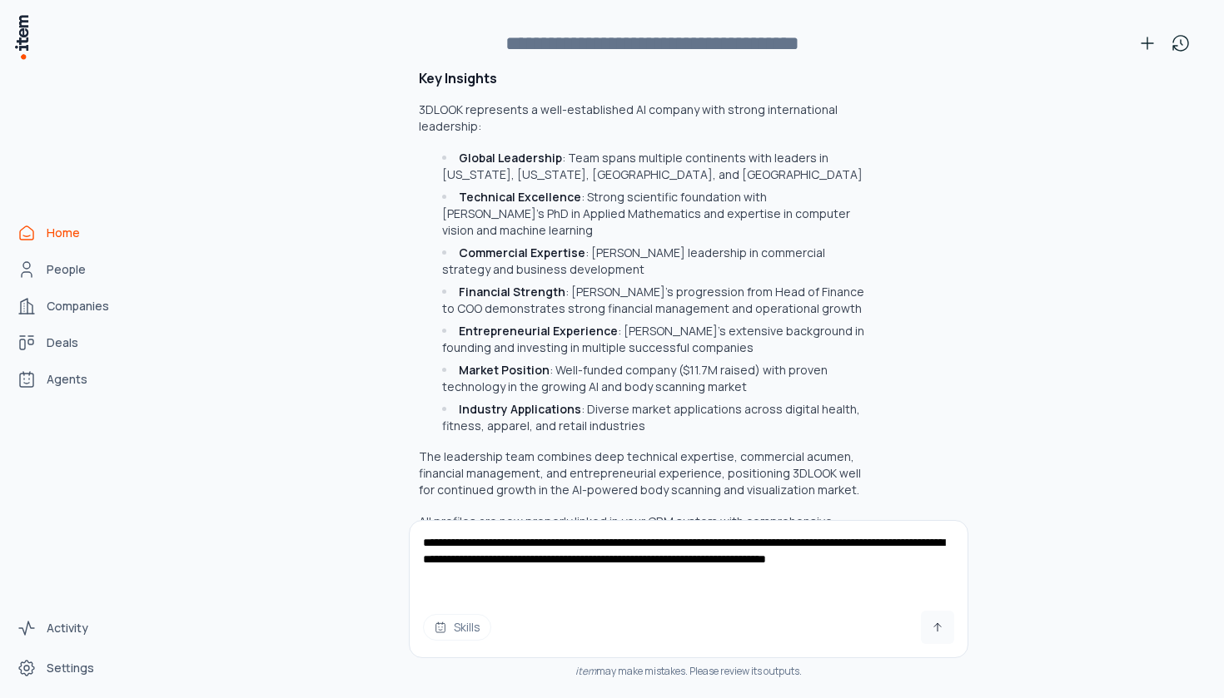
type textarea "**********"
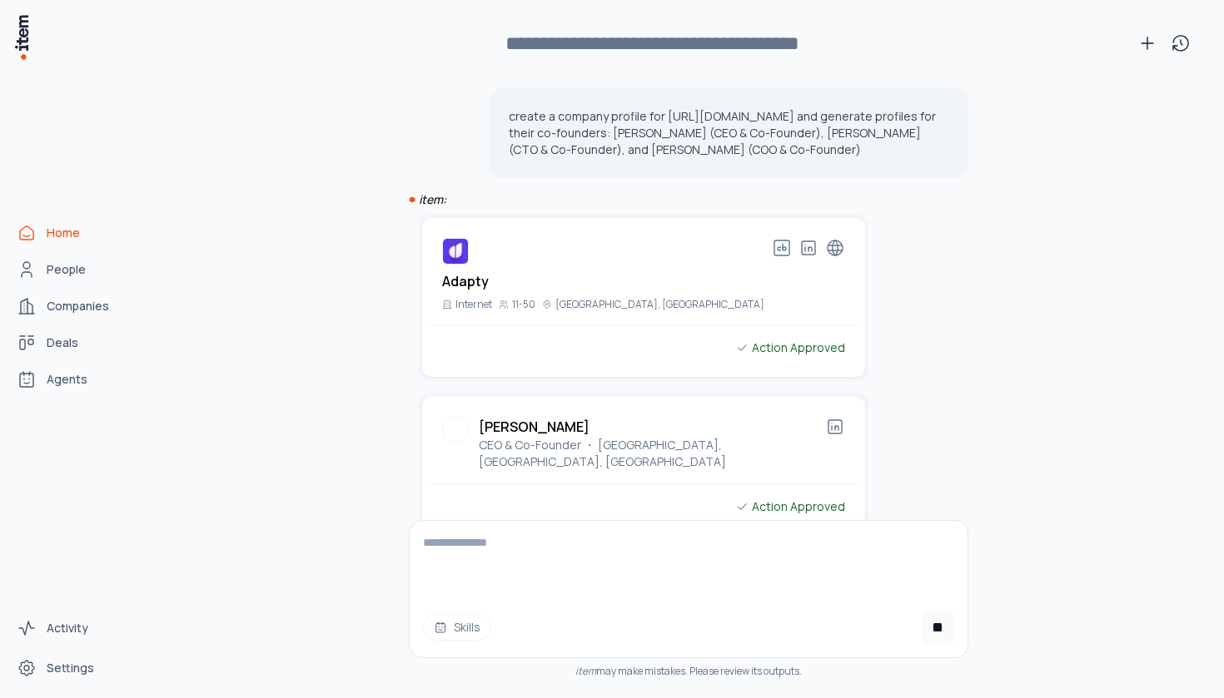
scroll to position [41304, 0]
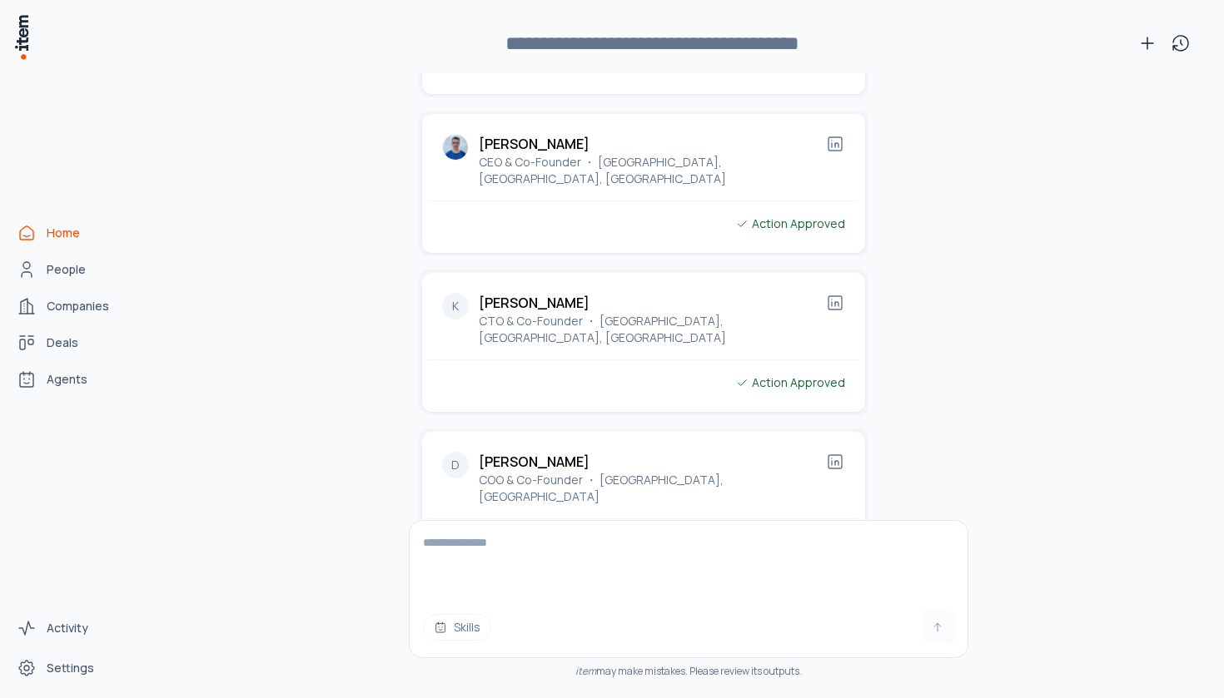
type input "**********"
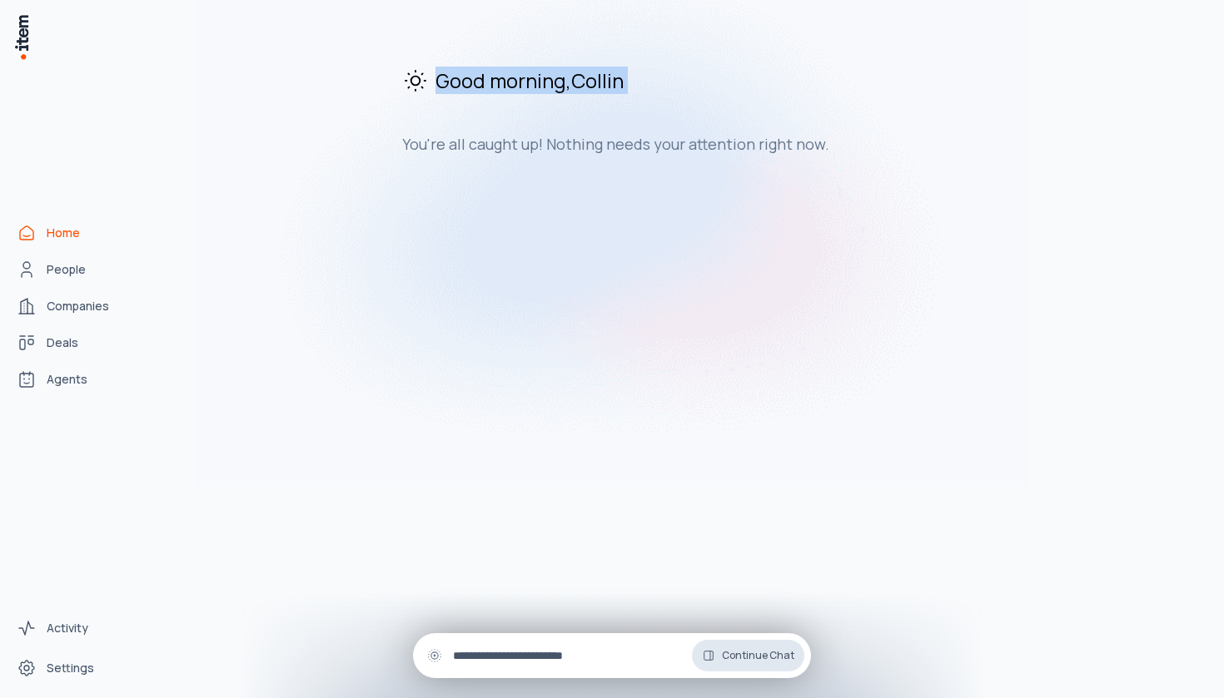
click at [783, 658] on span "Continue Chat" at bounding box center [758, 655] width 72 height 13
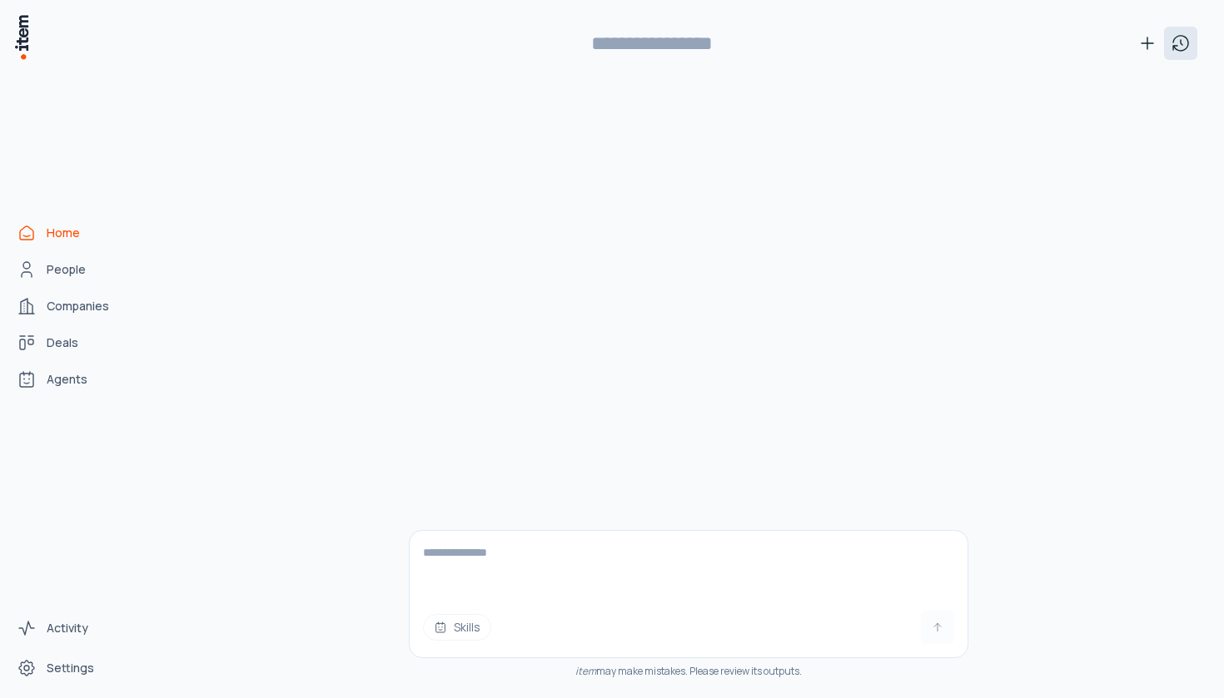
click at [1176, 47] on icon at bounding box center [1181, 43] width 20 height 20
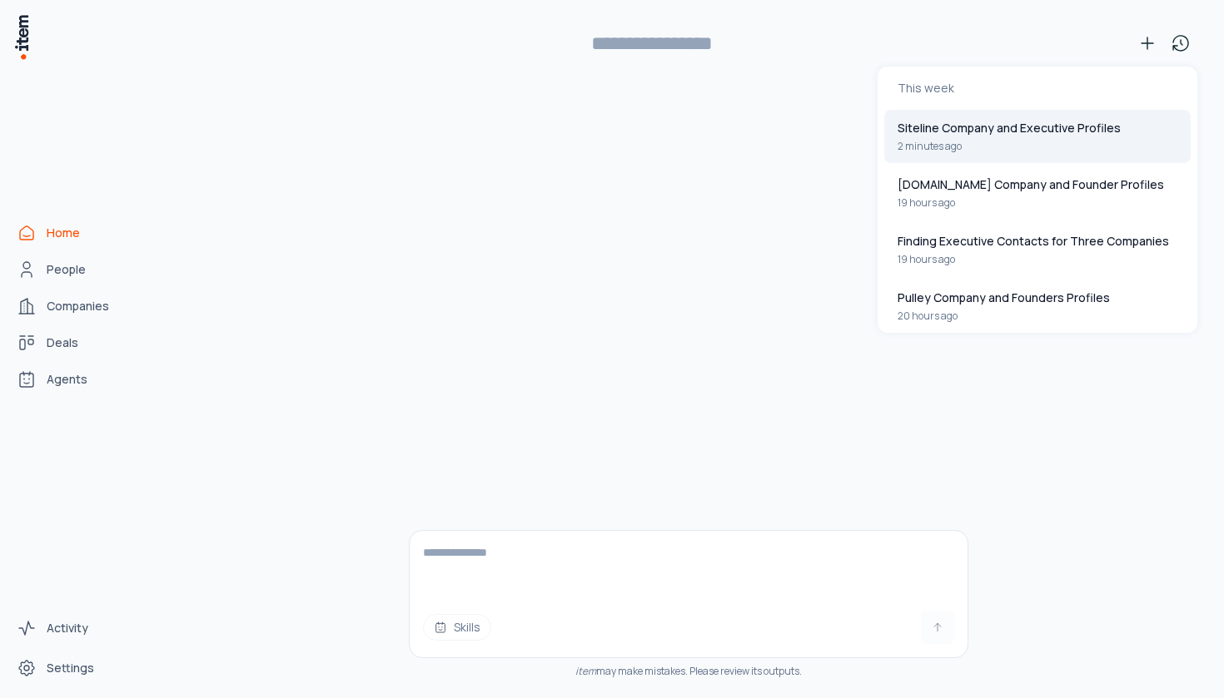
click at [1094, 123] on p "Siteline Company and Executive Profiles" at bounding box center [1008, 128] width 223 height 17
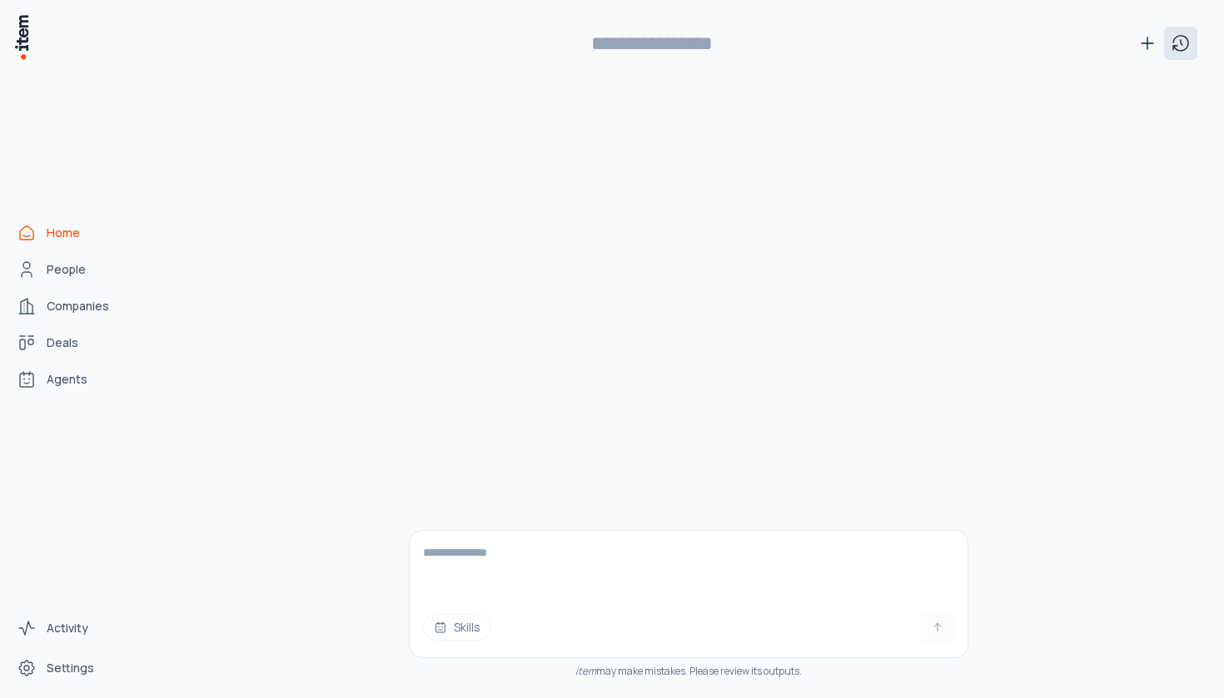
click at [1191, 48] on button at bounding box center [1180, 43] width 33 height 33
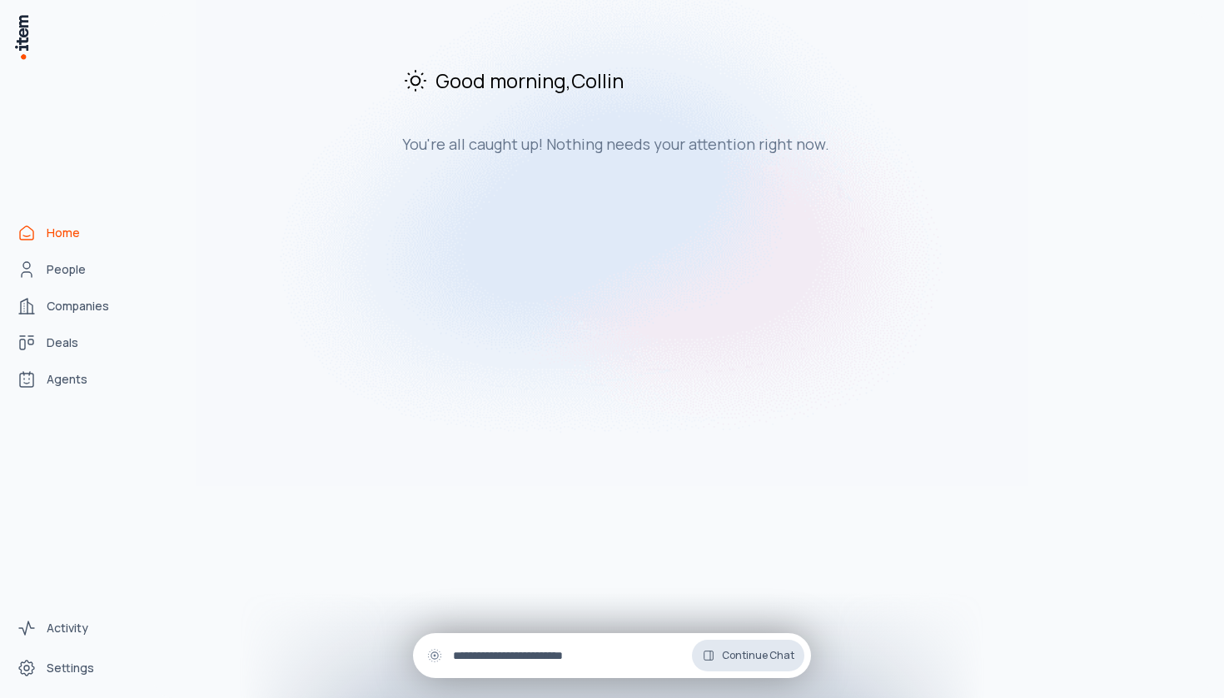
click at [763, 649] on span "Continue Chat" at bounding box center [758, 655] width 72 height 13
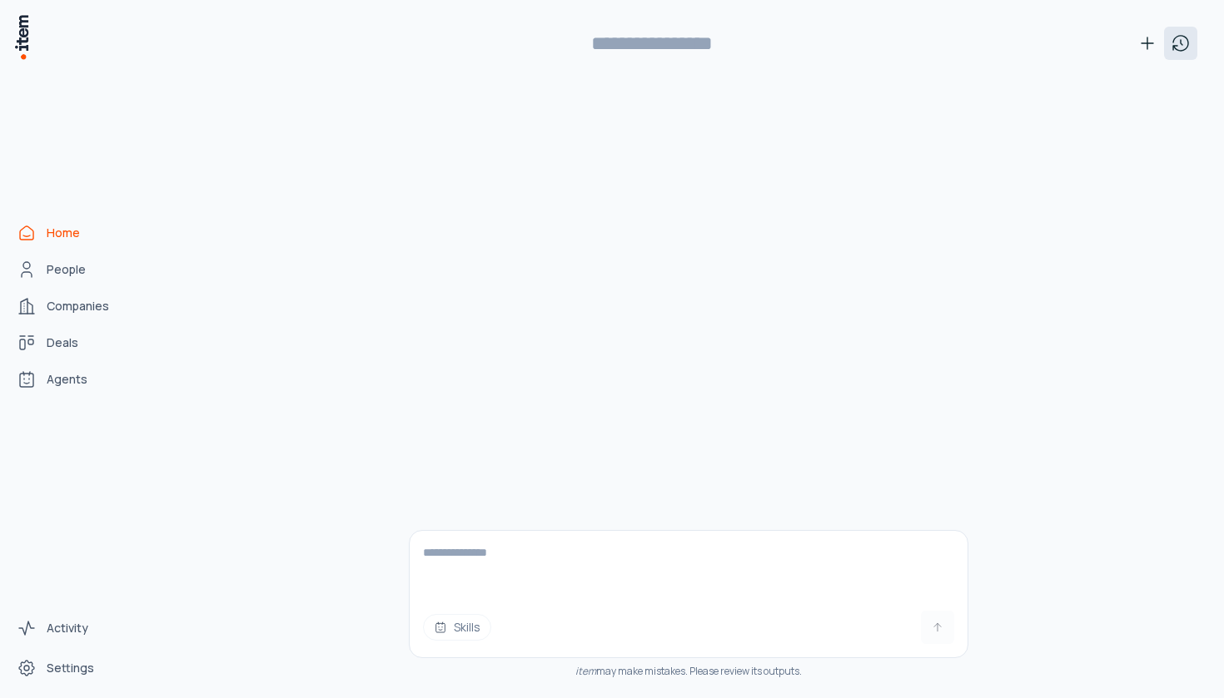
click at [1178, 37] on icon at bounding box center [1180, 43] width 15 height 15
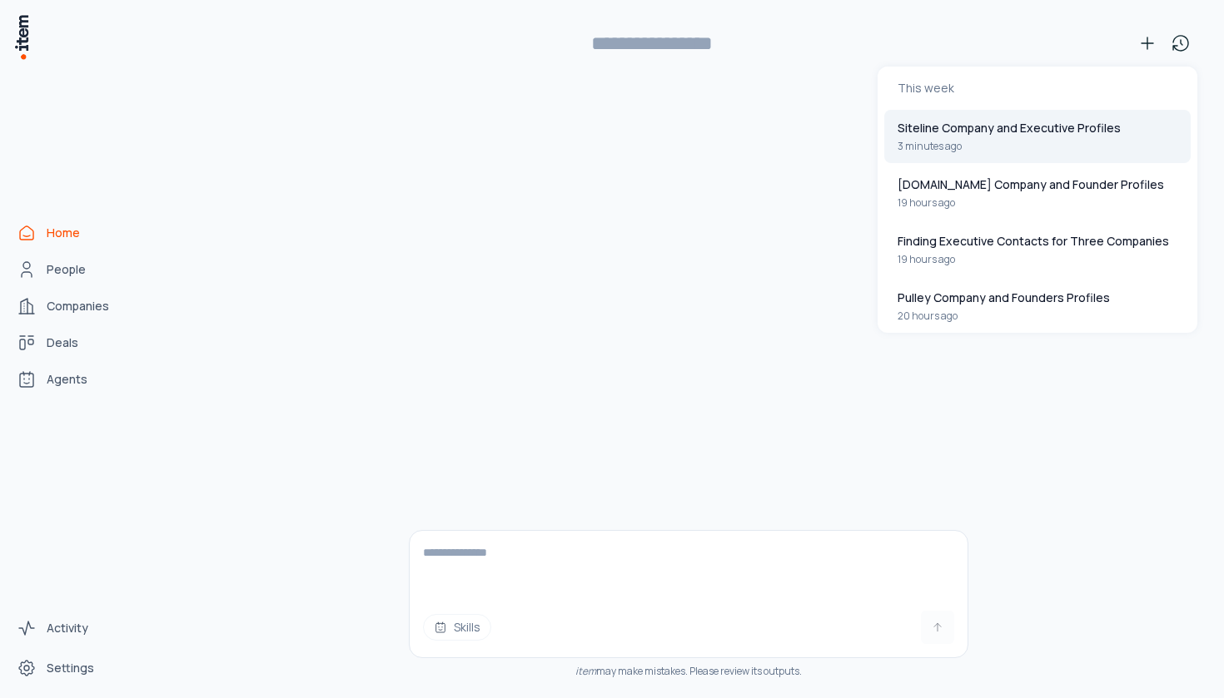
click at [1077, 112] on button "Siteline Company and Executive Profiles 3 minutes ago" at bounding box center [1037, 136] width 306 height 53
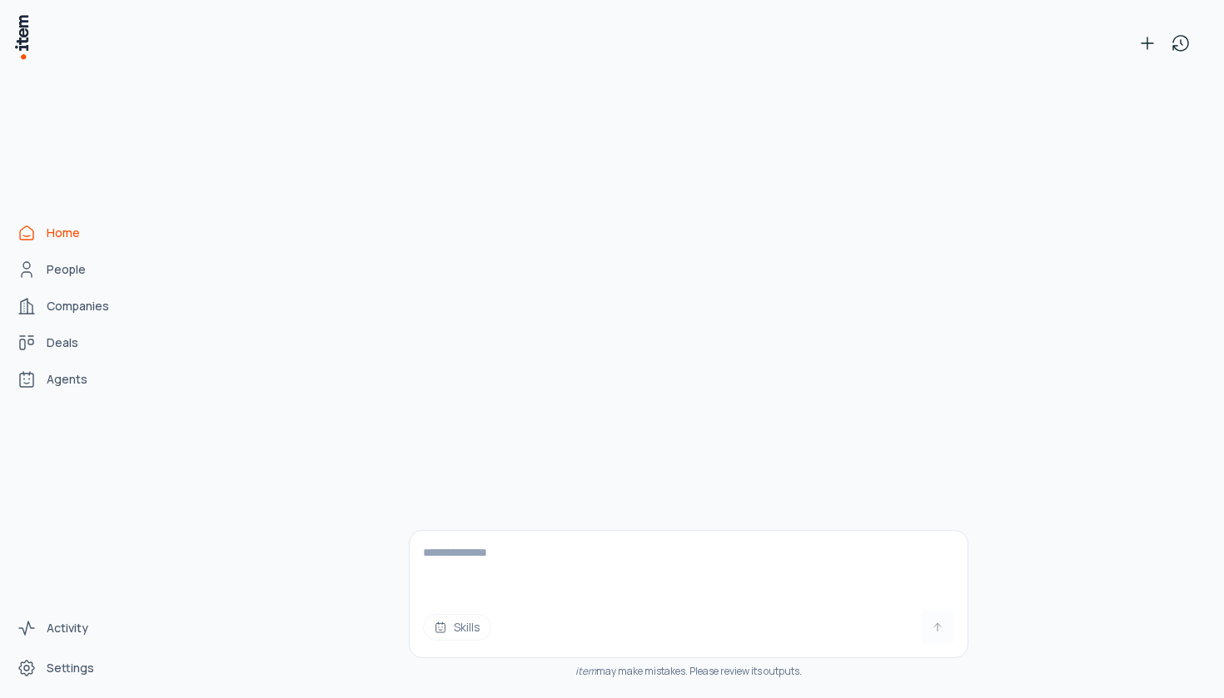
type input "**********"
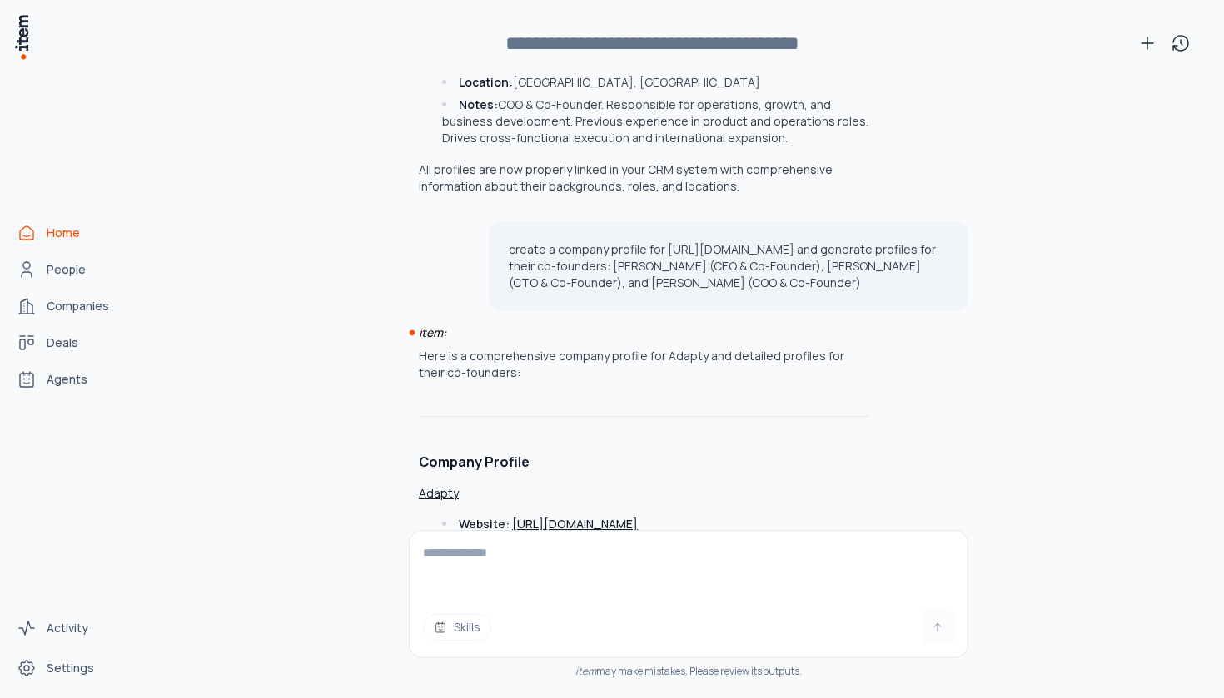
scroll to position [42668, 0]
drag, startPoint x: 85, startPoint y: 270, endPoint x: 120, endPoint y: 276, distance: 35.4
click at [71, 306] on span "Companies" at bounding box center [78, 306] width 62 height 17
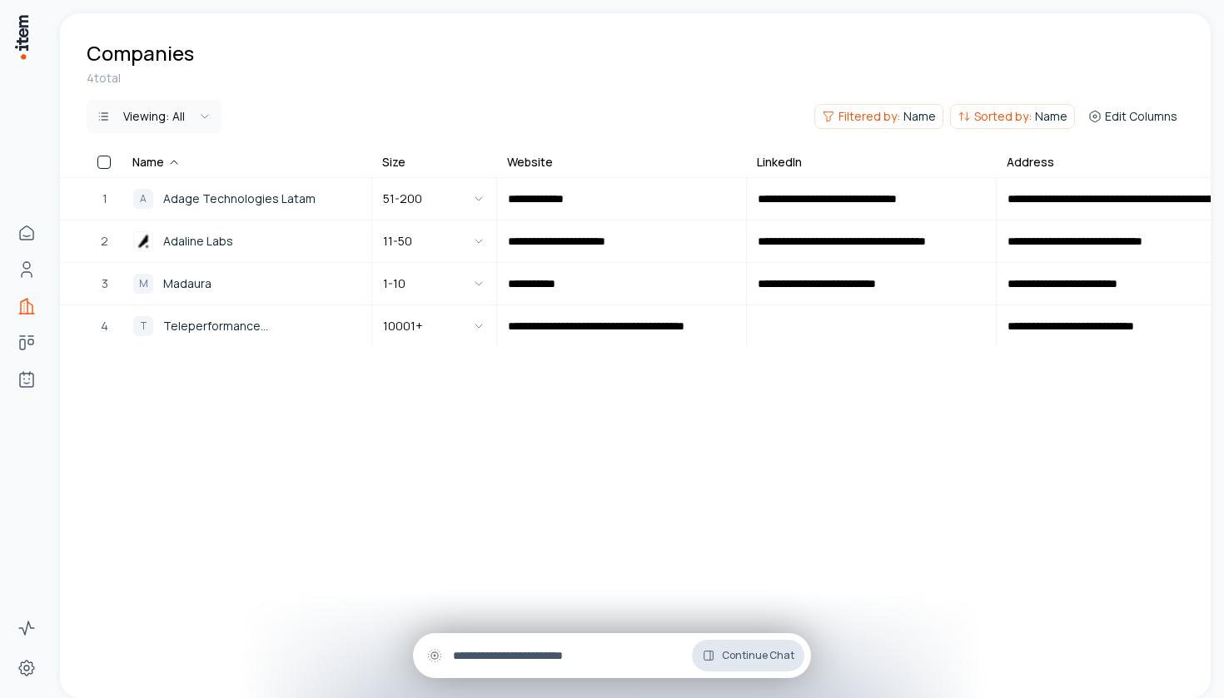
click at [745, 652] on span "Continue Chat" at bounding box center [758, 655] width 72 height 13
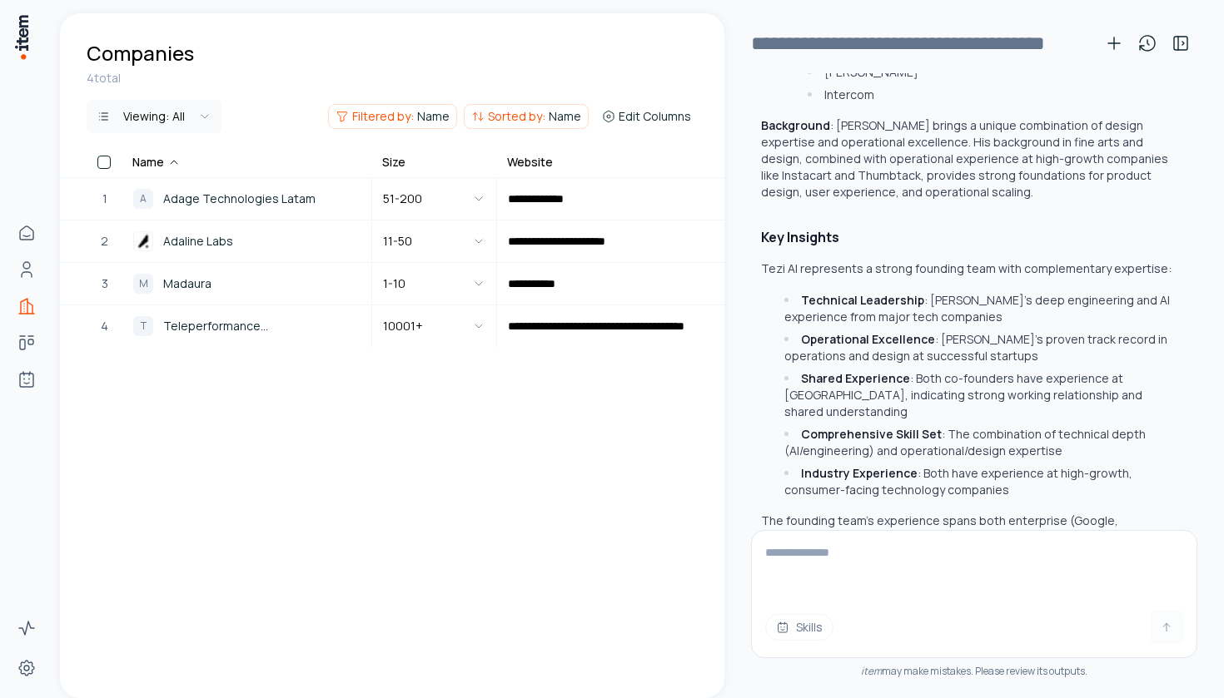
scroll to position [43417, 0]
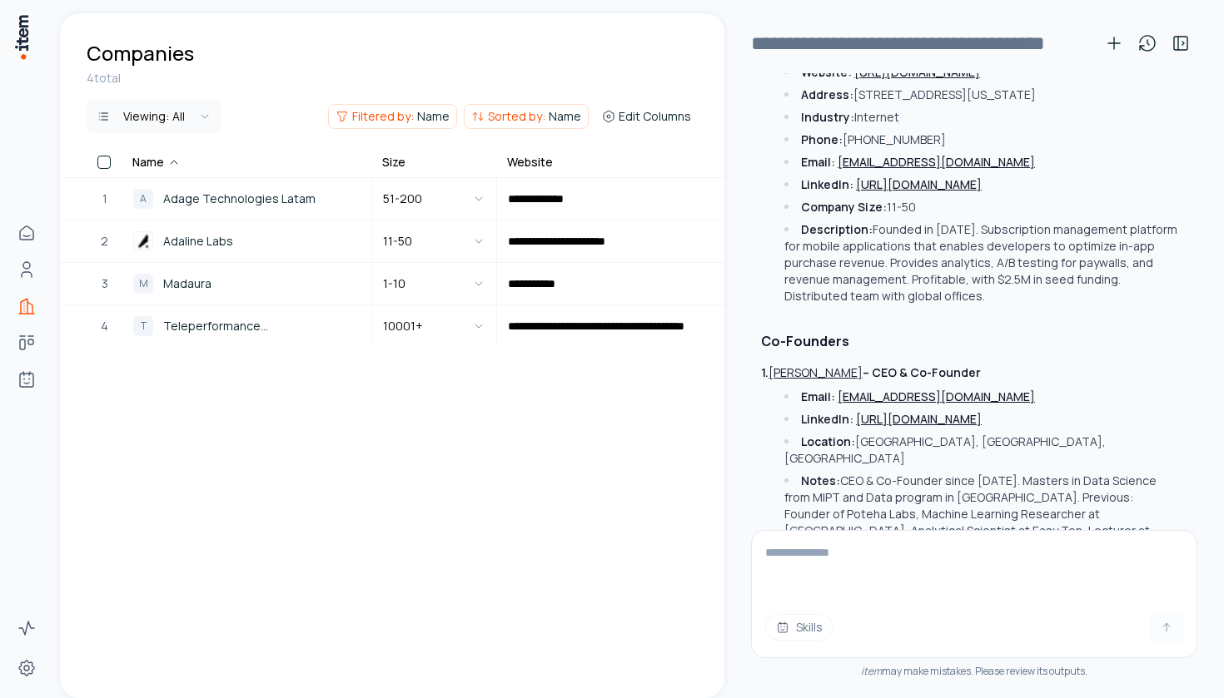
click at [902, 557] on textarea at bounding box center [974, 564] width 445 height 67
paste textarea "**********"
type textarea "**********"
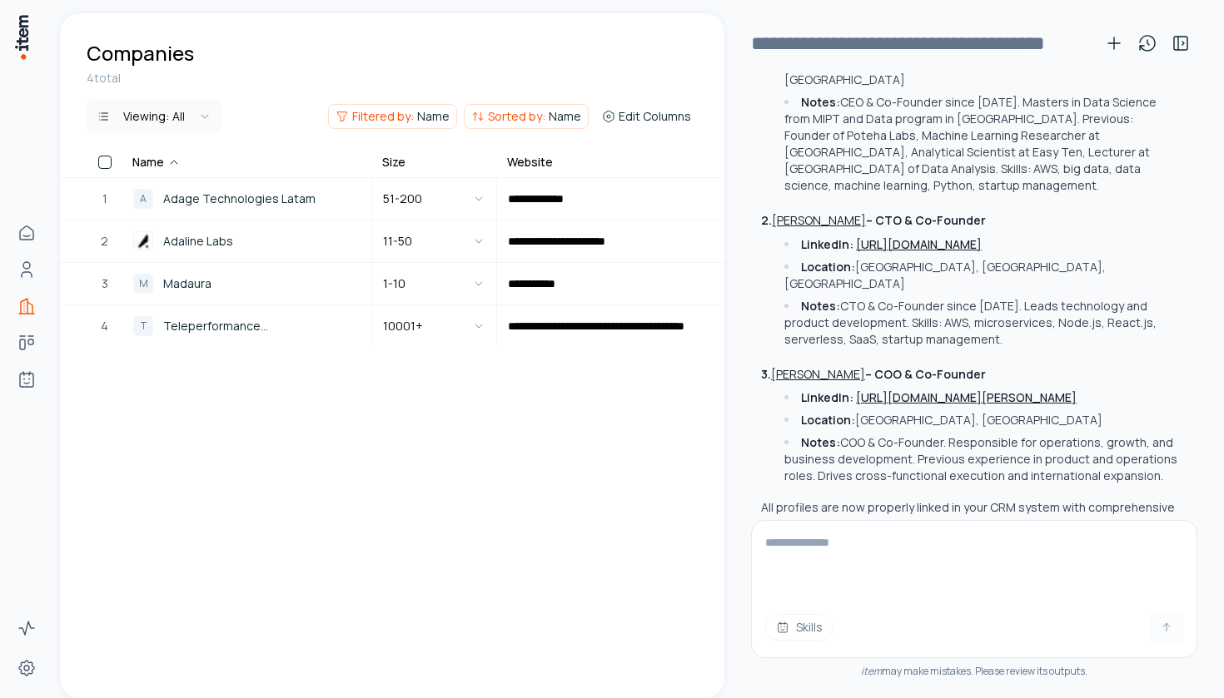
scroll to position [43914, 0]
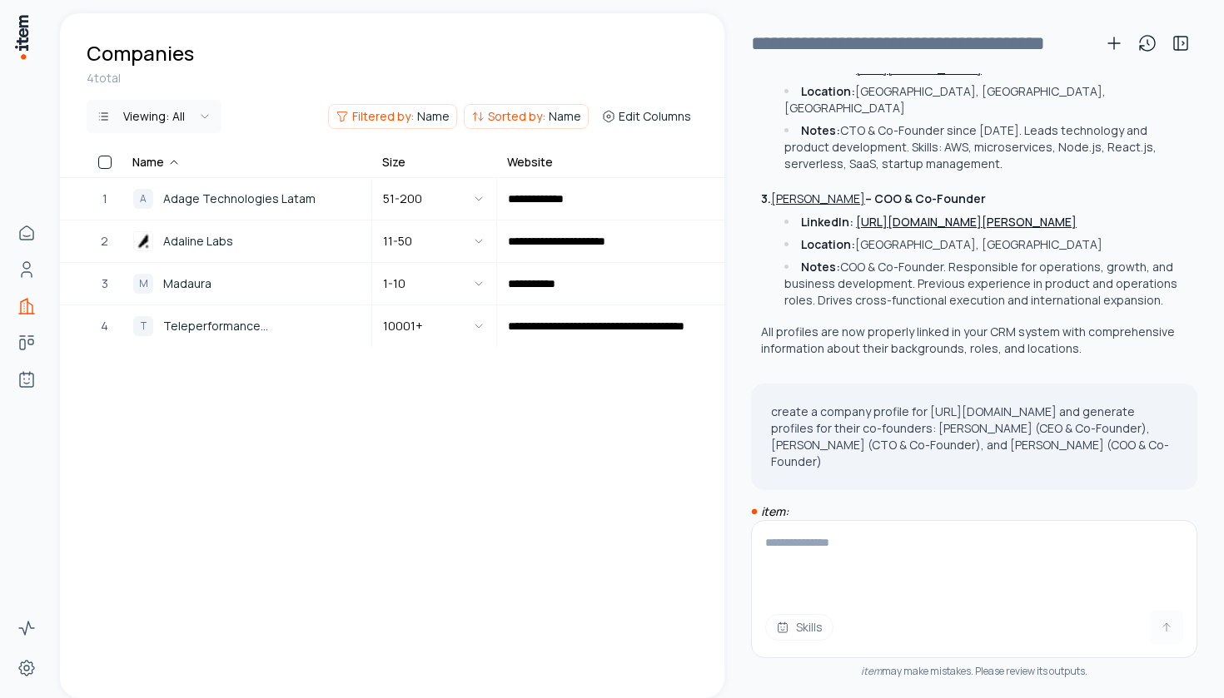
scroll to position [44318, 0]
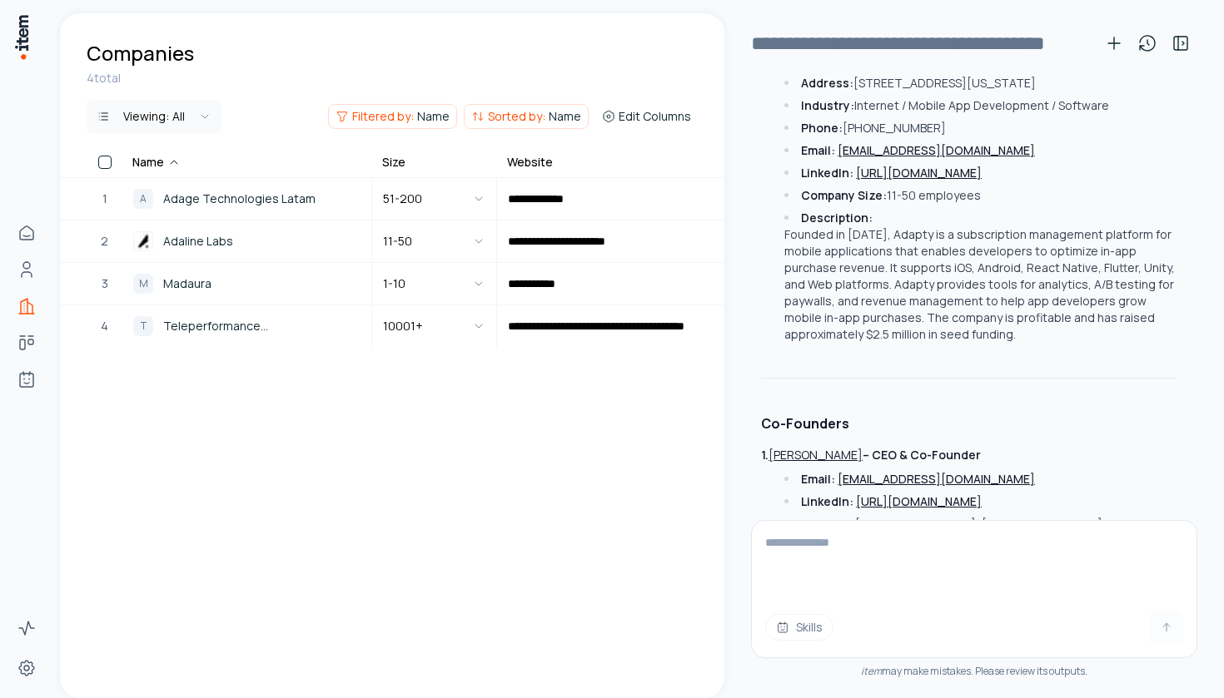
scroll to position [44612, 0]
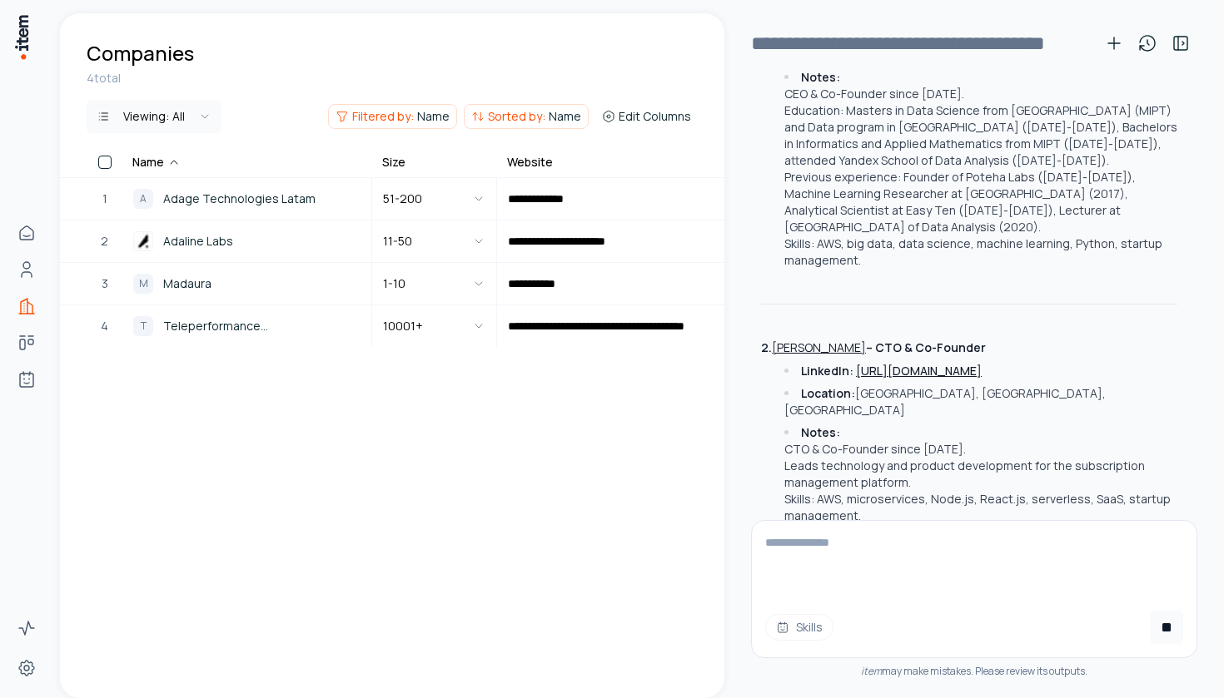
scroll to position [45104, 0]
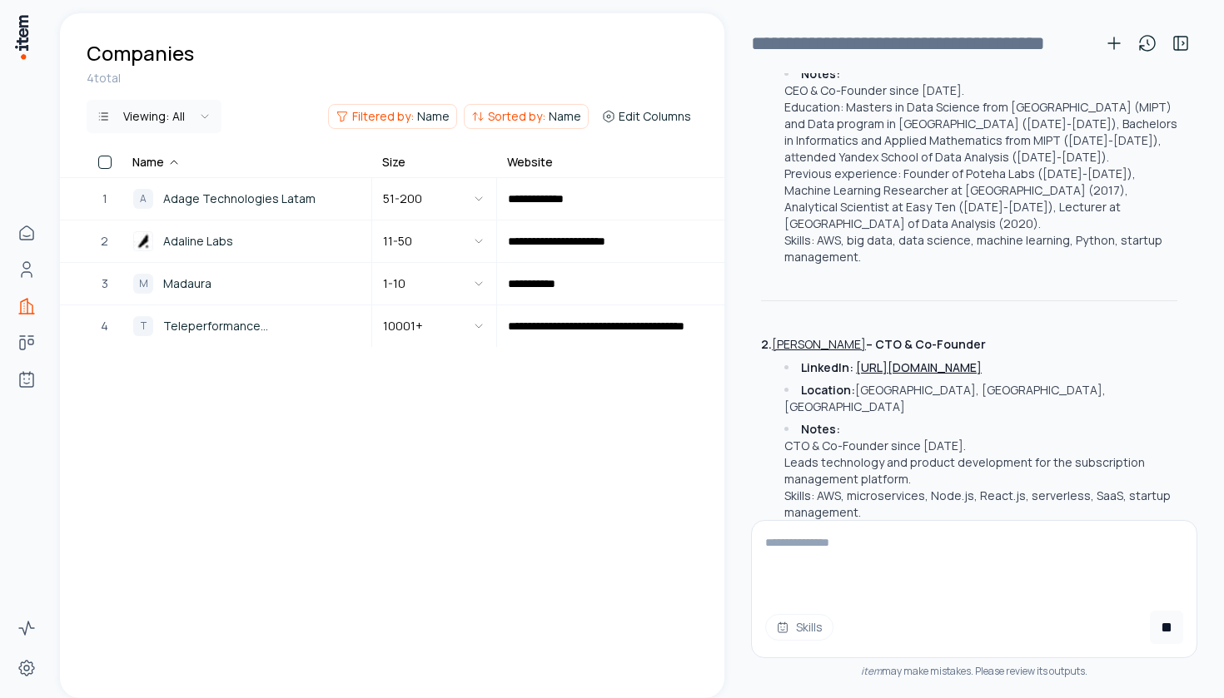
type input "**********"
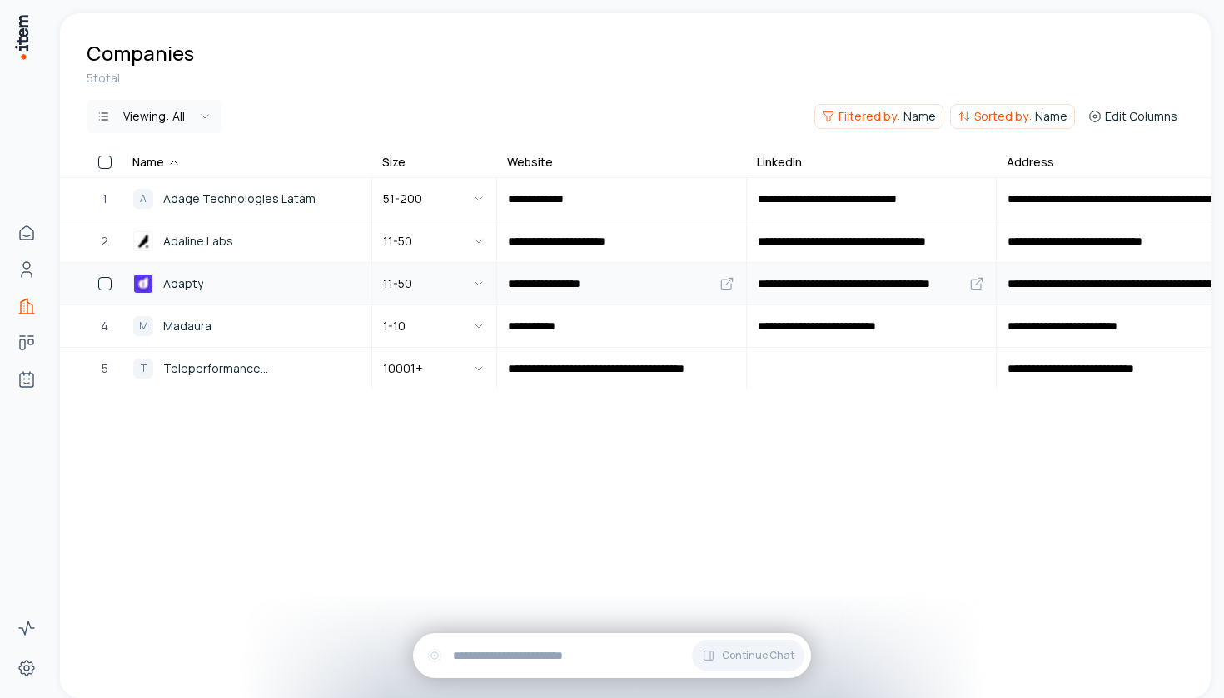
click at [151, 283] on img at bounding box center [143, 284] width 20 height 20
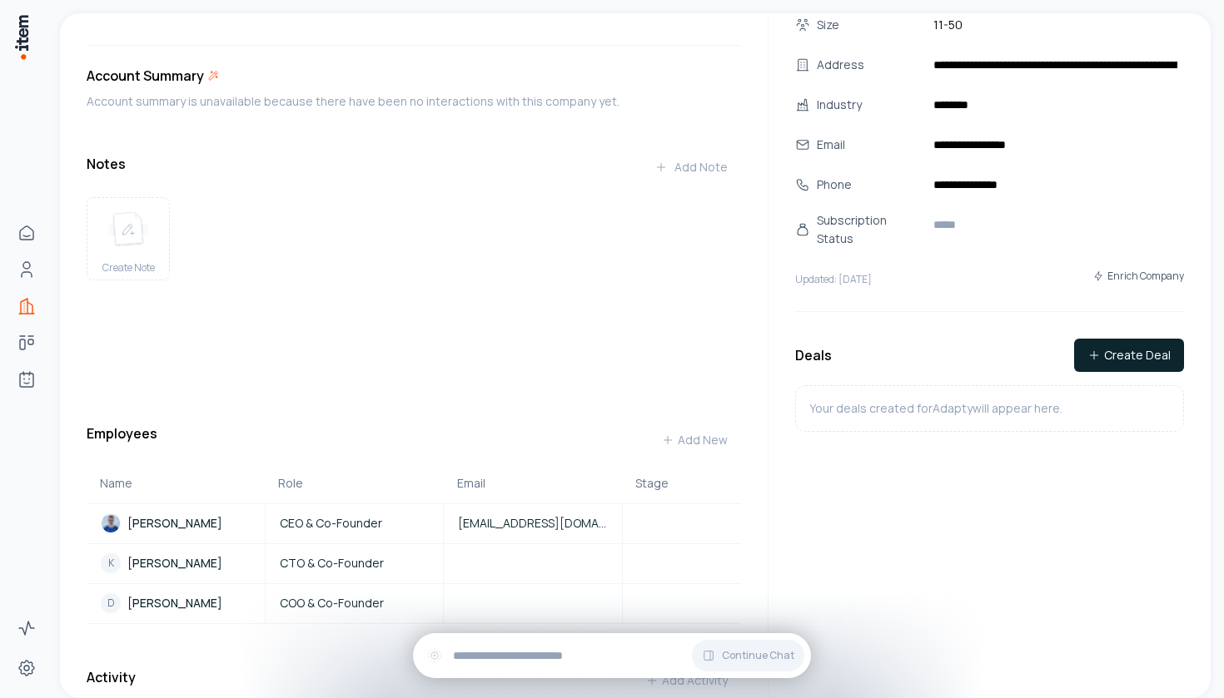
scroll to position [90, 0]
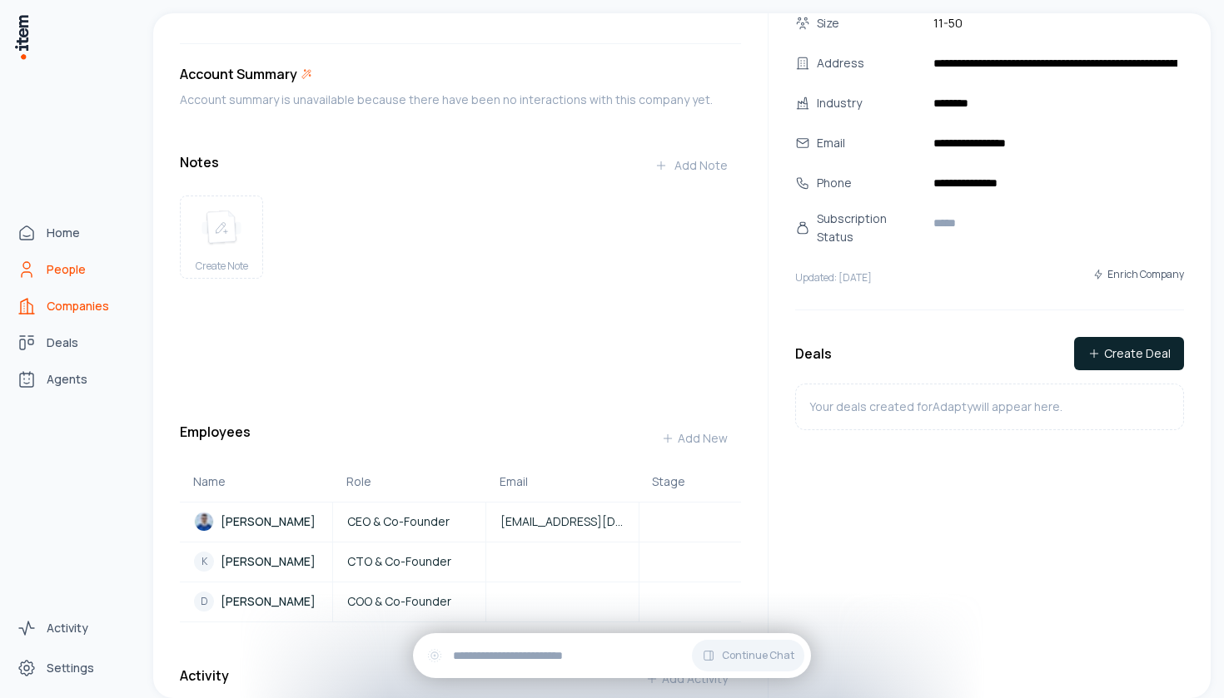
click at [34, 271] on icon "People" at bounding box center [27, 270] width 20 height 20
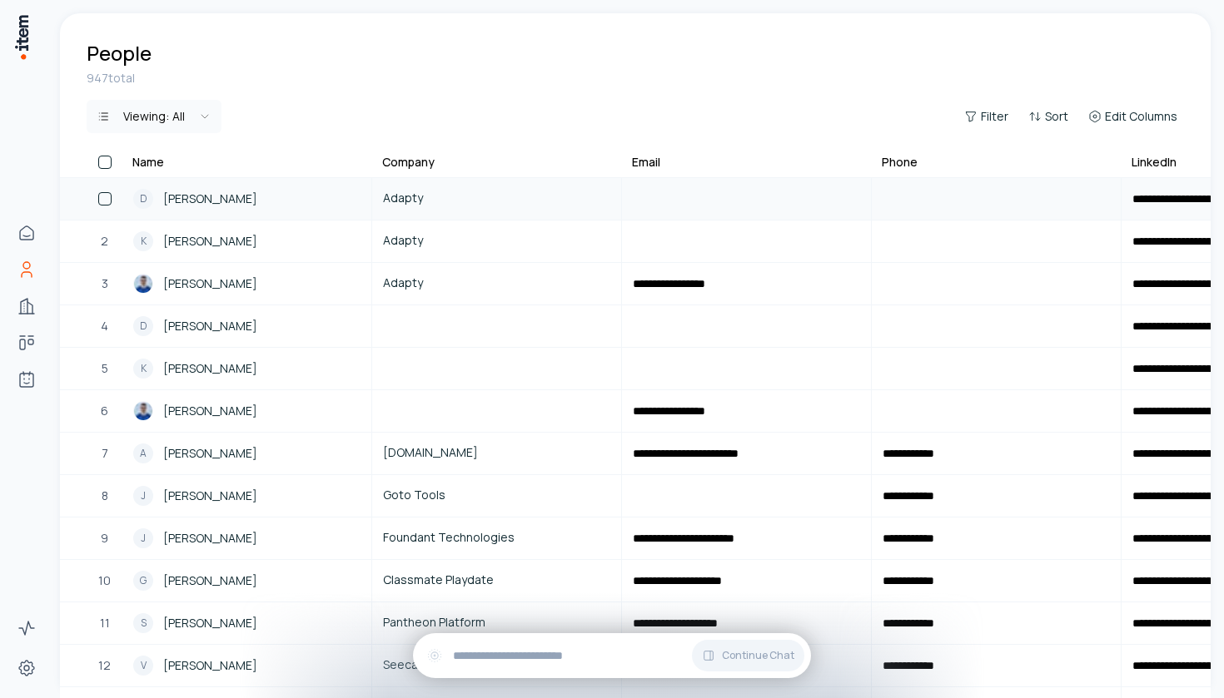
click at [112, 203] on div "1" at bounding box center [105, 199] width 36 height 40
click at [105, 197] on button "button" at bounding box center [104, 198] width 13 height 13
click at [102, 241] on button "button" at bounding box center [104, 241] width 13 height 13
click at [104, 291] on div "3" at bounding box center [105, 284] width 36 height 40
click at [107, 276] on div "3" at bounding box center [105, 284] width 36 height 40
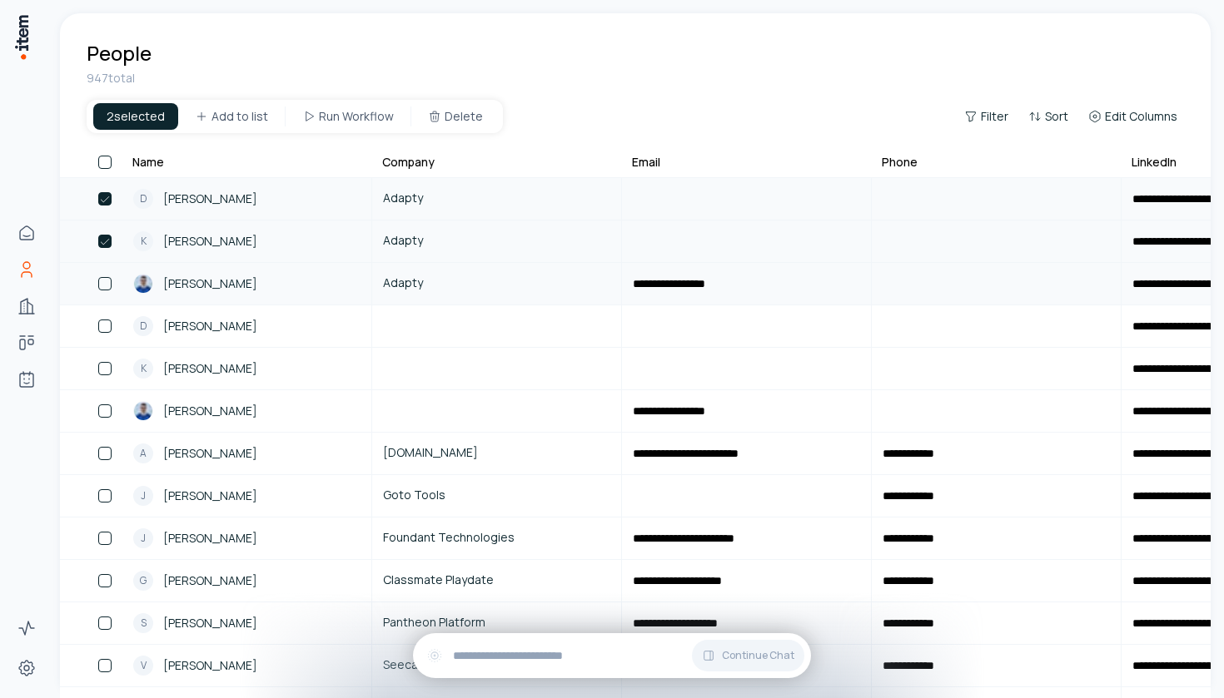
click at [105, 282] on button "button" at bounding box center [104, 283] width 13 height 13
click at [229, 110] on html "**********" at bounding box center [612, 349] width 1224 height 698
click at [281, 171] on div "Seed Stage Outreach | Hubspot" at bounding box center [280, 177] width 194 height 27
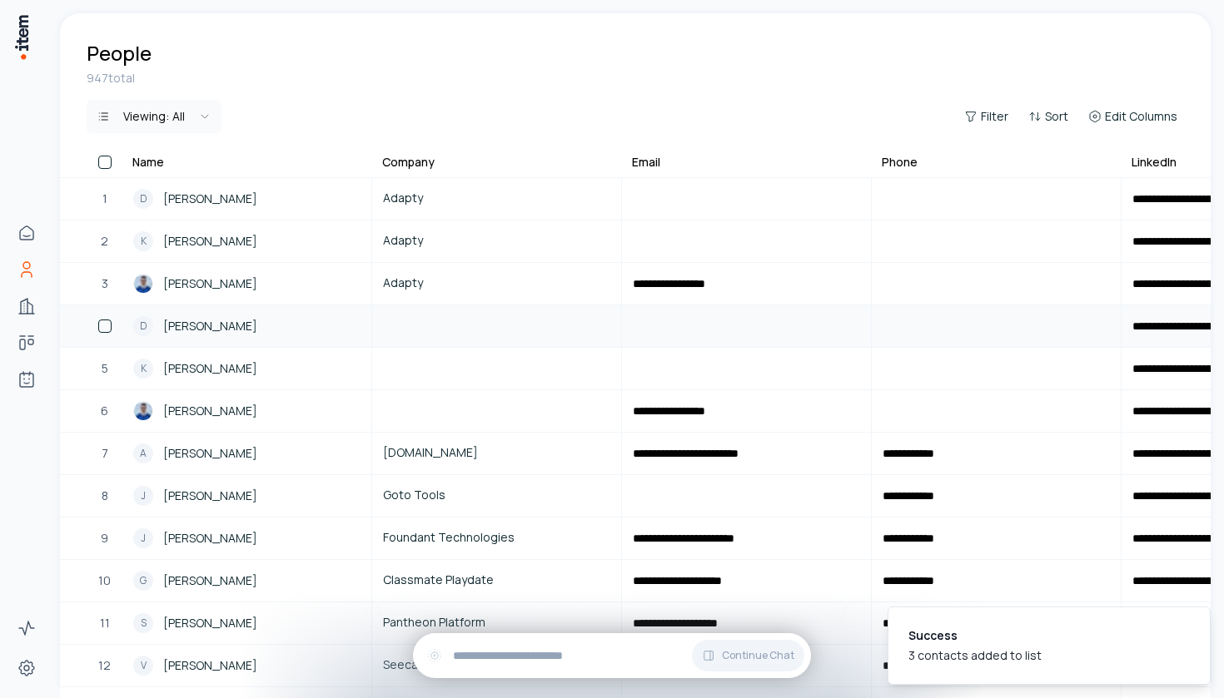
click at [103, 328] on button "button" at bounding box center [104, 326] width 13 height 13
click at [106, 374] on button "button" at bounding box center [104, 368] width 13 height 13
click at [103, 411] on button "button" at bounding box center [104, 411] width 13 height 13
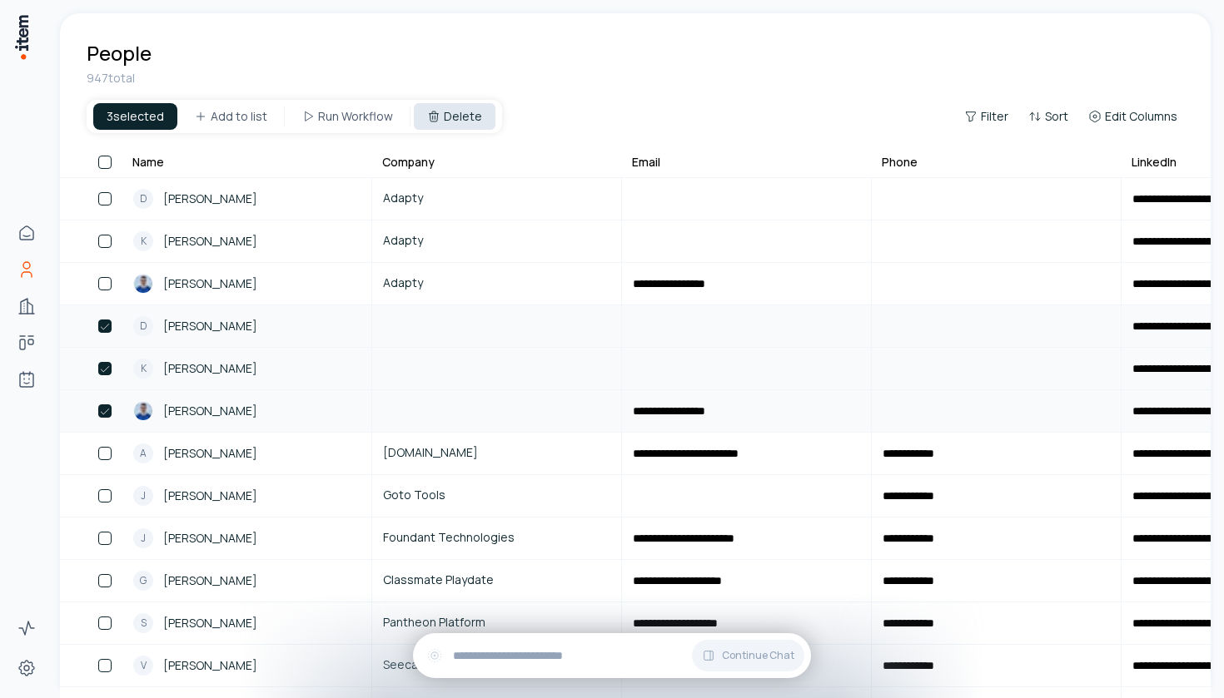
click at [449, 115] on button "Delete" at bounding box center [455, 116] width 82 height 27
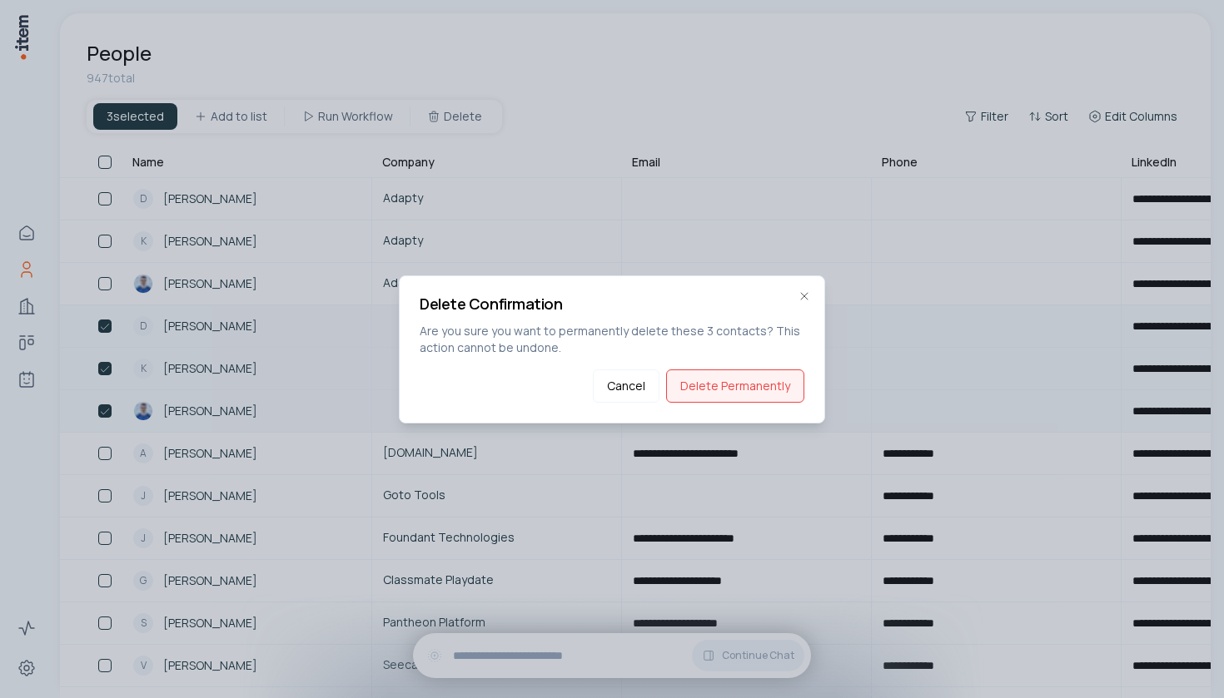
click at [718, 382] on button "Delete Permanently" at bounding box center [735, 386] width 138 height 33
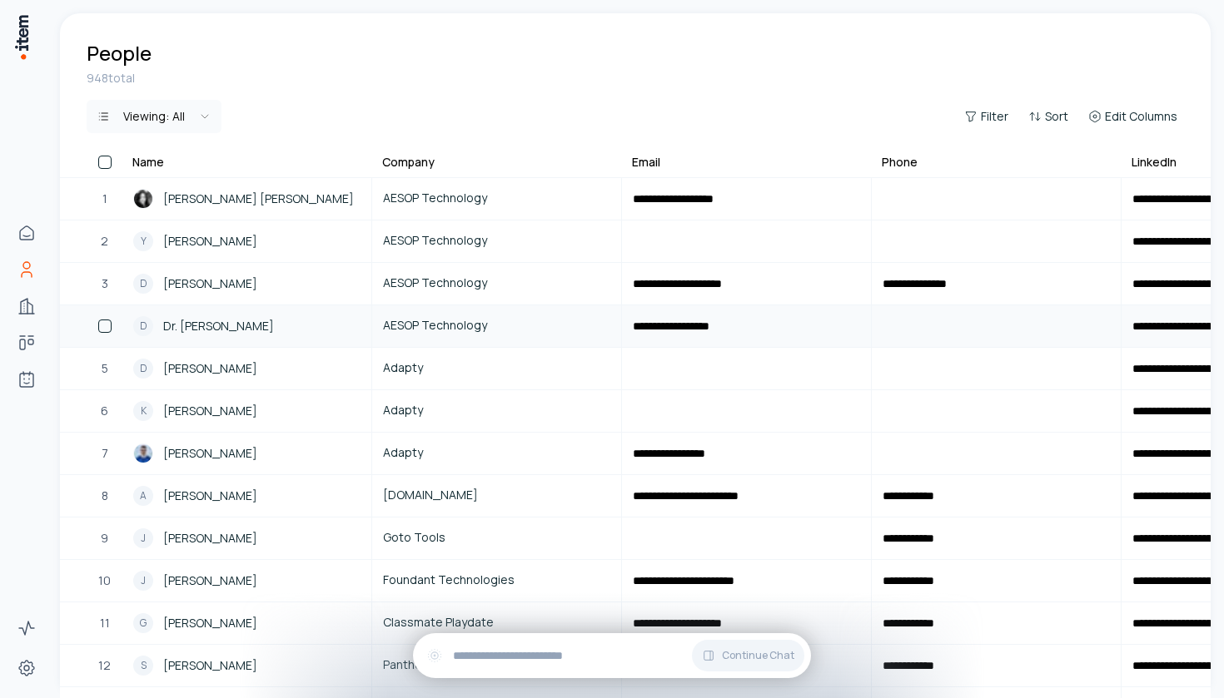
click at [108, 326] on button "button" at bounding box center [104, 326] width 13 height 13
click at [107, 286] on button "button" at bounding box center [104, 283] width 13 height 13
click at [105, 236] on button "button" at bounding box center [104, 241] width 13 height 13
click at [99, 198] on button "button" at bounding box center [104, 198] width 13 height 13
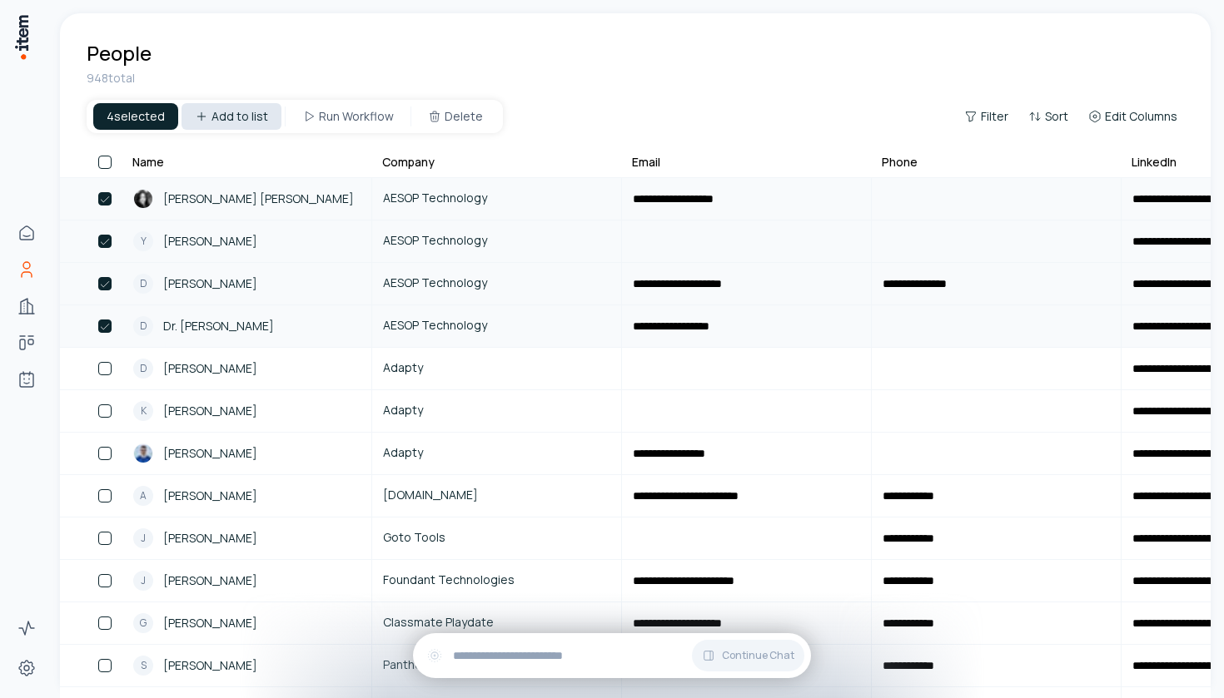
click at [235, 108] on html "**********" at bounding box center [612, 349] width 1224 height 698
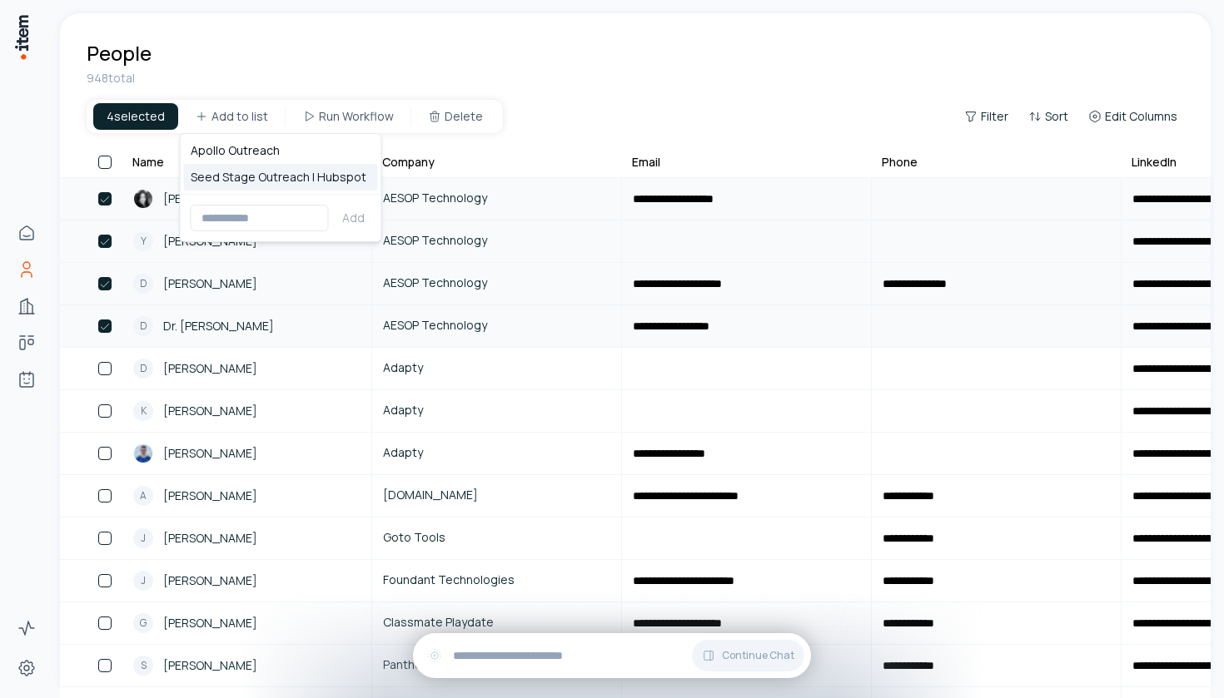
click at [281, 177] on div "Seed Stage Outreach | Hubspot" at bounding box center [281, 177] width 194 height 27
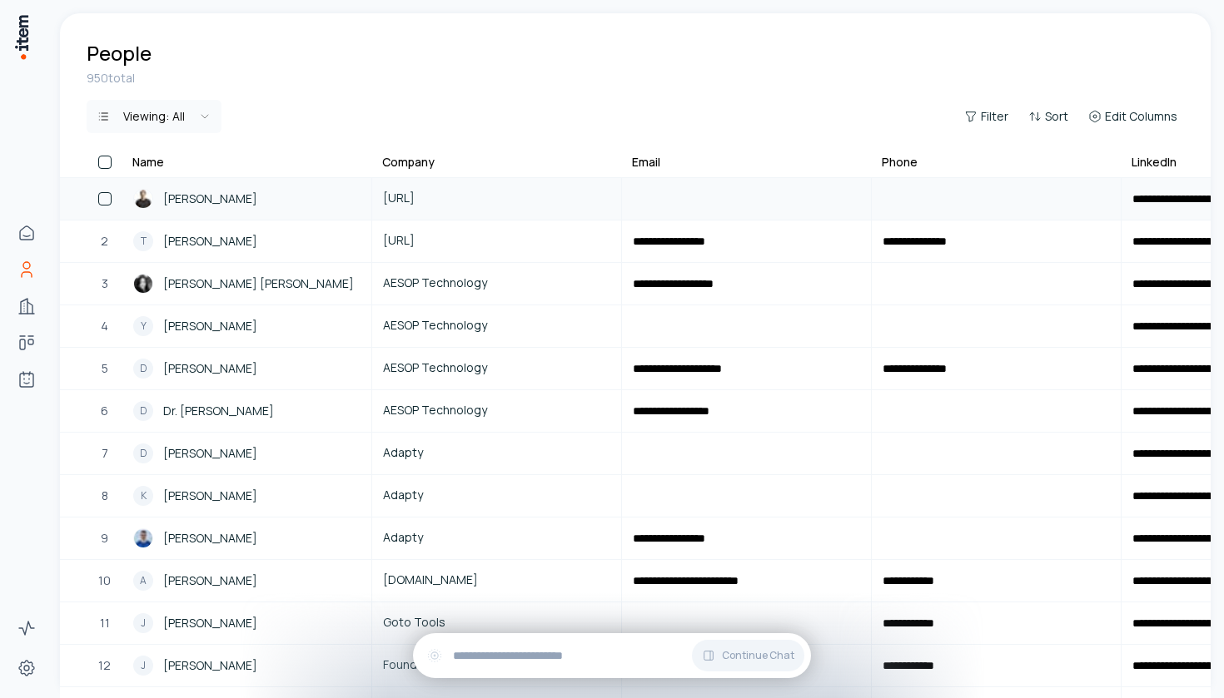
click at [102, 203] on button "button" at bounding box center [104, 198] width 13 height 13
click at [102, 248] on div "2" at bounding box center [105, 241] width 36 height 40
click at [102, 244] on button "button" at bounding box center [104, 241] width 13 height 13
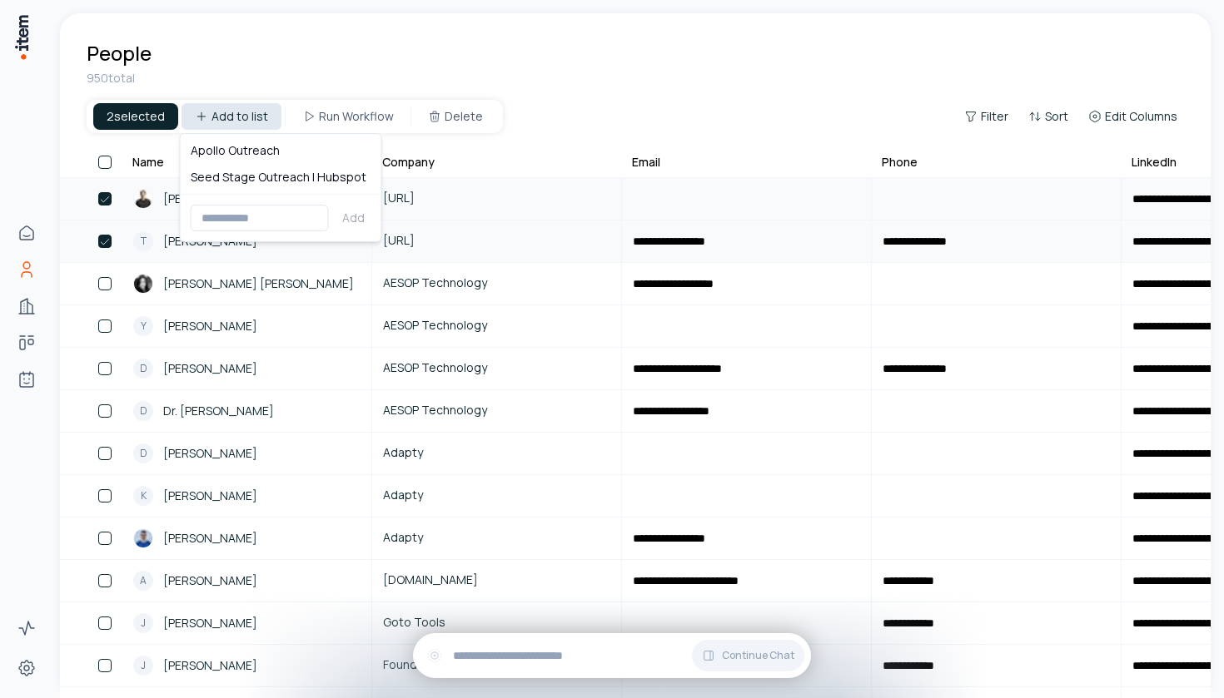
click at [231, 115] on html "**********" at bounding box center [612, 349] width 1224 height 698
click at [253, 171] on div "Seed Stage Outreach | Hubspot" at bounding box center [281, 177] width 194 height 27
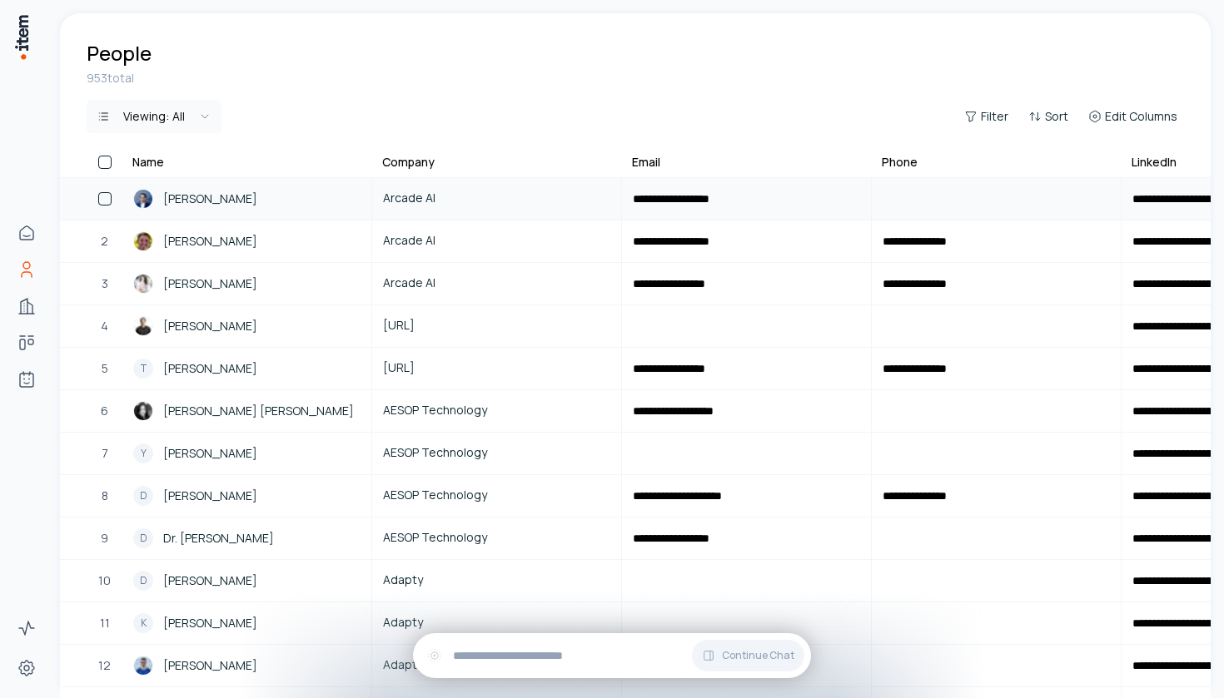
click at [107, 203] on button "button" at bounding box center [104, 198] width 13 height 13
click at [107, 238] on button "button" at bounding box center [104, 241] width 13 height 13
click at [107, 288] on button "button" at bounding box center [104, 283] width 13 height 13
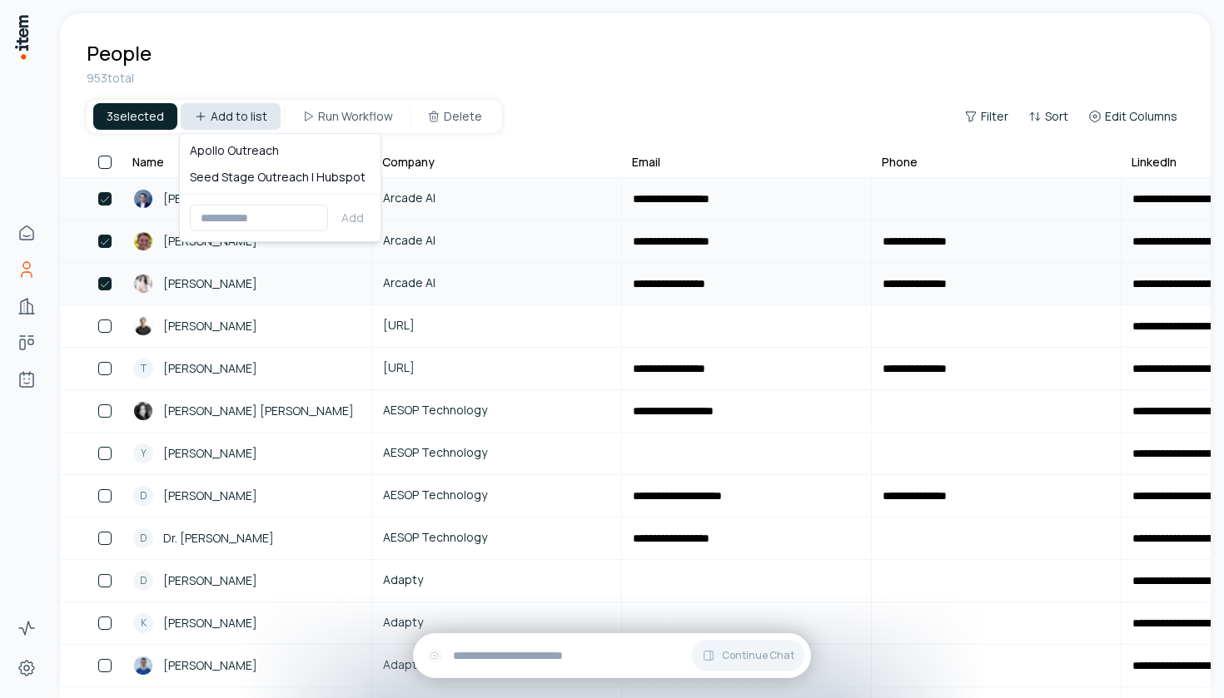
click at [246, 114] on html "**********" at bounding box center [612, 349] width 1224 height 698
click at [254, 178] on div "Seed Stage Outreach | Hubspot" at bounding box center [280, 177] width 194 height 27
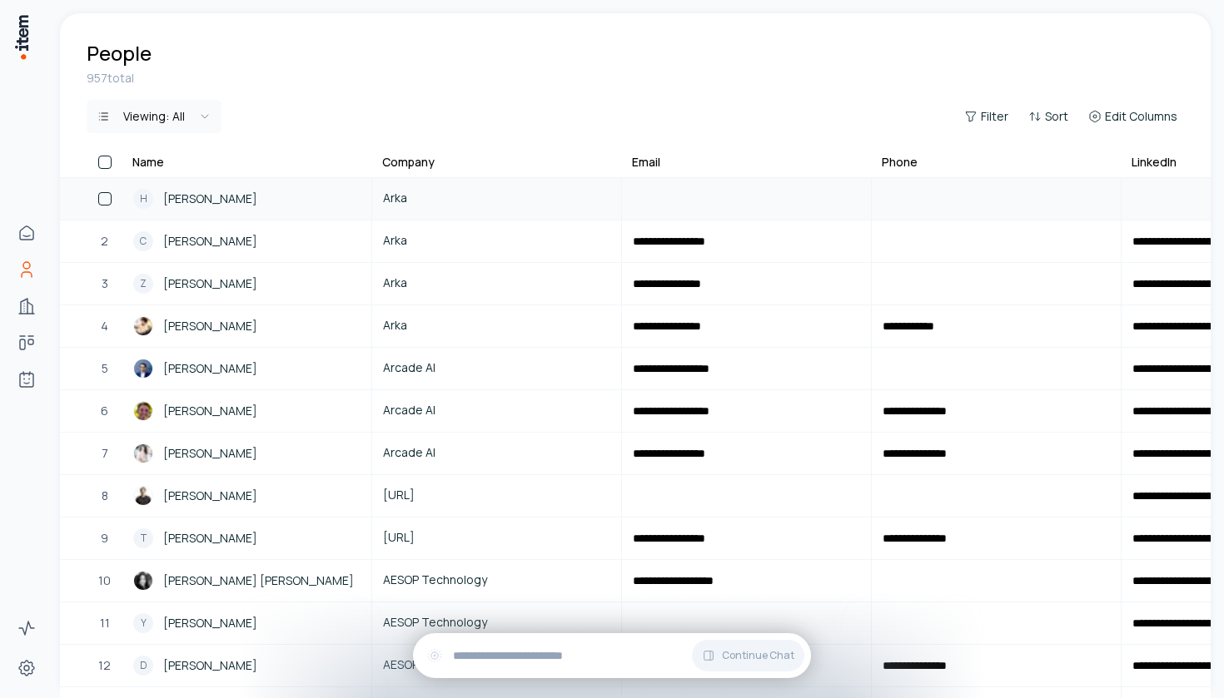
click at [105, 196] on button "button" at bounding box center [104, 198] width 13 height 13
click at [100, 236] on button "button" at bounding box center [104, 241] width 13 height 13
click at [101, 282] on button "button" at bounding box center [104, 283] width 13 height 13
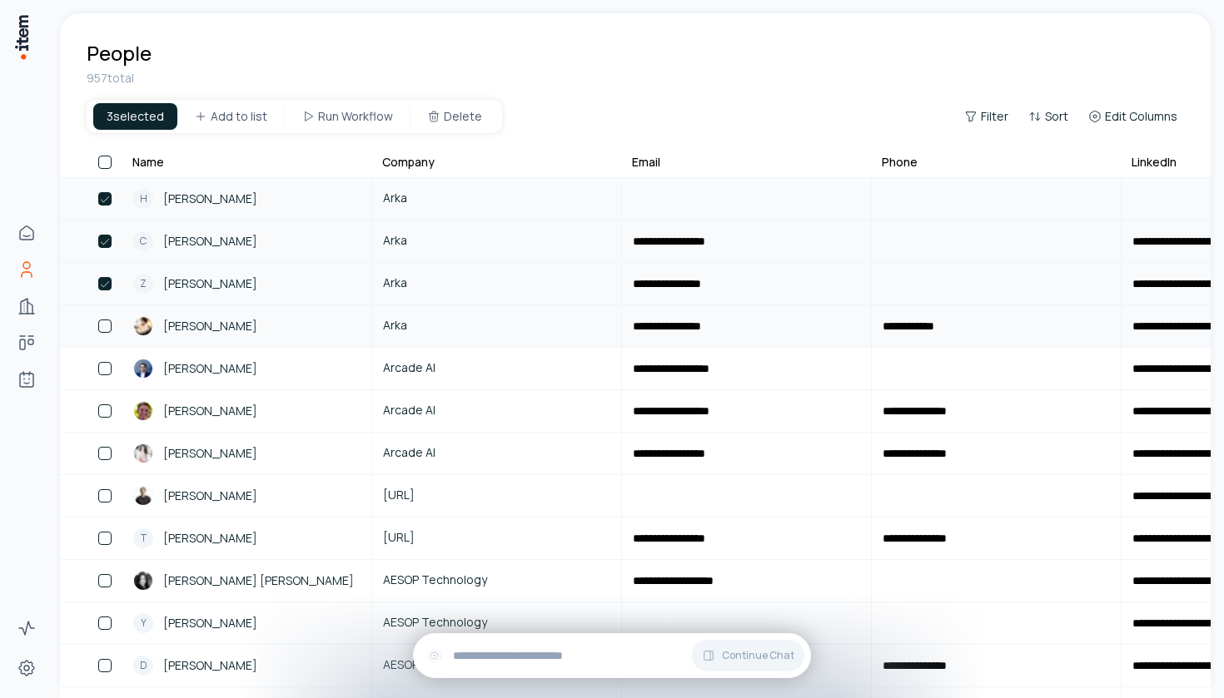
click at [103, 326] on button "button" at bounding box center [104, 326] width 13 height 13
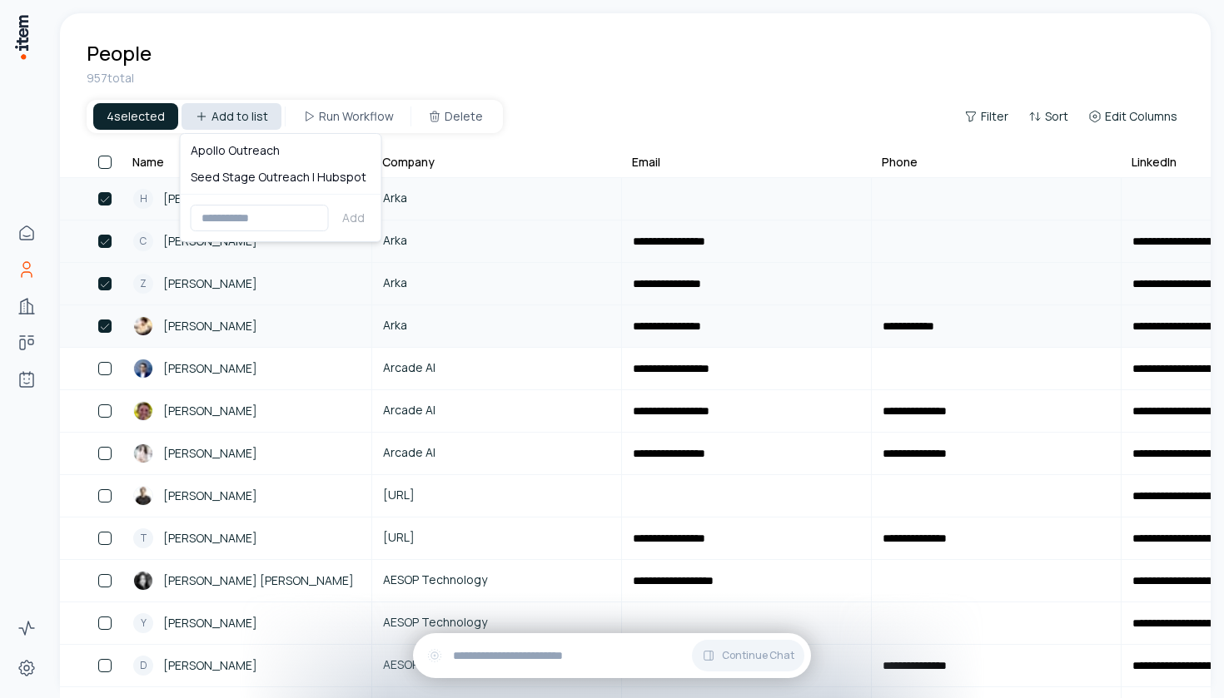
click at [242, 121] on html "**********" at bounding box center [612, 349] width 1224 height 698
click at [251, 175] on div "Seed Stage Outreach | Hubspot" at bounding box center [281, 177] width 194 height 27
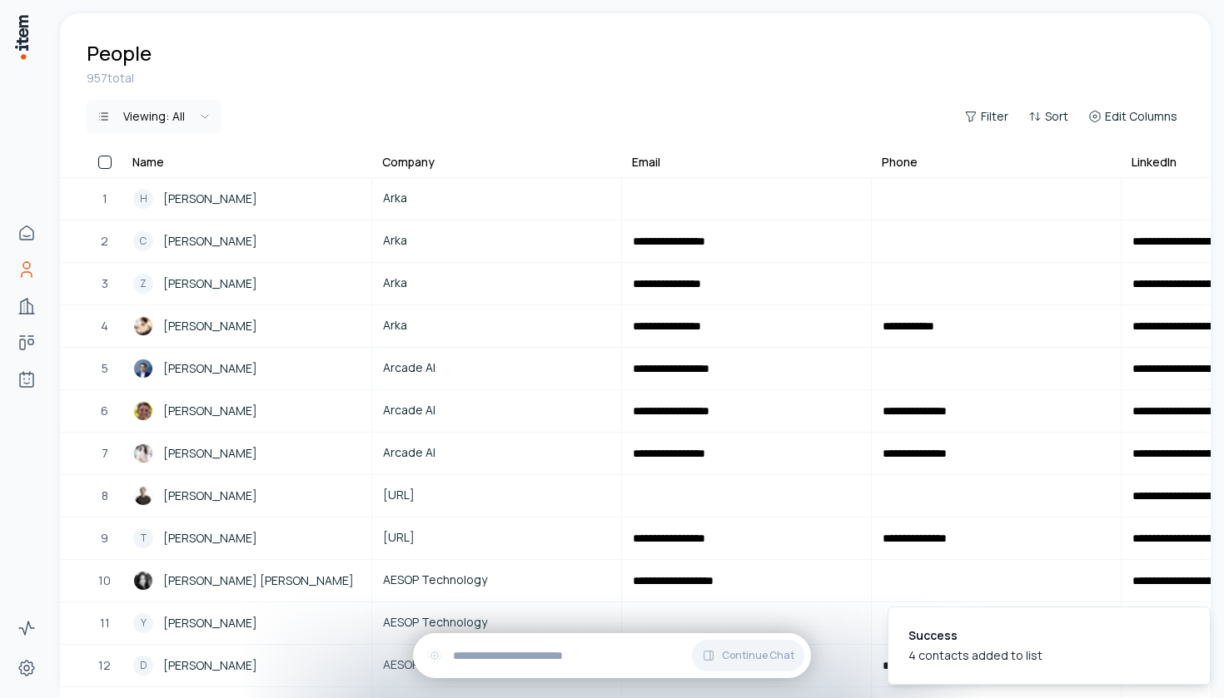
click at [179, 105] on html "**********" at bounding box center [612, 349] width 1224 height 698
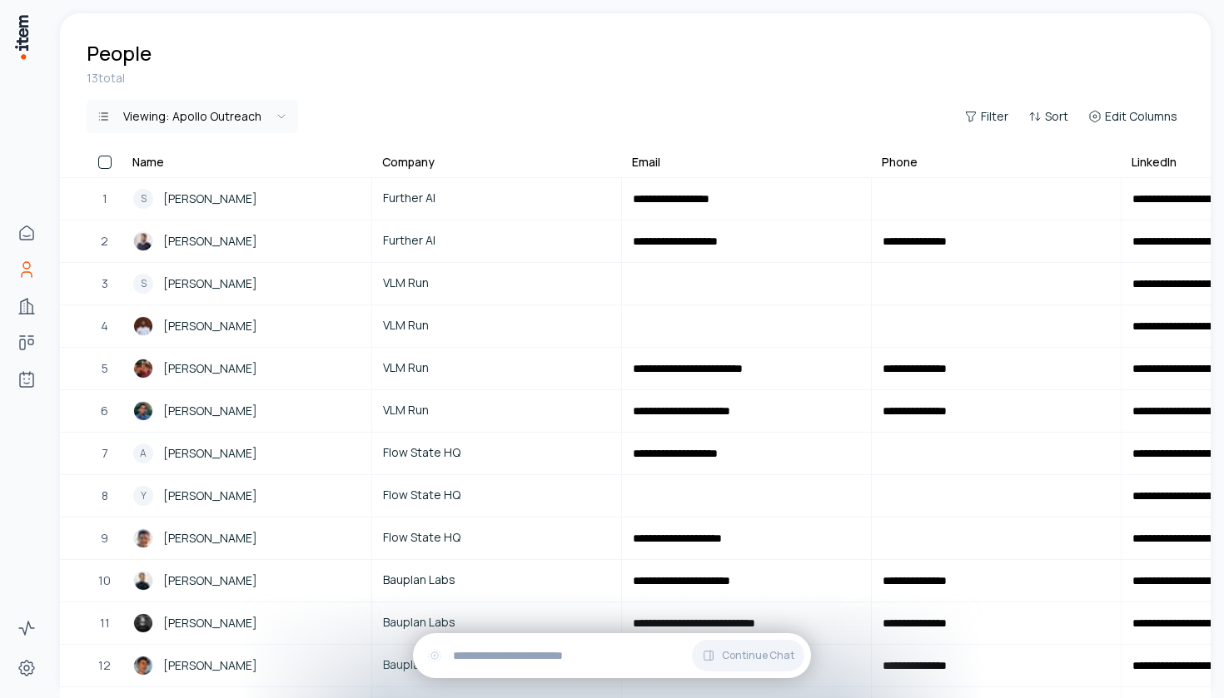
click at [243, 122] on html "**********" at bounding box center [612, 349] width 1224 height 698
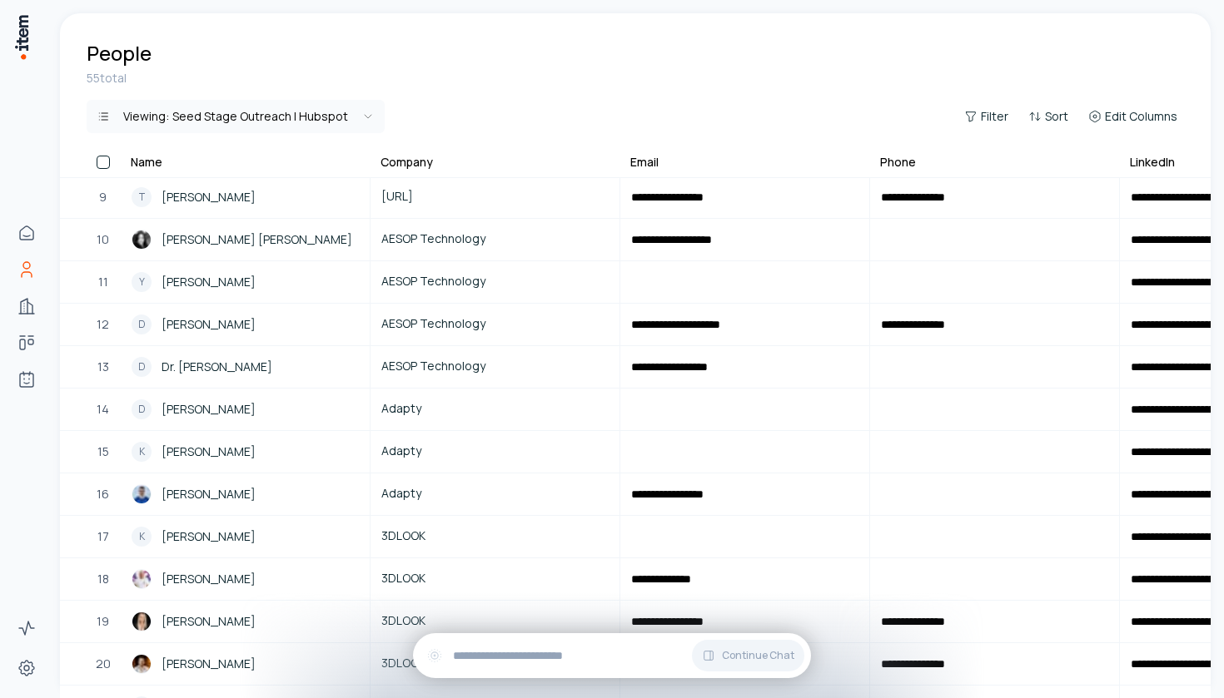
scroll to position [249, 2]
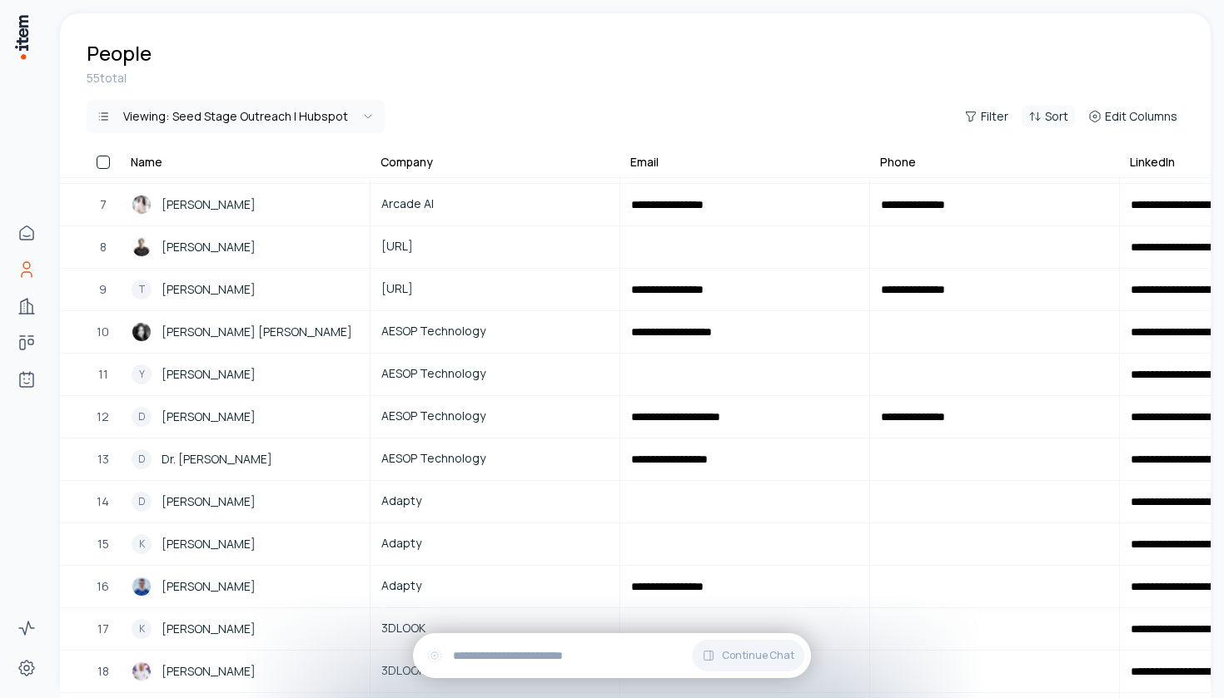
click at [1072, 115] on button "Sort" at bounding box center [1048, 116] width 53 height 23
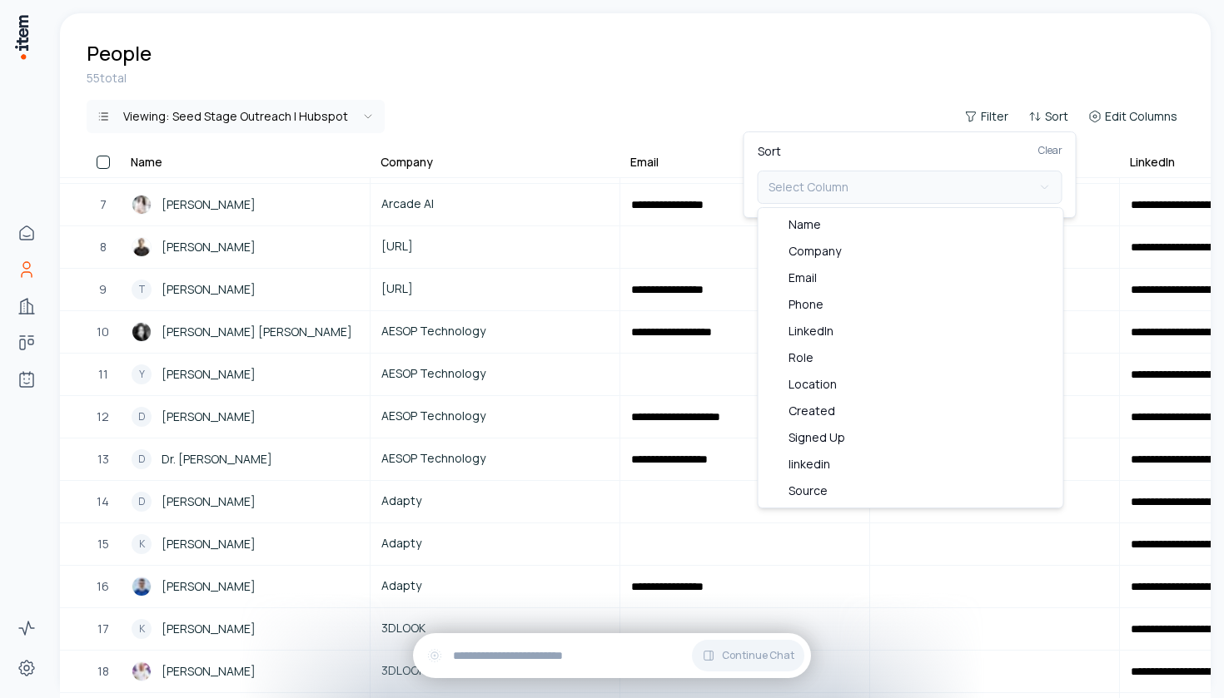
click at [854, 189] on button "Select Column" at bounding box center [910, 187] width 305 height 33
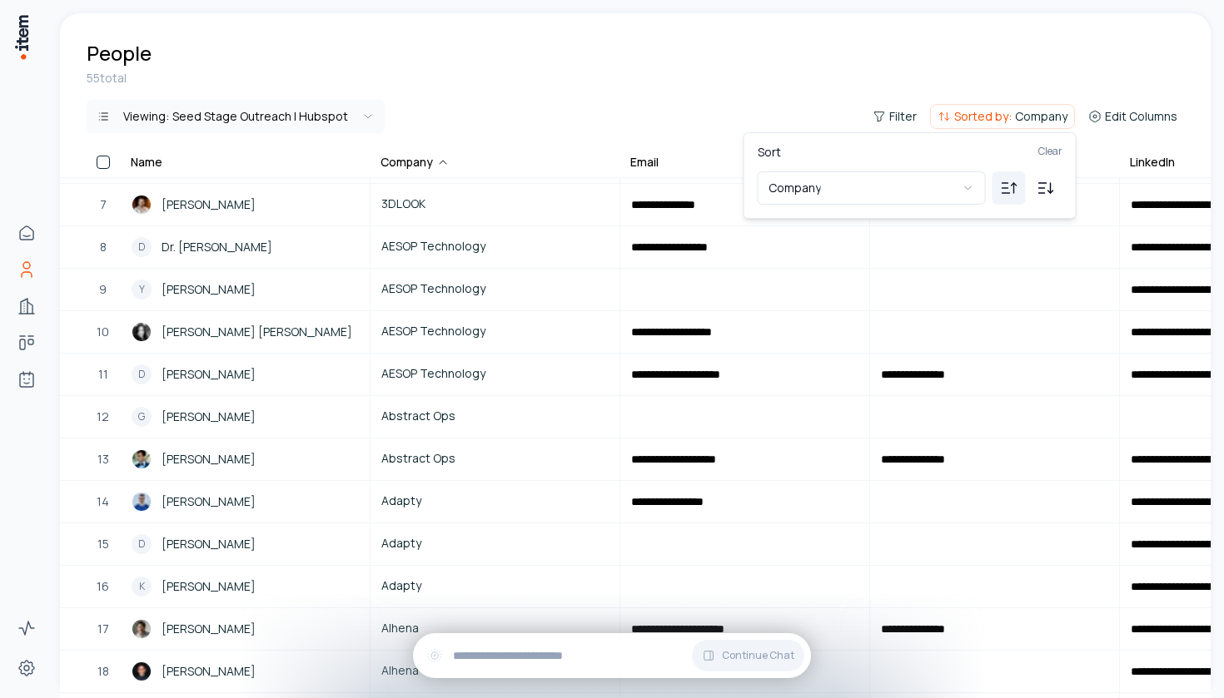
click at [674, 86] on html "**********" at bounding box center [612, 349] width 1224 height 698
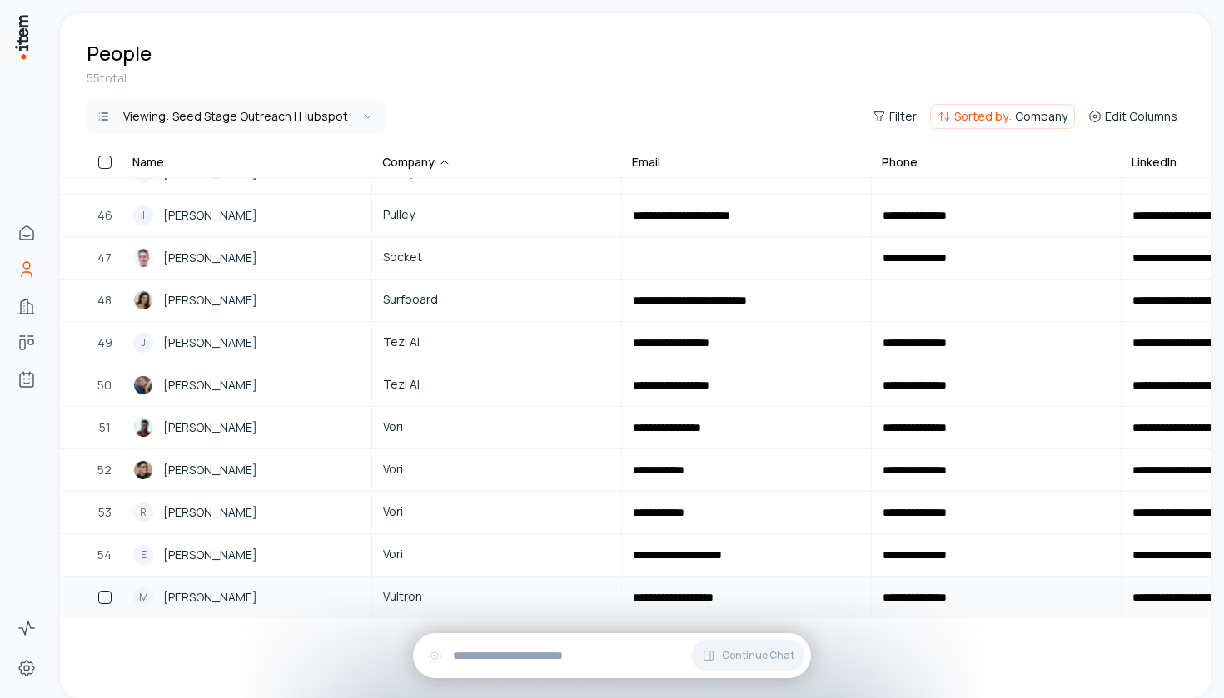
scroll to position [1894, 0]
click at [327, 127] on html "**********" at bounding box center [612, 349] width 1224 height 698
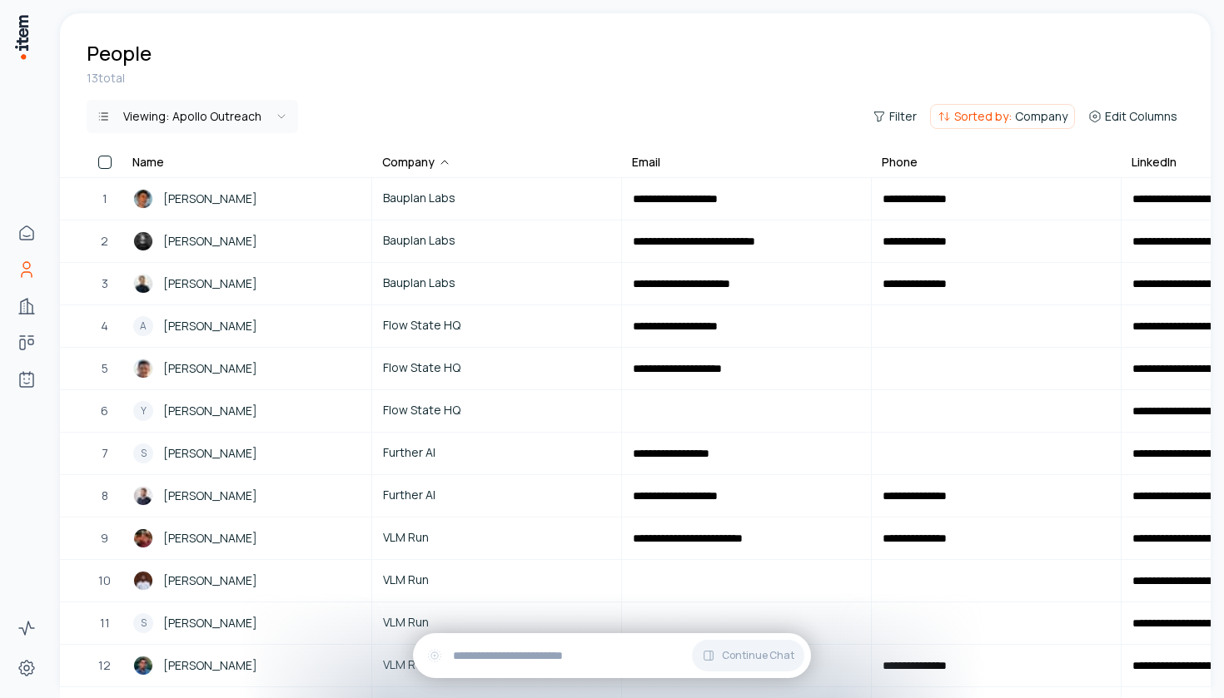
click at [226, 99] on div "13 total Viewing: Apollo Outreach Filter Sorted by: Company Edit Columns" at bounding box center [635, 111] width 1151 height 83
click at [226, 107] on html "**********" at bounding box center [612, 349] width 1224 height 698
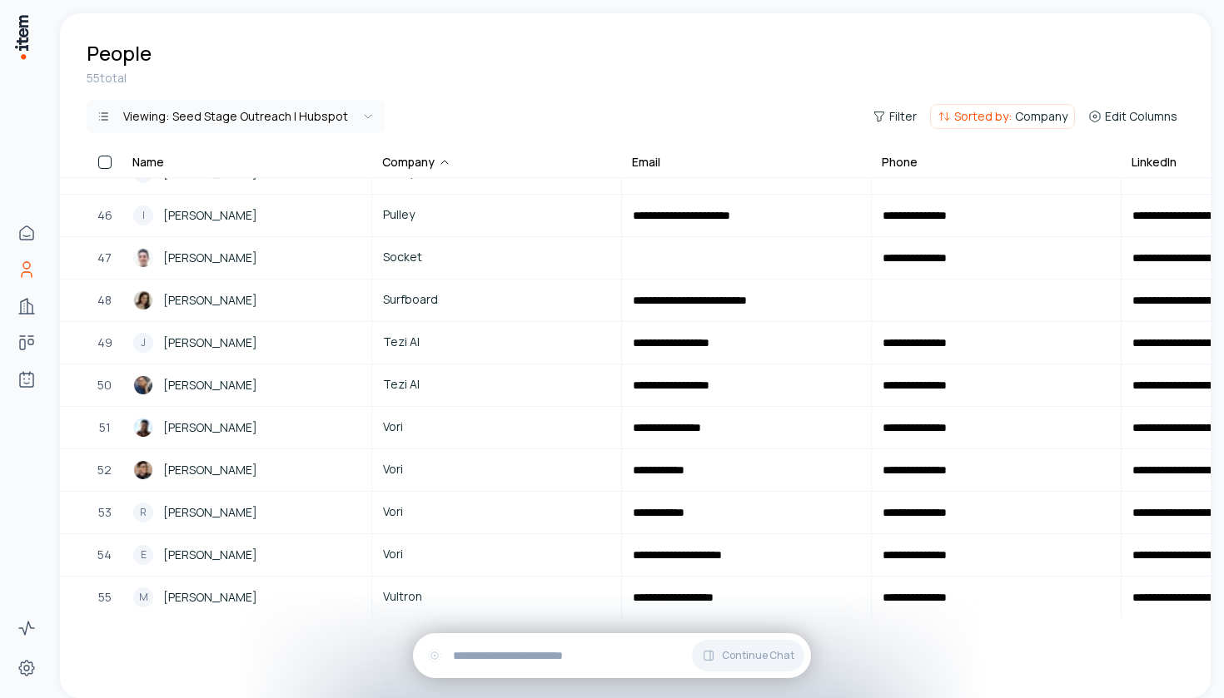
scroll to position [1894, 0]
